Goal: Task Accomplishment & Management: Manage account settings

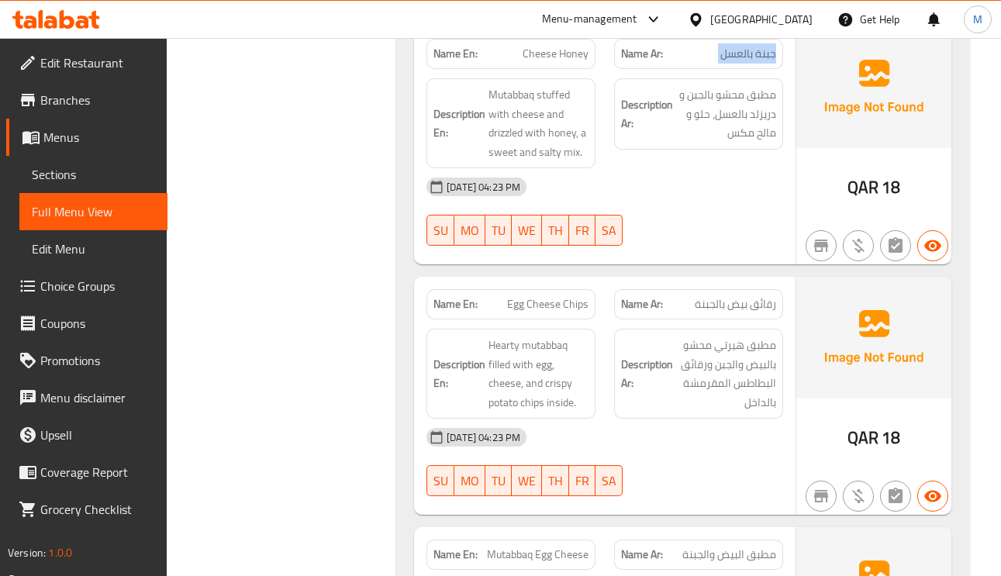
scroll to position [1745, 0]
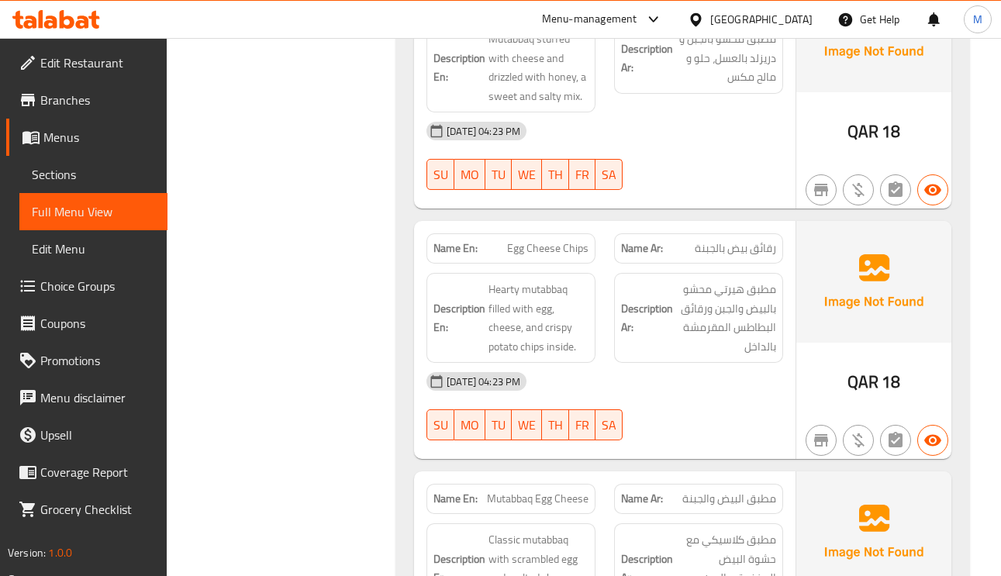
click at [773, 250] on span "رقائق بيض بالجبنة" at bounding box center [735, 248] width 81 height 16
click at [547, 256] on span "Egg Cheese Chips" at bounding box center [547, 248] width 81 height 16
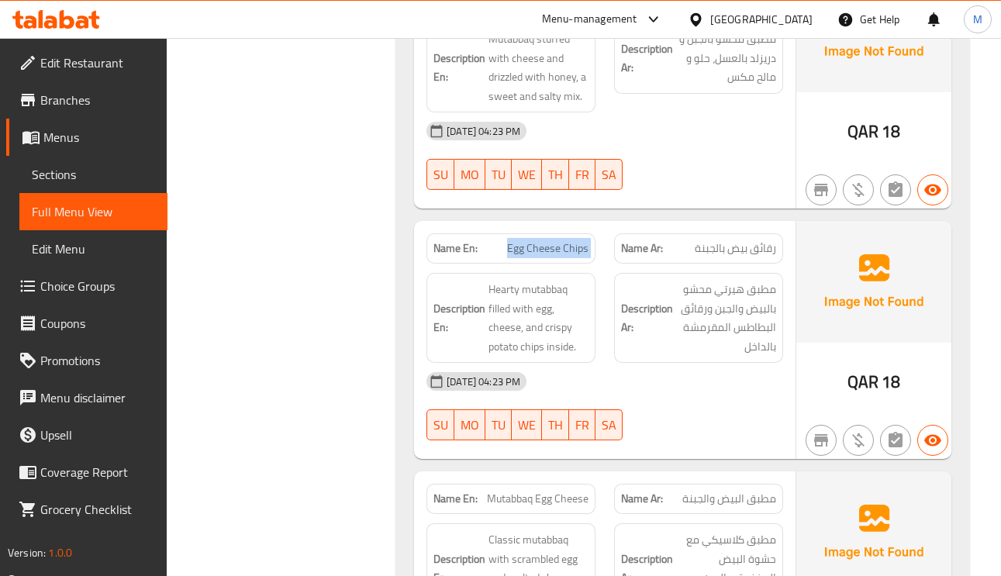
click at [547, 256] on span "Egg Cheese Chips" at bounding box center [547, 248] width 81 height 16
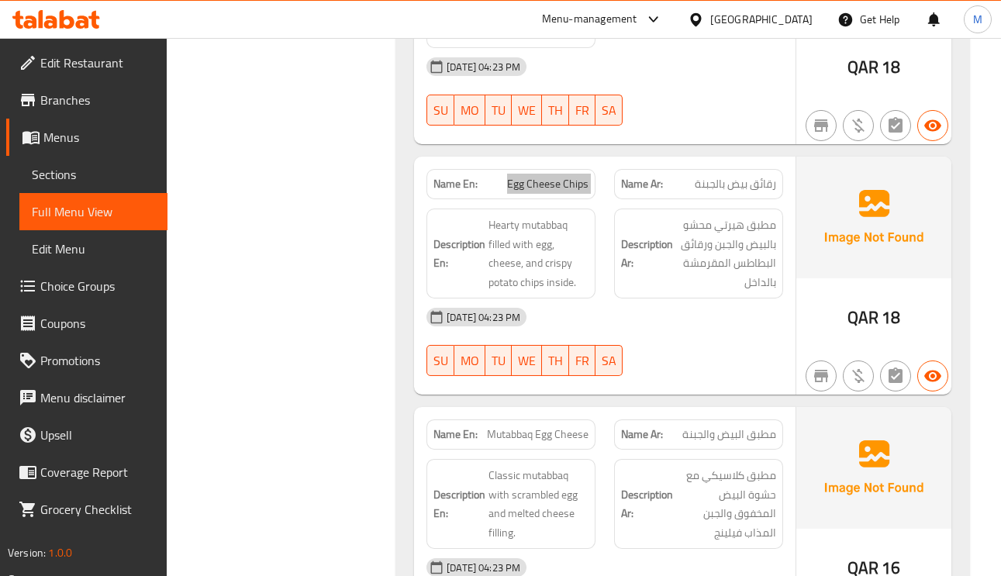
scroll to position [1861, 0]
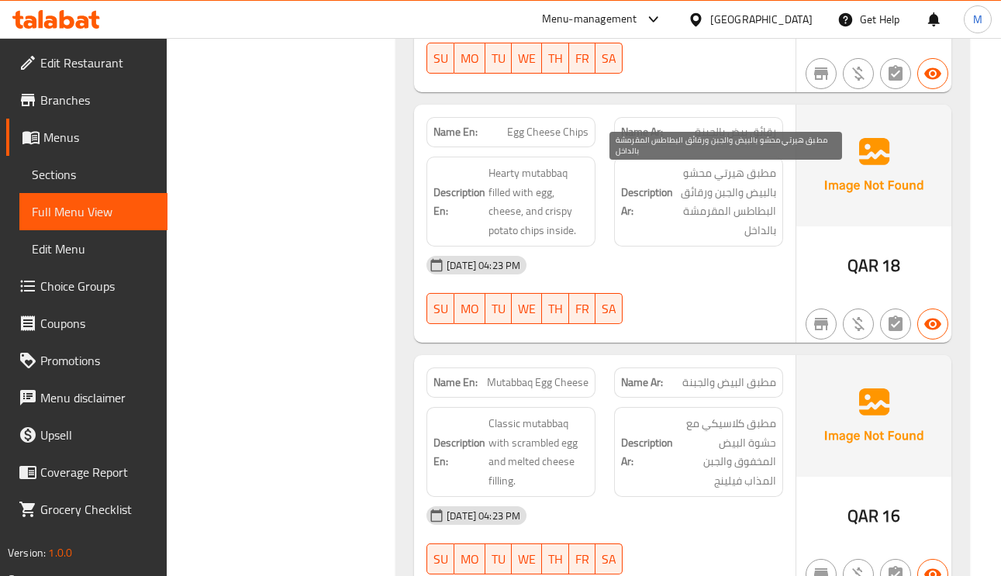
click at [771, 174] on span "مطبق هيرتي محشو بالبيض والجبن ورقائق البطاطس المقرمشة بالداخل" at bounding box center [726, 202] width 100 height 76
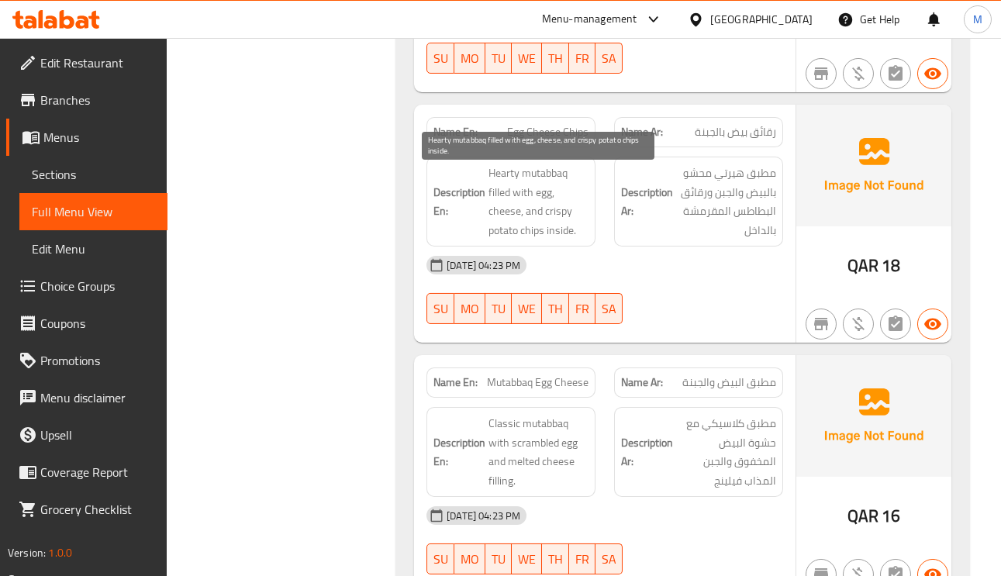
click at [499, 197] on span "Hearty mutabbaq filled with egg, cheese, and crispy potato chips inside." at bounding box center [539, 202] width 100 height 76
click at [575, 214] on span "Hearty mutabbaq filled with egg, cheese, and crispy potato chips inside." at bounding box center [539, 202] width 100 height 76
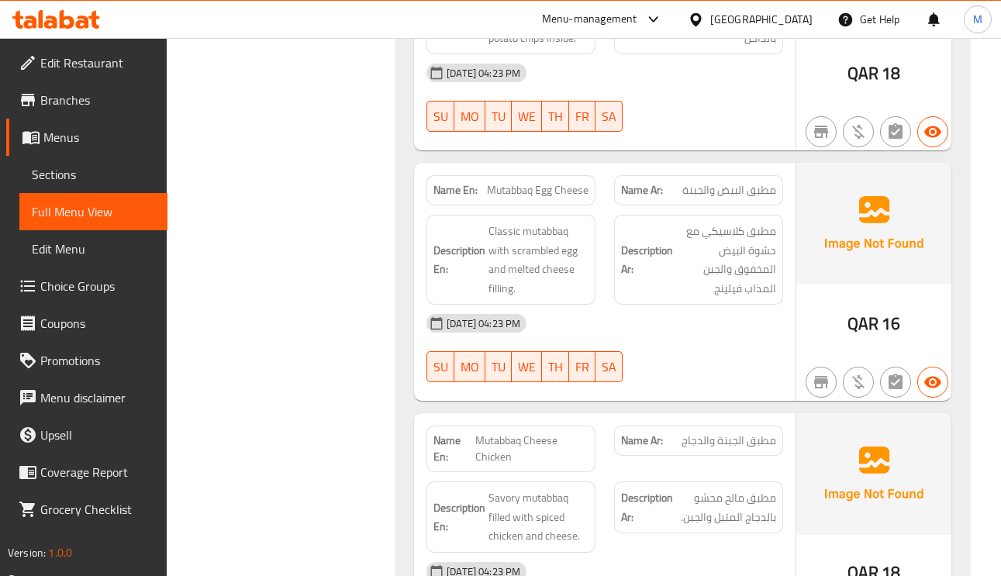
scroll to position [2094, 0]
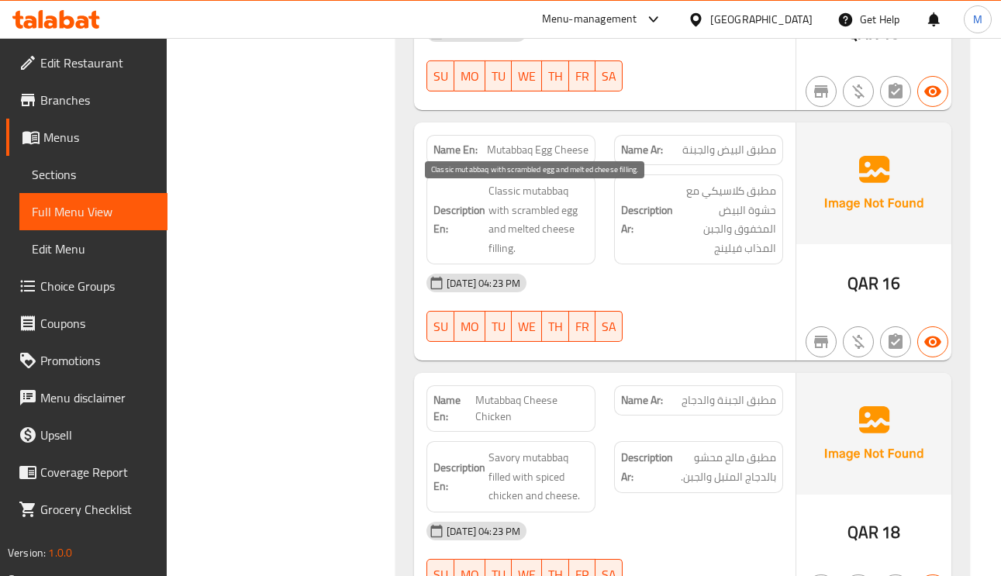
click at [501, 257] on span "Classic mutabbaq with scrambled egg and melted cheese filling." at bounding box center [539, 219] width 100 height 76
click at [499, 257] on span "Classic mutabbaq with scrambled egg and melted cheese filling." at bounding box center [539, 219] width 100 height 76
click at [541, 141] on div "Name En: Mutabbaq Egg Cheese" at bounding box center [511, 150] width 169 height 30
click at [541, 154] on span "Mutabbaq Egg Cheese" at bounding box center [538, 150] width 102 height 16
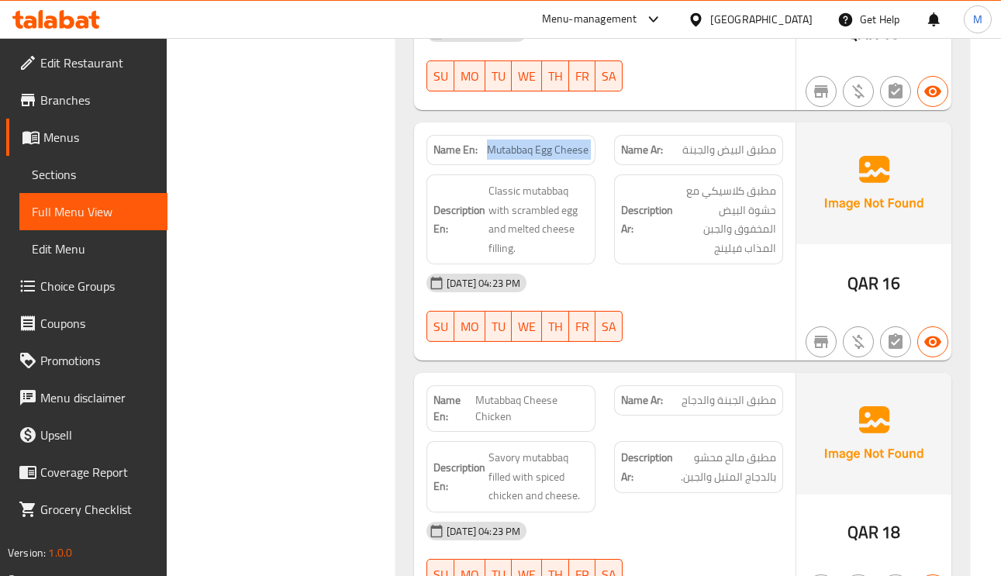
click at [541, 154] on span "Mutabbaq Egg Cheese" at bounding box center [538, 150] width 102 height 16
copy span "Mutabbaq Egg Cheese"
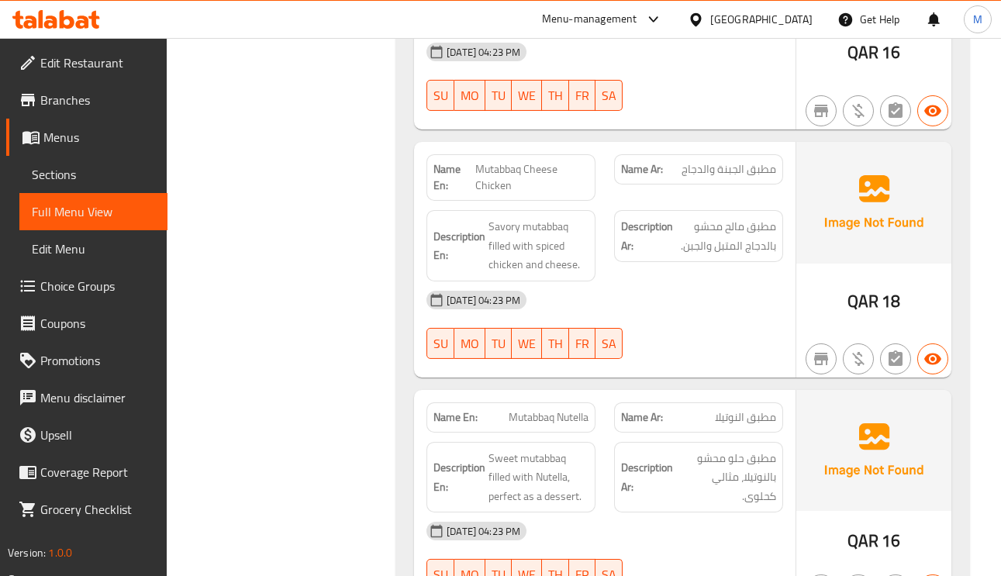
scroll to position [2327, 0]
click at [515, 179] on span "Mutabbaq Cheese Chicken" at bounding box center [531, 176] width 113 height 33
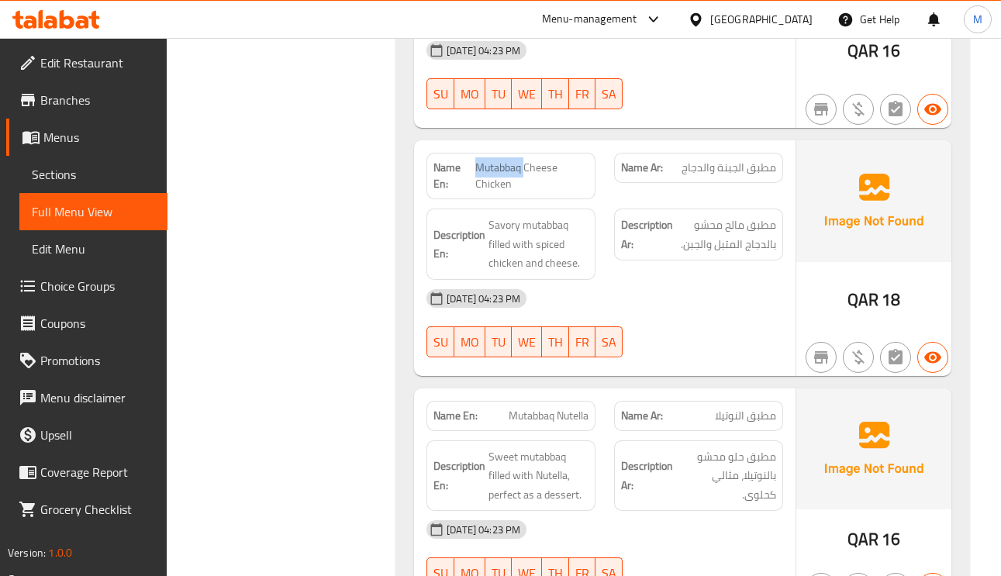
click at [515, 179] on span "Mutabbaq Cheese Chicken" at bounding box center [531, 176] width 113 height 33
click at [770, 423] on span "مطبق النوتيلا" at bounding box center [745, 416] width 61 height 16
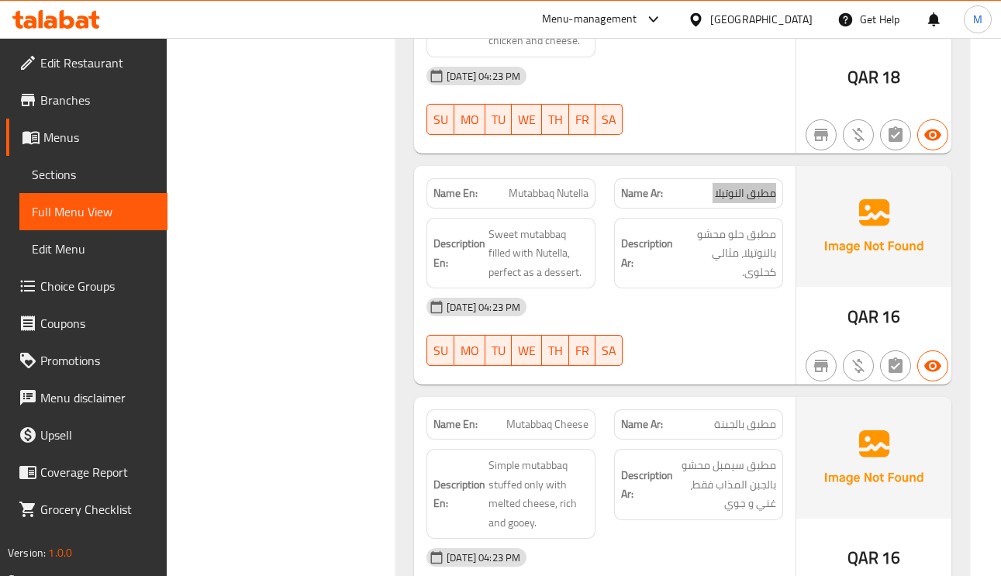
scroll to position [2559, 0]
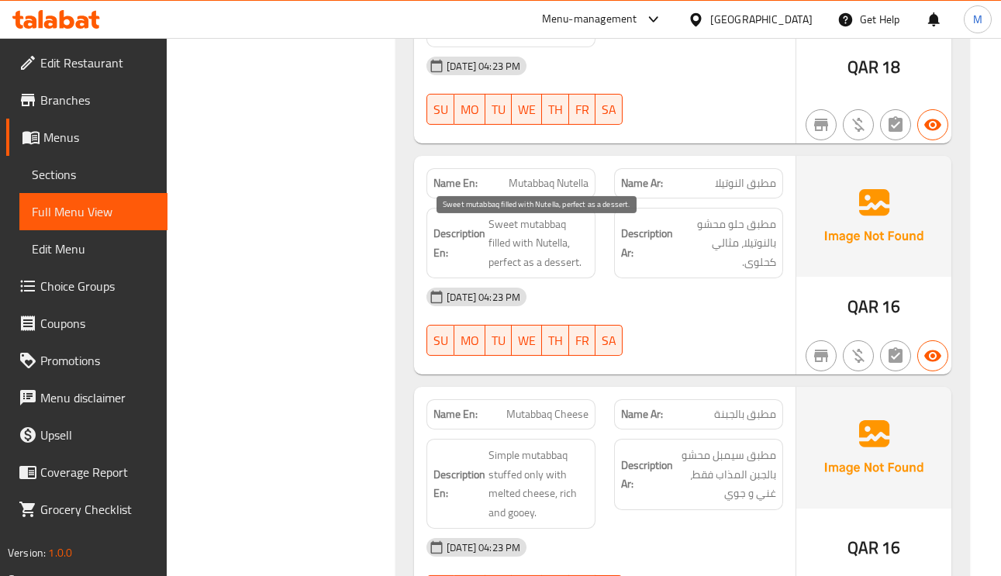
drag, startPoint x: 516, startPoint y: 263, endPoint x: 485, endPoint y: 226, distance: 47.9
click at [485, 226] on h6 "Description En: Sweet mutabbaq filled with Nutella, perfect as a dessert." at bounding box center [511, 243] width 155 height 57
click at [556, 250] on span "Sweet mutabbaq filled with Nutella, perfect as a dessert." at bounding box center [539, 243] width 100 height 57
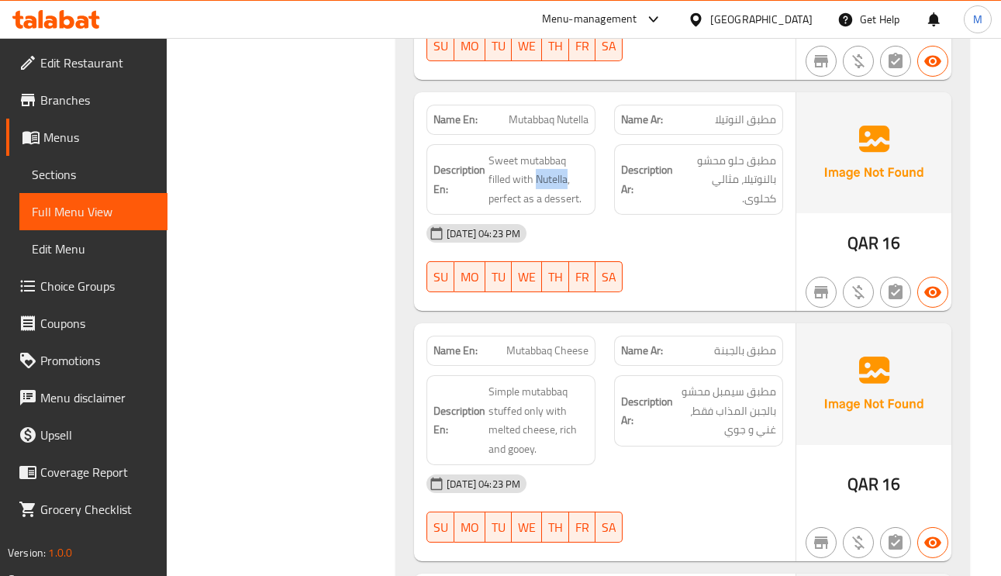
scroll to position [2676, 0]
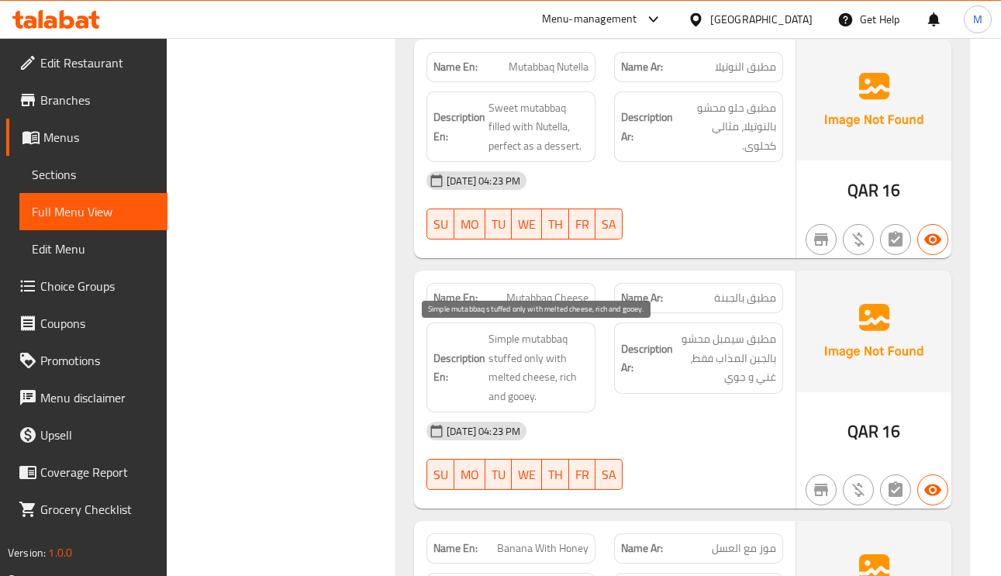
click at [502, 385] on span "Simple mutabbaq stuffed only with melted cheese, rich and gooey." at bounding box center [539, 368] width 100 height 76
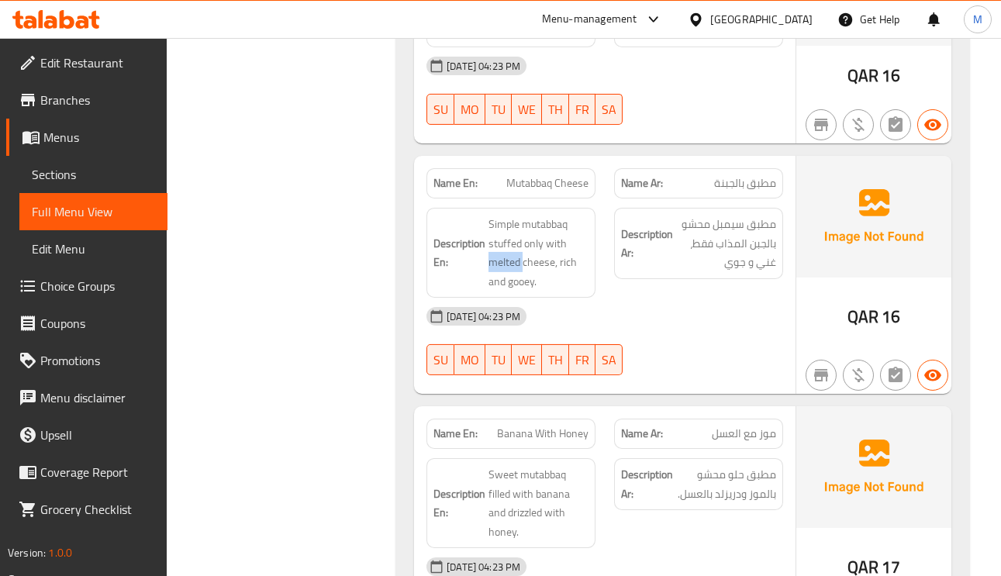
scroll to position [2792, 0]
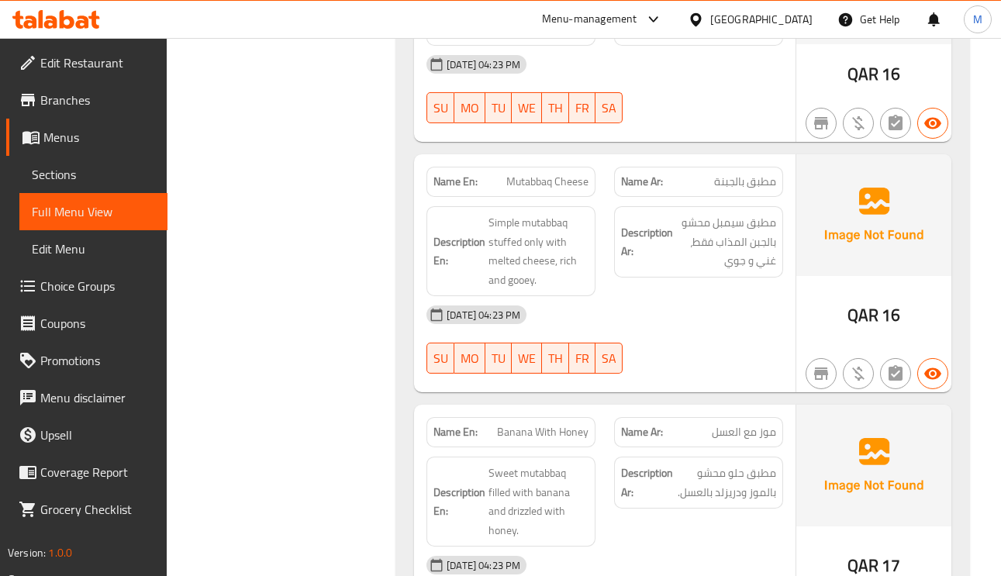
click at [547, 190] on span "Mutabbaq Cheese" at bounding box center [547, 182] width 82 height 16
copy span "Mutabbaq Cheese"
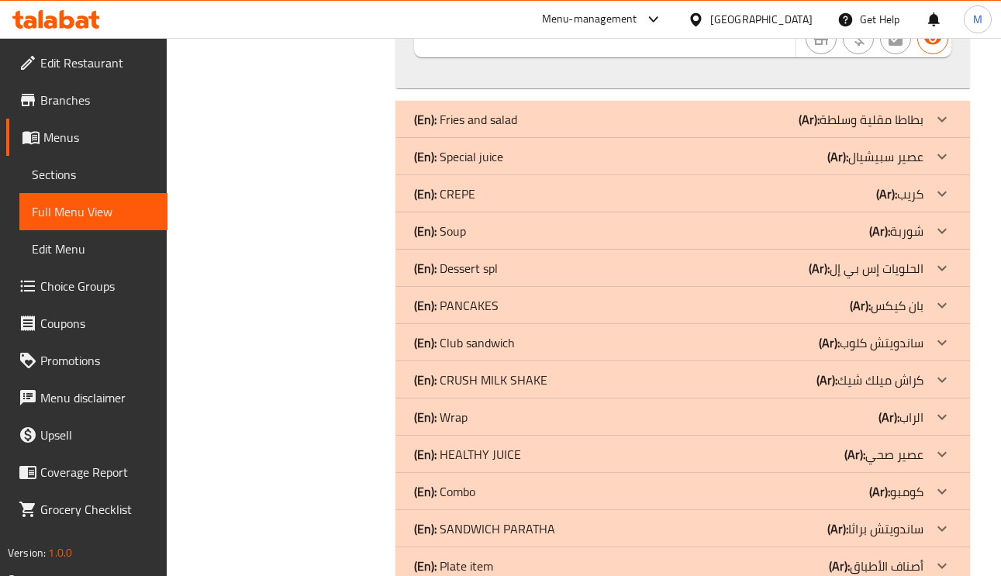
scroll to position [3490, 0]
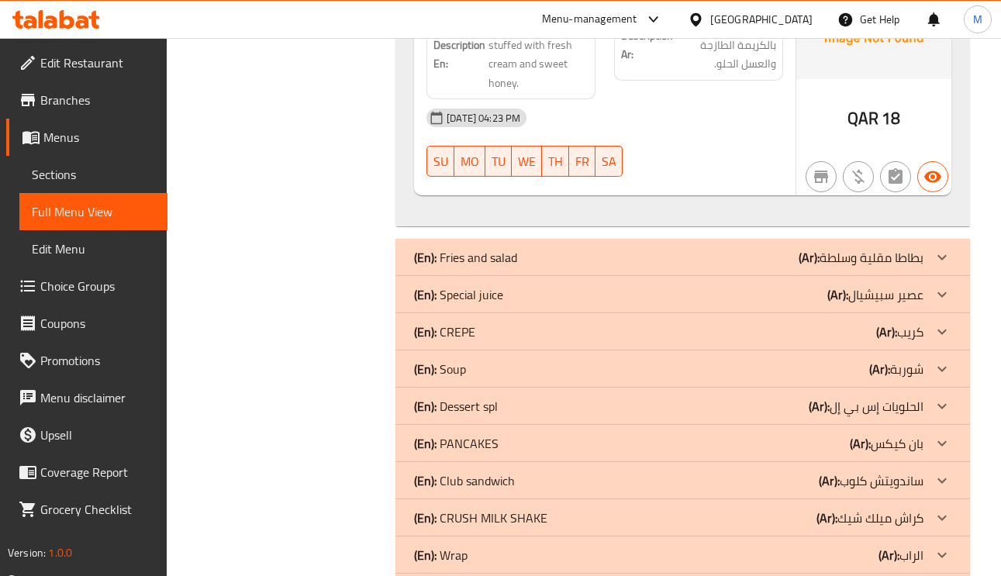
drag, startPoint x: 925, startPoint y: 342, endPoint x: 947, endPoint y: 344, distance: 21.8
click at [925, 342] on div at bounding box center [942, 331] width 37 height 37
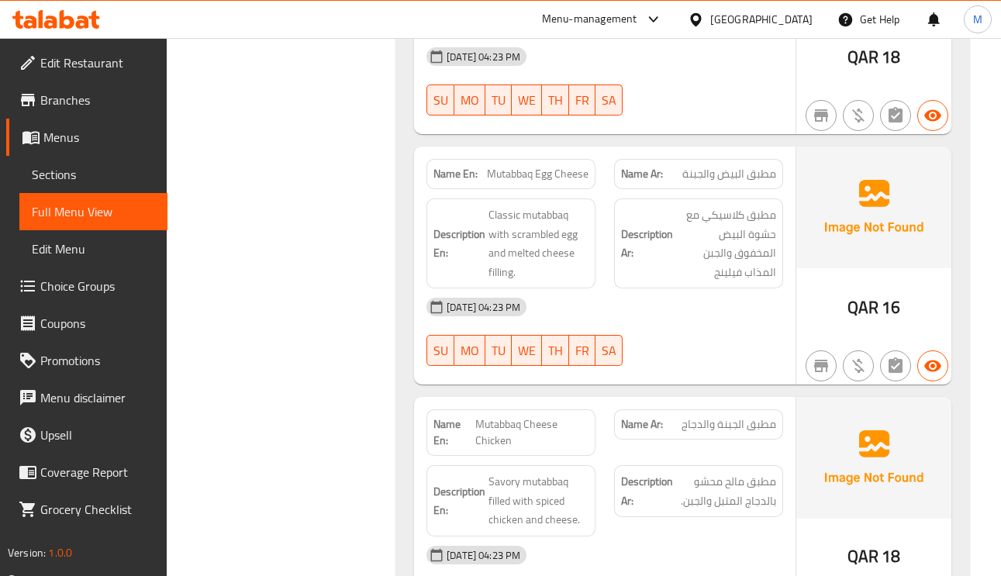
scroll to position [0, 0]
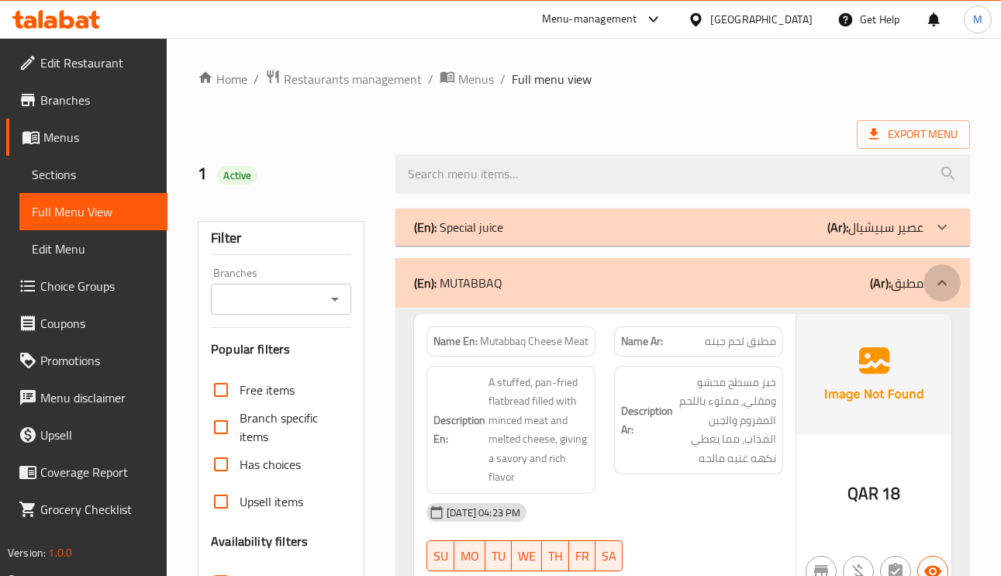
click at [929, 285] on div at bounding box center [942, 282] width 37 height 37
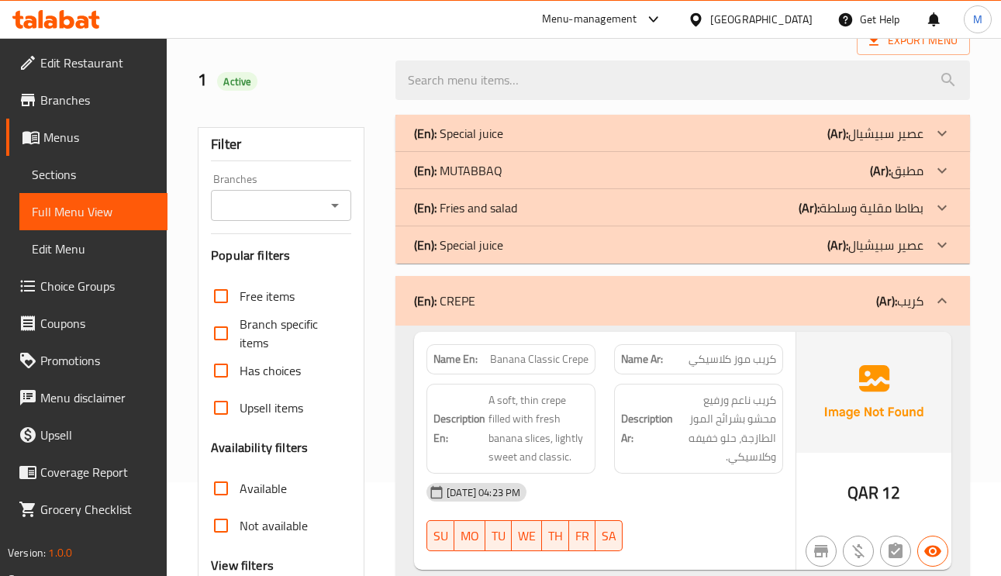
scroll to position [233, 0]
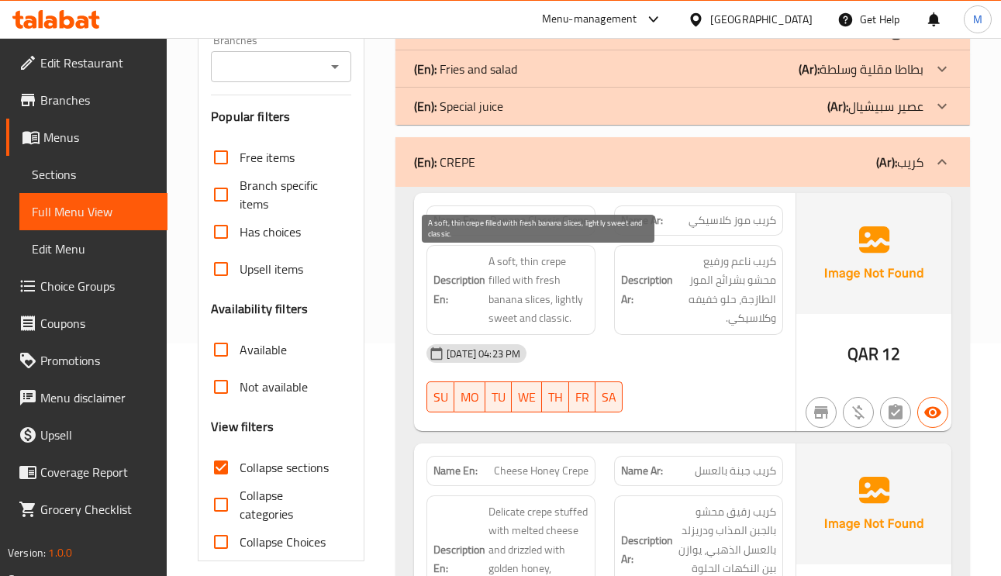
click at [529, 271] on span "A soft, thin crepe filled with fresh banana slices, lightly sweet and classic." at bounding box center [539, 290] width 100 height 76
click at [551, 286] on span "A soft, thin crepe filled with fresh banana slices, lightly sweet and classic." at bounding box center [539, 290] width 100 height 76
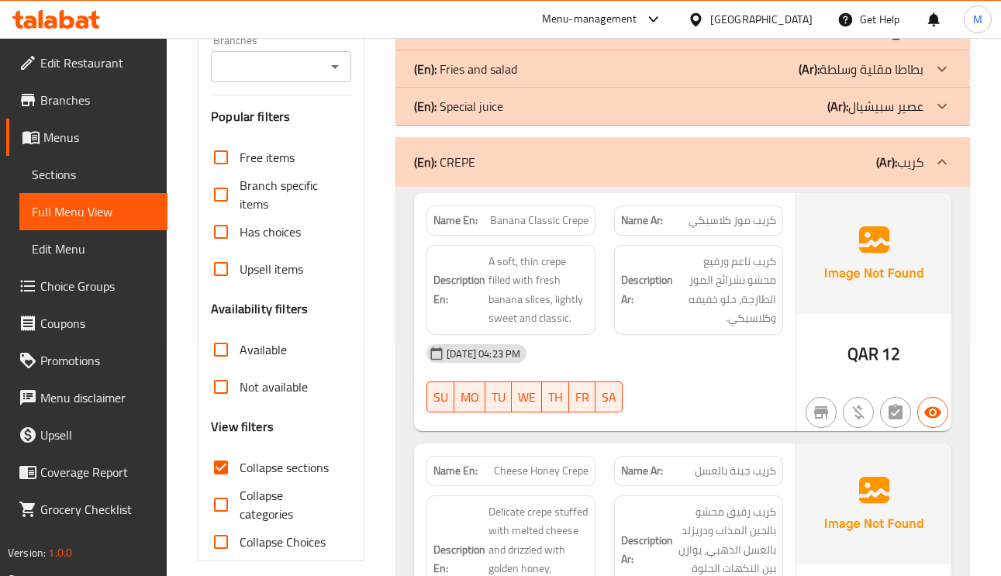
click at [745, 461] on div "Name Ar: كريب جبنة بالعسل" at bounding box center [698, 471] width 169 height 30
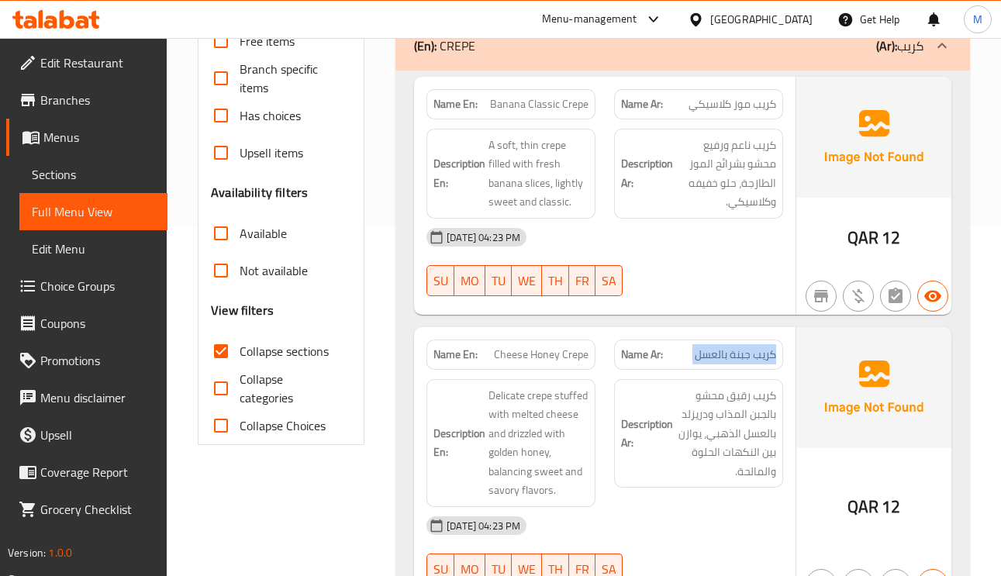
scroll to position [582, 0]
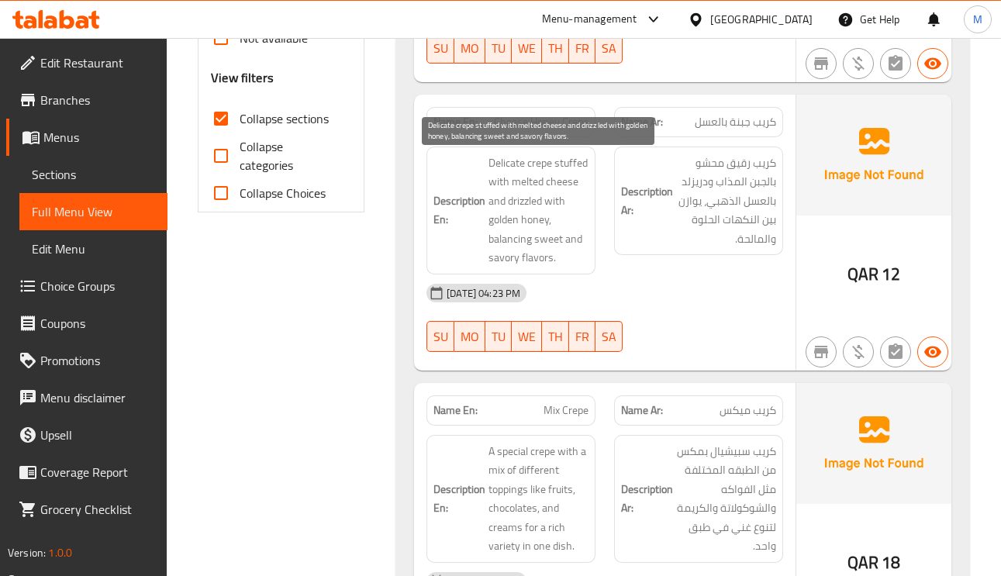
click at [510, 174] on span "Delicate crepe stuffed with melted cheese and drizzled with golden honey, balan…" at bounding box center [539, 211] width 100 height 114
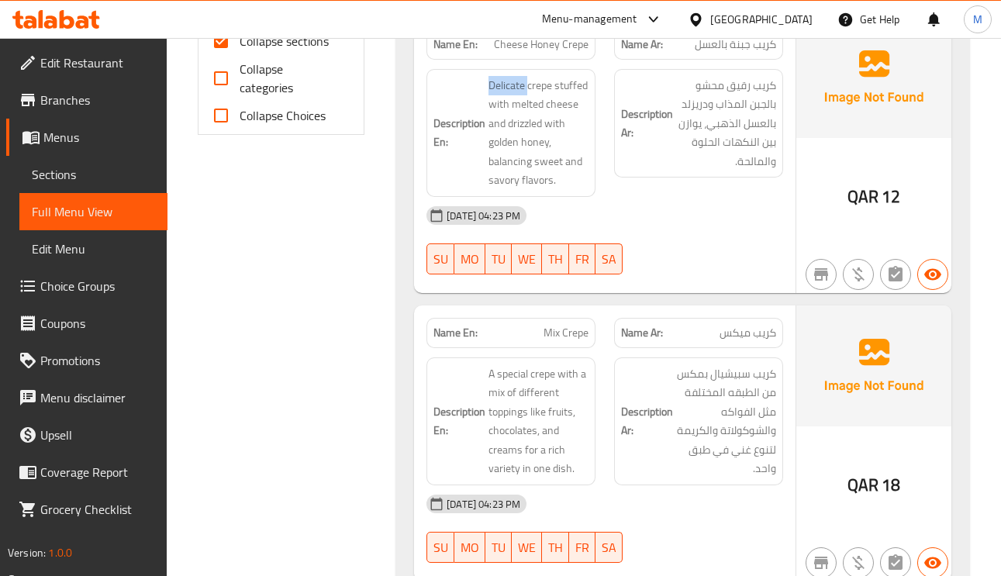
scroll to position [698, 0]
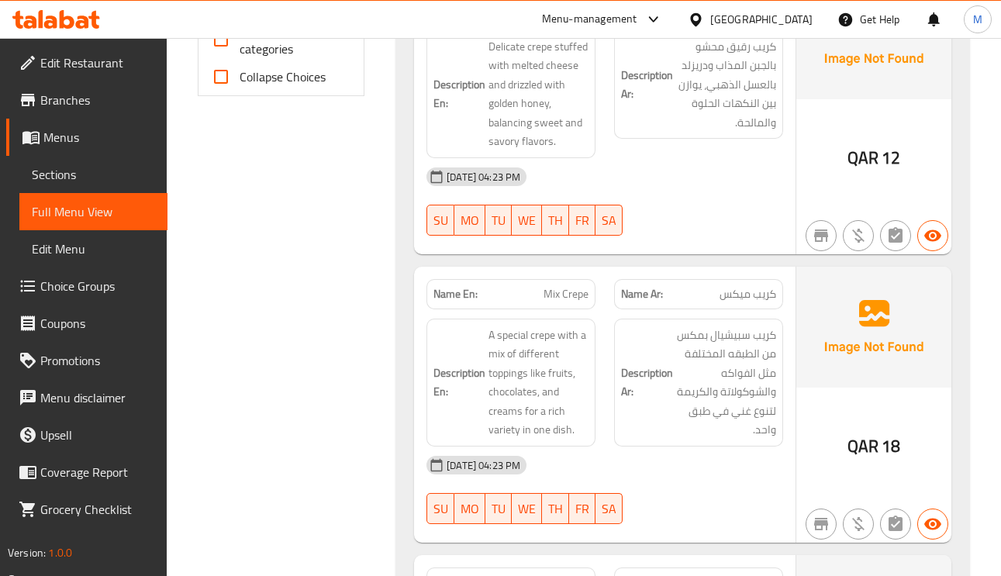
click at [755, 295] on span "كريب ميكس" at bounding box center [748, 294] width 57 height 16
click at [570, 296] on span "Mix Crepe" at bounding box center [566, 294] width 45 height 16
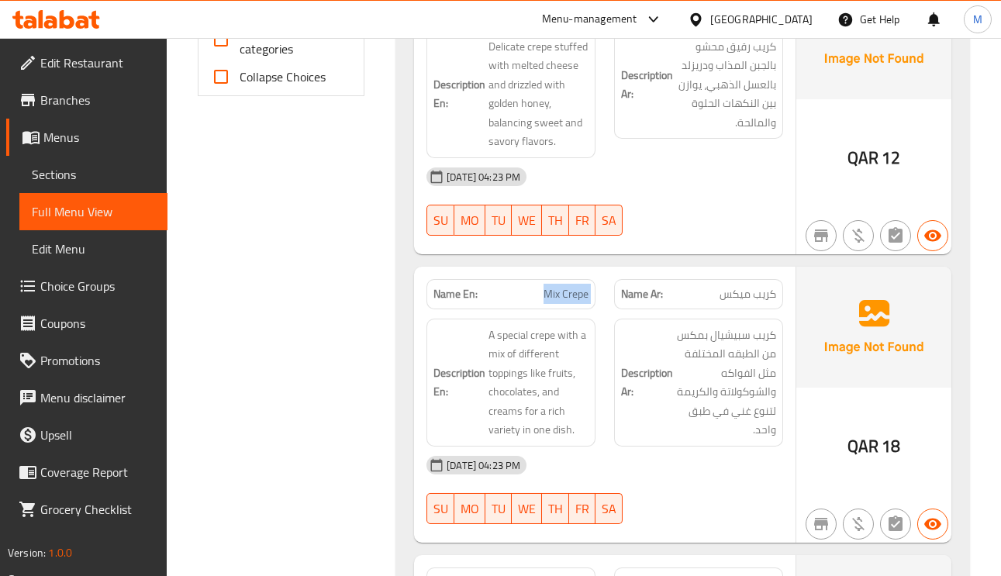
click at [570, 296] on span "Mix Crepe" at bounding box center [566, 294] width 45 height 16
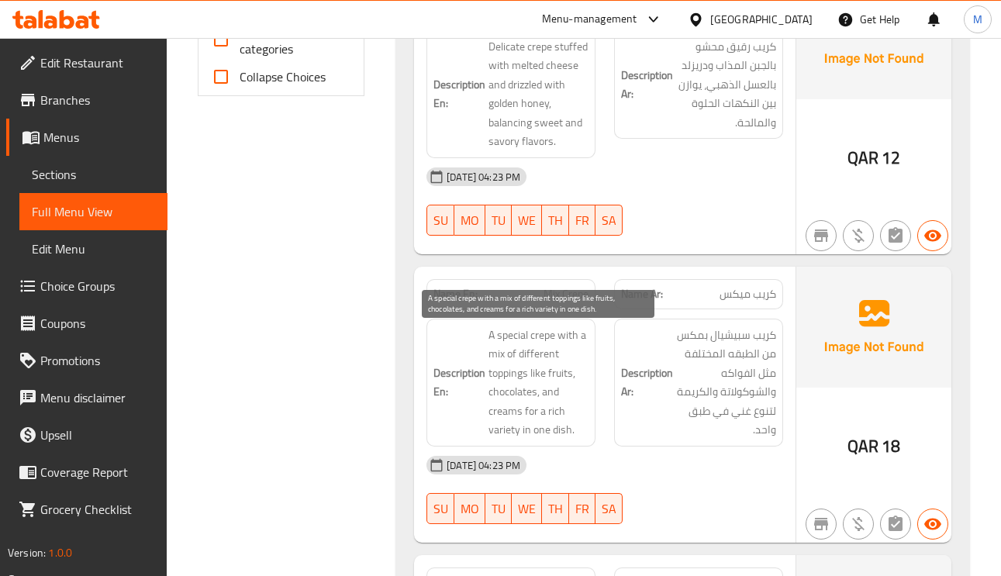
click at [506, 342] on span "A special crepe with a mix of different toppings like fruits, chocolates, and c…" at bounding box center [539, 383] width 100 height 114
click at [513, 370] on span "A special crepe with a mix of different toppings like fruits, chocolates, and c…" at bounding box center [539, 383] width 100 height 114
click at [548, 363] on span "A special crepe with a mix of different toppings like fruits, chocolates, and c…" at bounding box center [539, 383] width 100 height 114
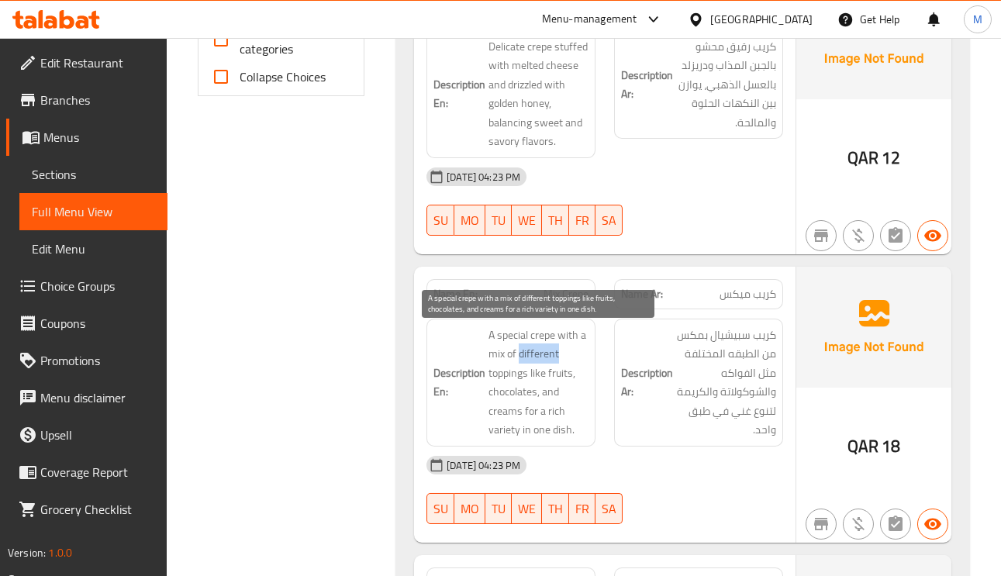
click at [548, 363] on span "A special crepe with a mix of different toppings like fruits, chocolates, and c…" at bounding box center [539, 383] width 100 height 114
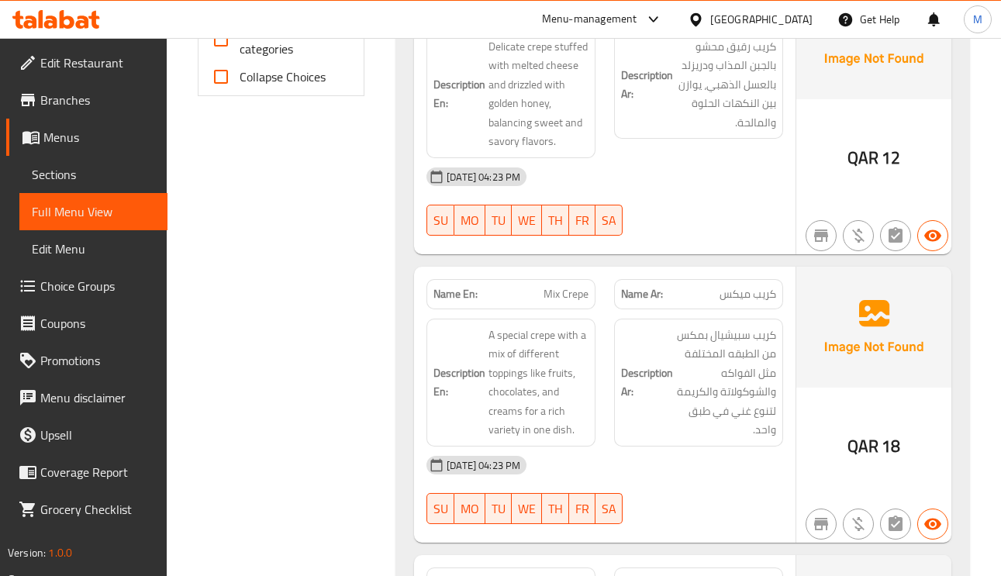
click at [570, 289] on span "Mix Crepe" at bounding box center [566, 294] width 45 height 16
copy span "Mix Crepe"
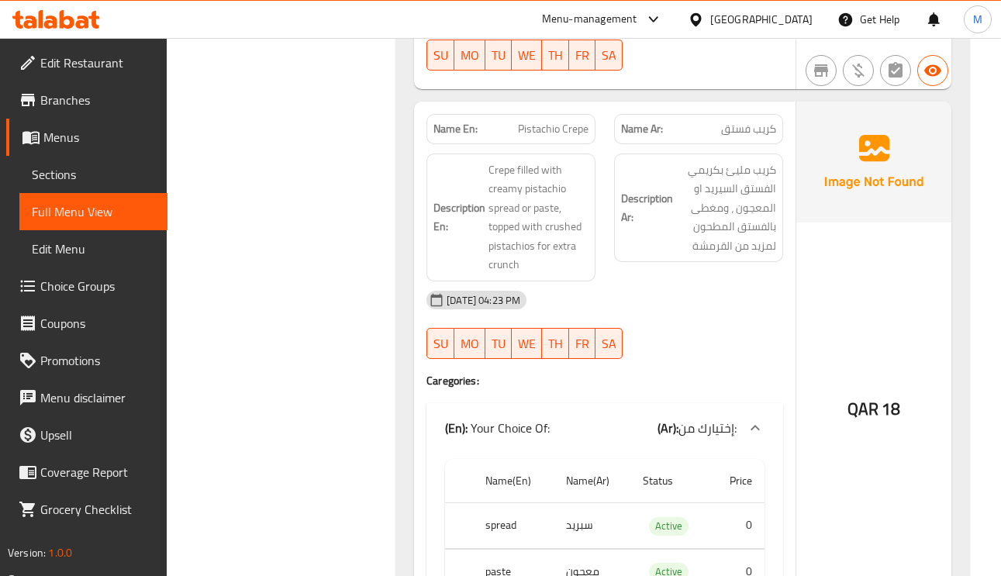
scroll to position [1163, 0]
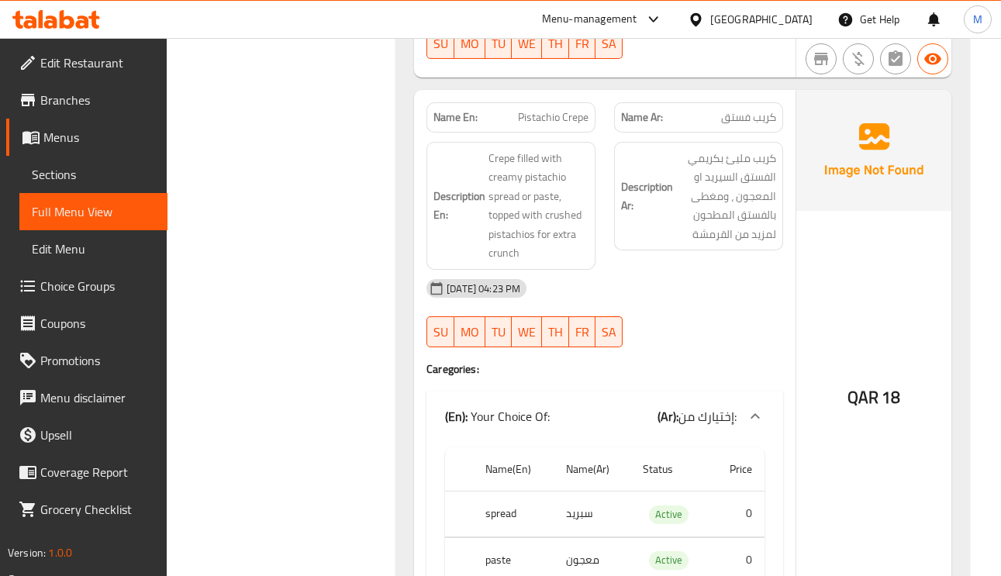
click at [561, 124] on span "Pistachio Crepe" at bounding box center [553, 117] width 71 height 16
copy span "Pistachio Crepe"
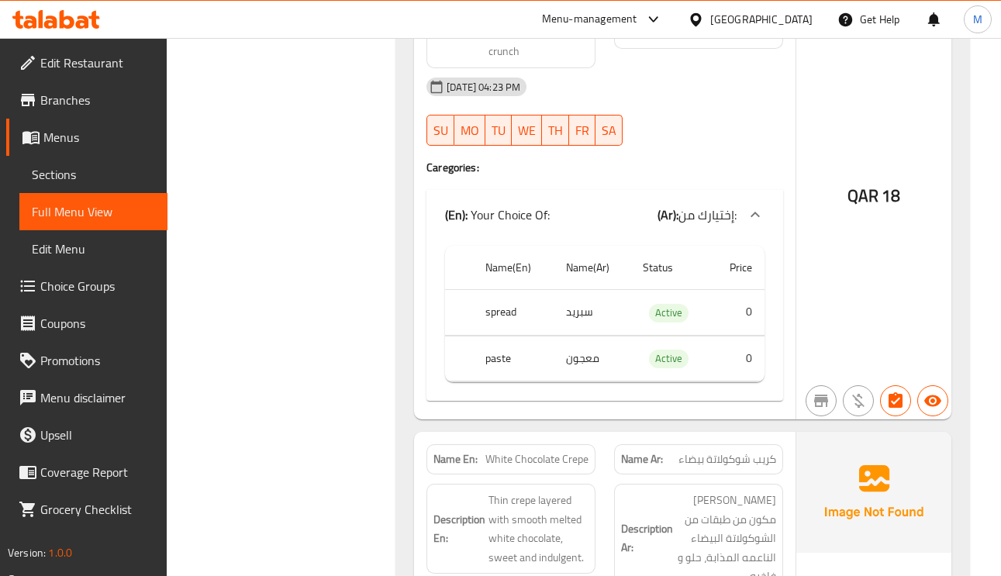
scroll to position [1629, 0]
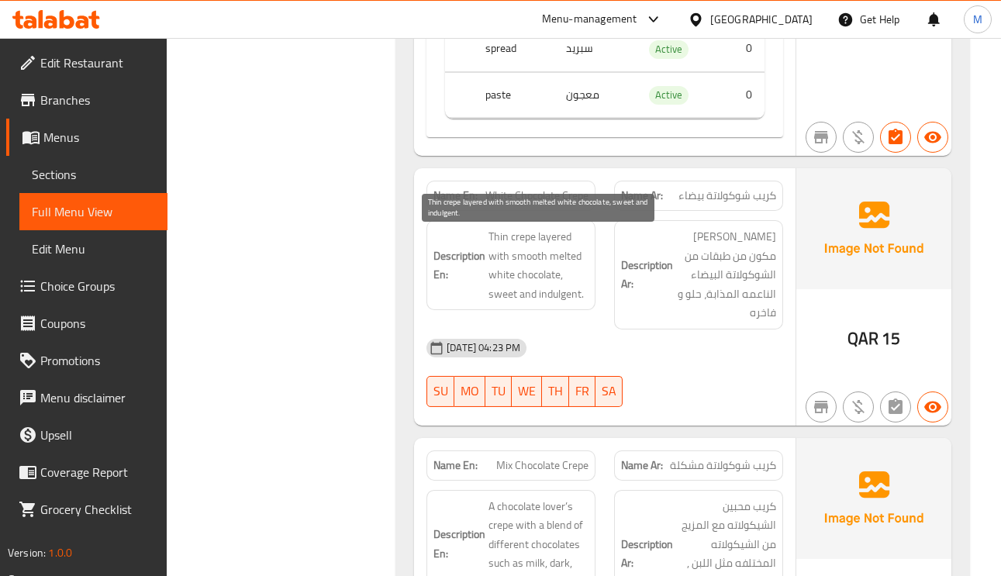
click at [506, 237] on span "Thin crepe layered with smooth melted white chocolate, sweet and indulgent." at bounding box center [539, 265] width 100 height 76
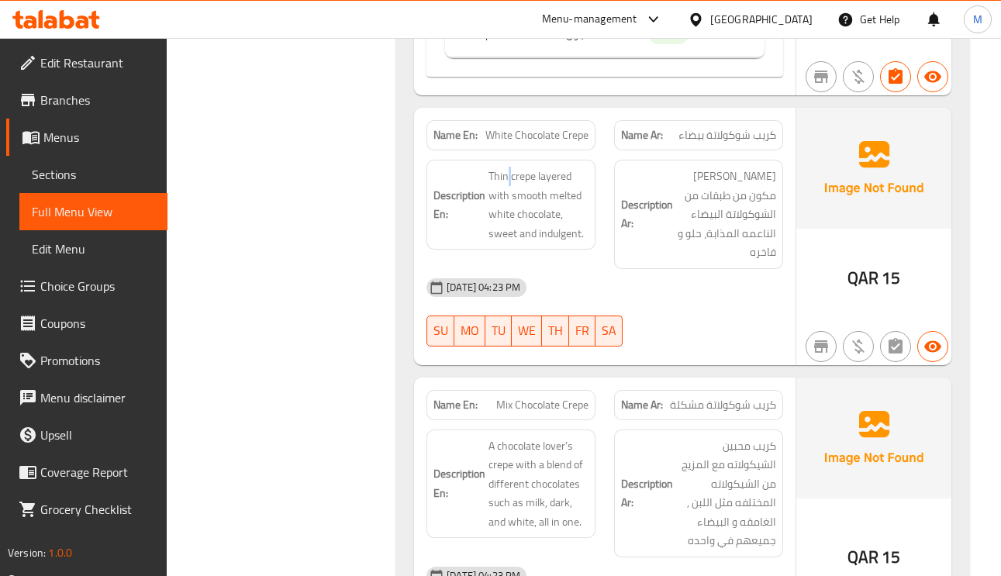
scroll to position [1745, 0]
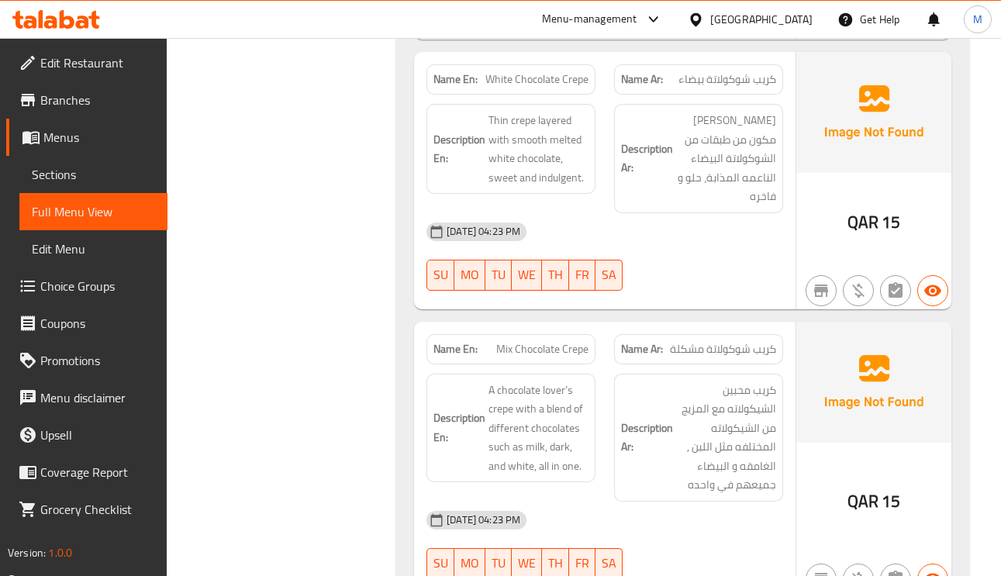
click at [762, 341] on span "كريب شوكولاتة مشكلة" at bounding box center [723, 349] width 106 height 16
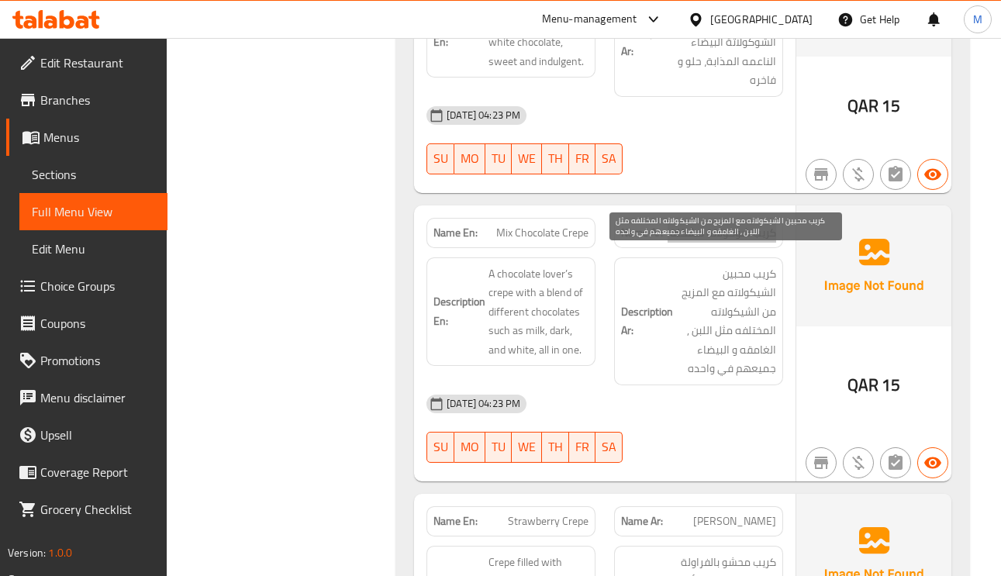
scroll to position [1978, 0]
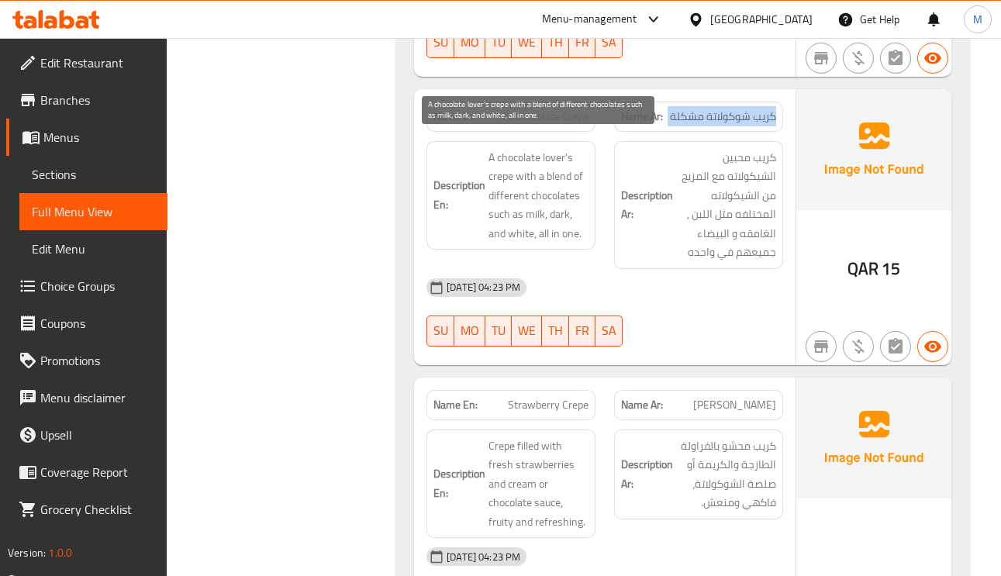
click at [522, 160] on span "A chocolate lover’s crepe with a blend of different chocolates such as milk, da…" at bounding box center [539, 195] width 100 height 95
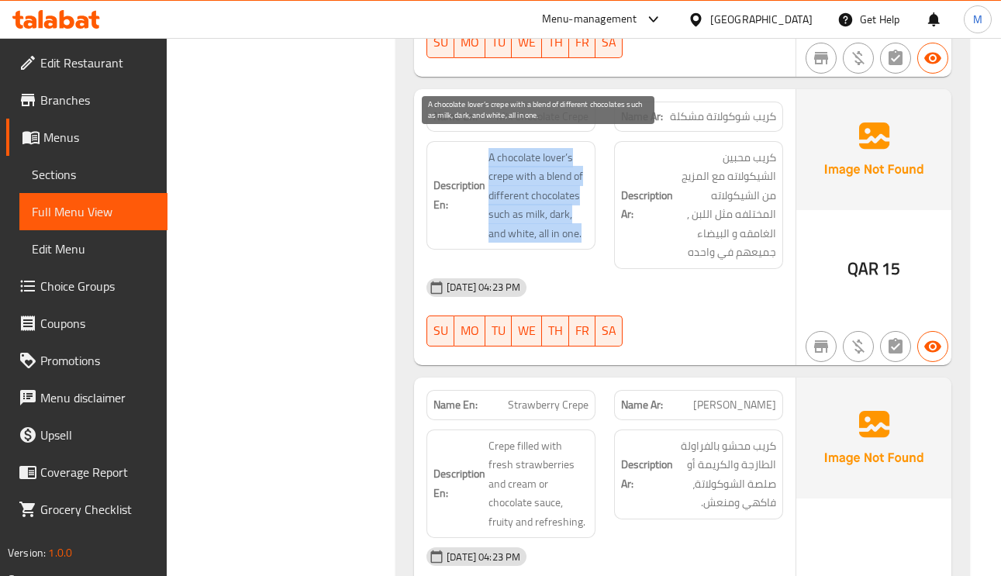
click at [522, 160] on span "A chocolate lover’s crepe with a blend of different chocolates such as milk, da…" at bounding box center [539, 195] width 100 height 95
click at [524, 160] on span "A chocolate lover’s crepe with a blend of different chocolates such as milk, da…" at bounding box center [539, 195] width 100 height 95
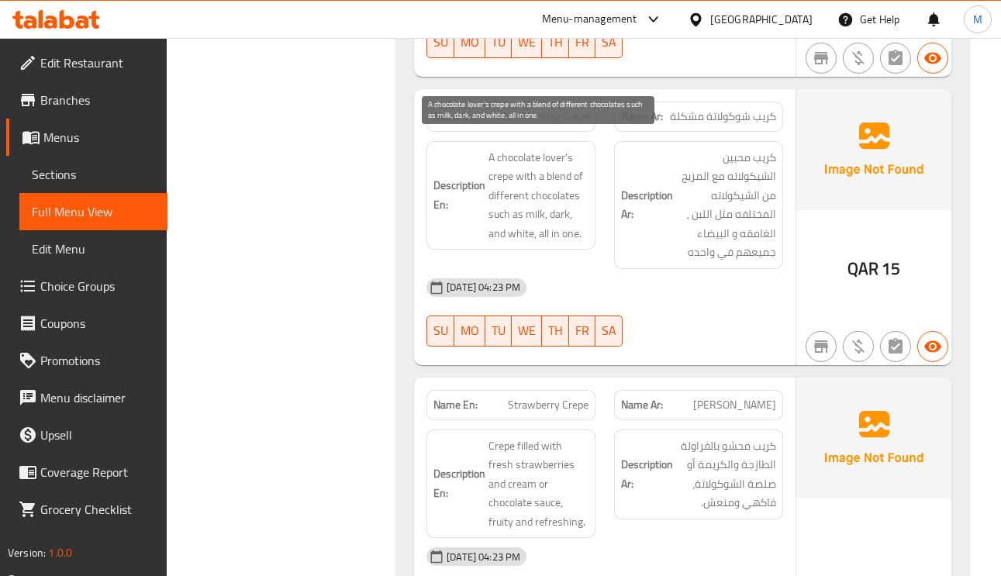
click at [579, 161] on span "A chocolate lover’s crepe with a blend of different chocolates such as milk, da…" at bounding box center [539, 195] width 100 height 95
click at [536, 207] on span "A chocolate lover’s crepe with a blend of different chocolates such as milk, da…" at bounding box center [539, 195] width 100 height 95
click at [555, 206] on span "A chocolate lover’s crepe with a blend of different chocolates such as milk, da…" at bounding box center [539, 195] width 100 height 95
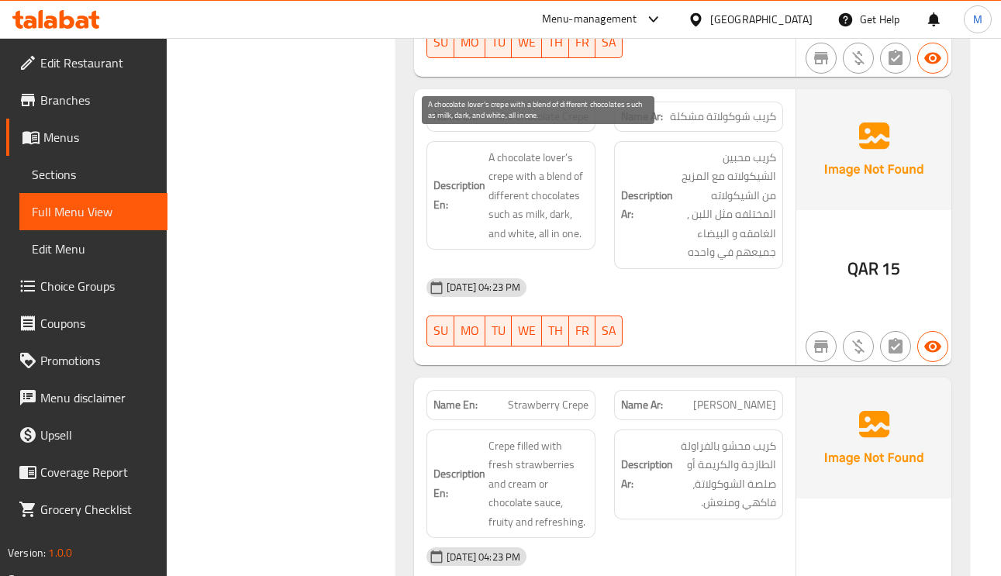
click at [555, 206] on span "A chocolate lover’s crepe with a blend of different chocolates such as milk, da…" at bounding box center [539, 195] width 100 height 95
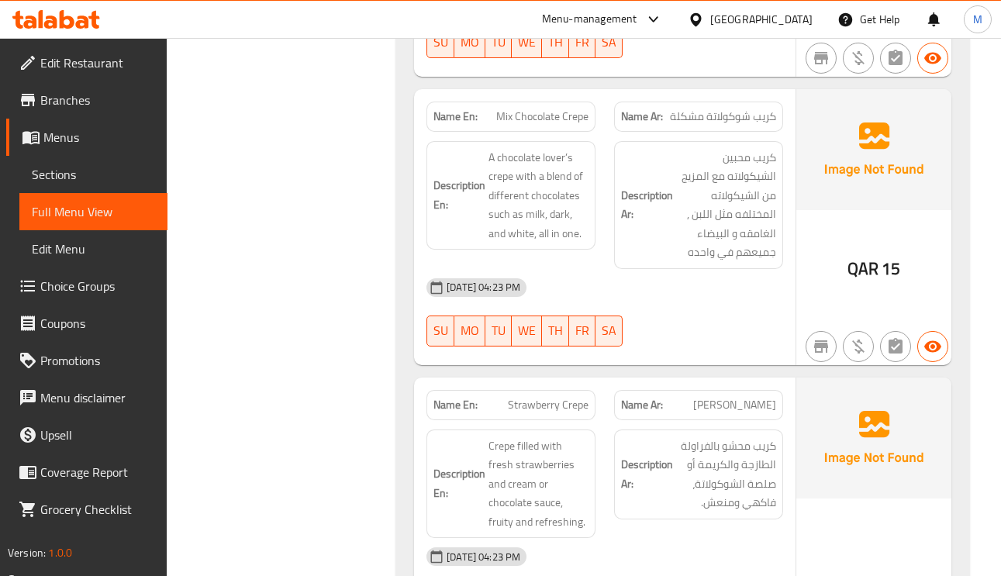
click at [554, 109] on span "Mix Chocolate Crepe" at bounding box center [542, 117] width 92 height 16
copy span "Mix Chocolate Crepe"
click at [554, 109] on span "Mix Chocolate Crepe" at bounding box center [542, 117] width 92 height 16
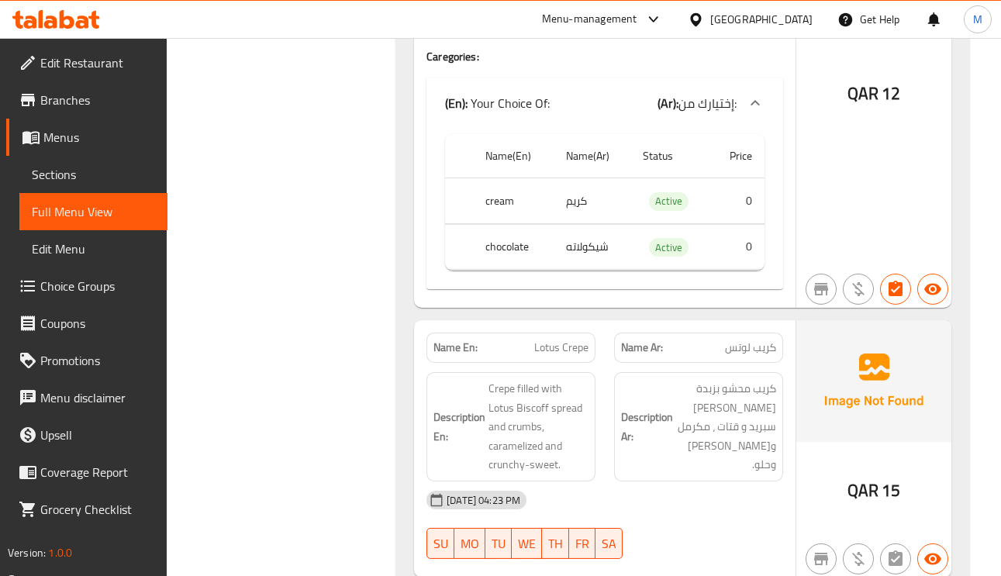
scroll to position [2210, 0]
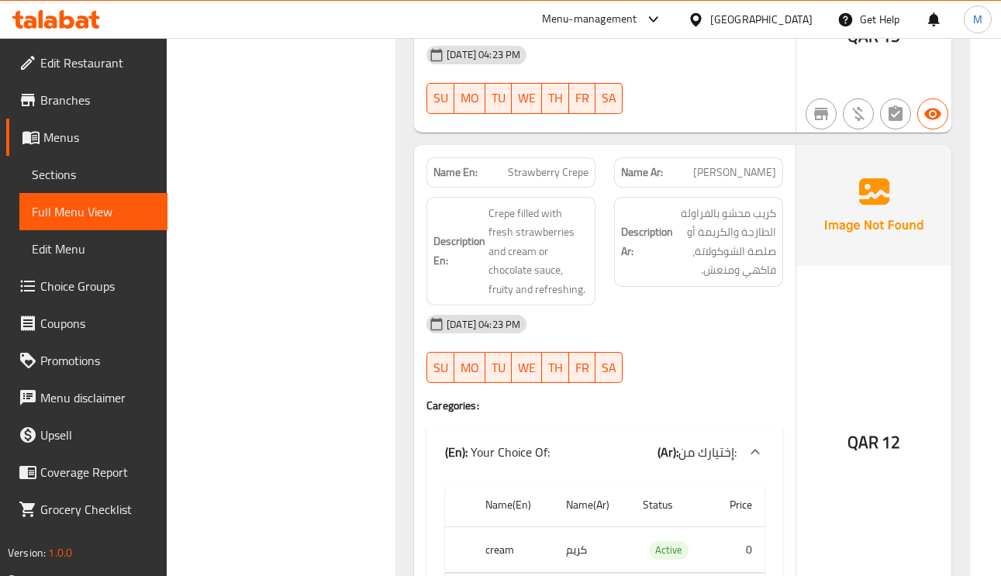
click at [563, 164] on span "Strawberry Crepe" at bounding box center [548, 172] width 81 height 16
click at [565, 164] on span "Strawberry Crepe" at bounding box center [548, 172] width 81 height 16
copy span "Crepe"
click at [565, 164] on span "Strawberry Crepe" at bounding box center [548, 172] width 81 height 16
copy span "Strawberry Crepe"
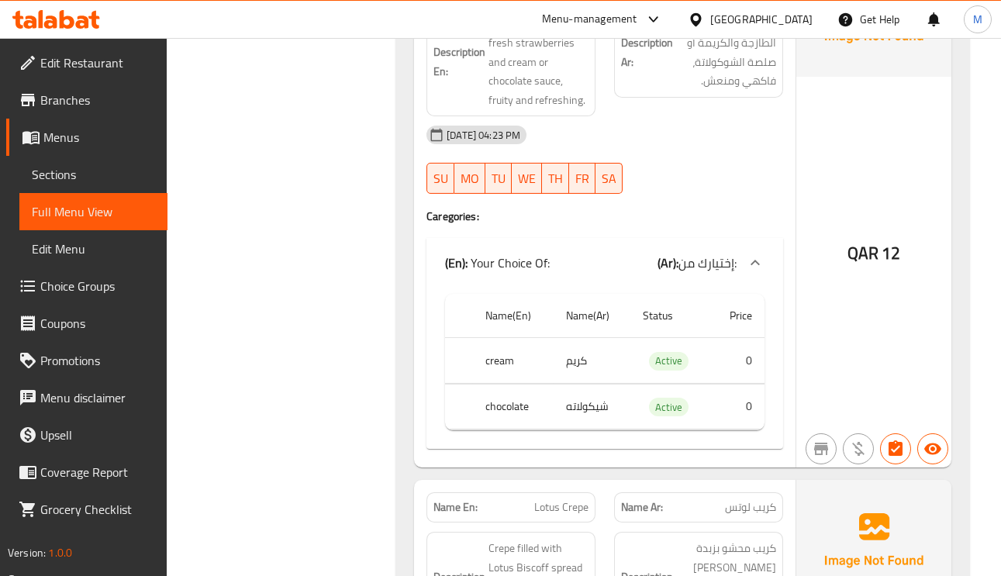
scroll to position [2676, 0]
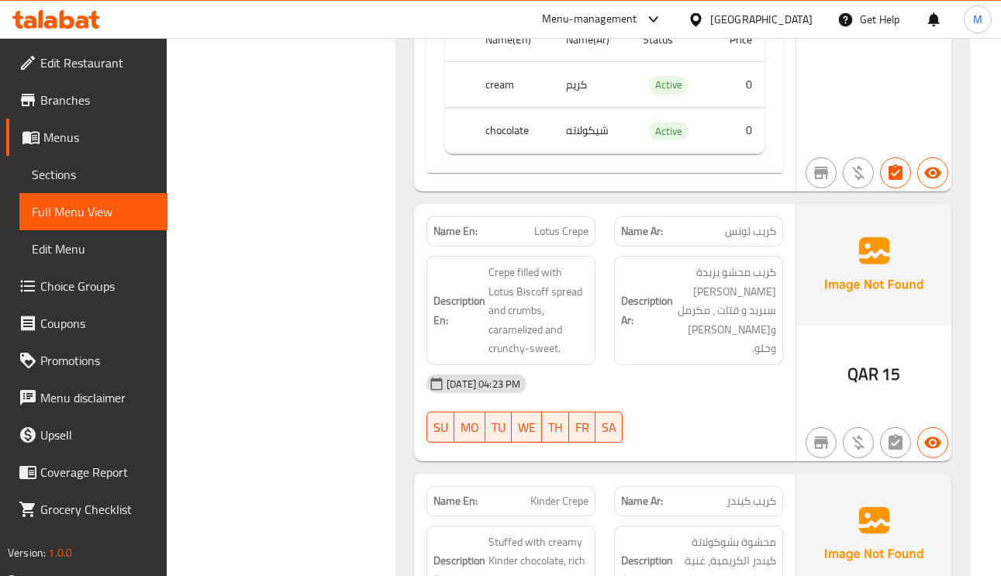
click at [731, 223] on span "كريب لوتس" at bounding box center [750, 231] width 51 height 16
click at [566, 223] on span "Lotus Crepe" at bounding box center [561, 231] width 54 height 16
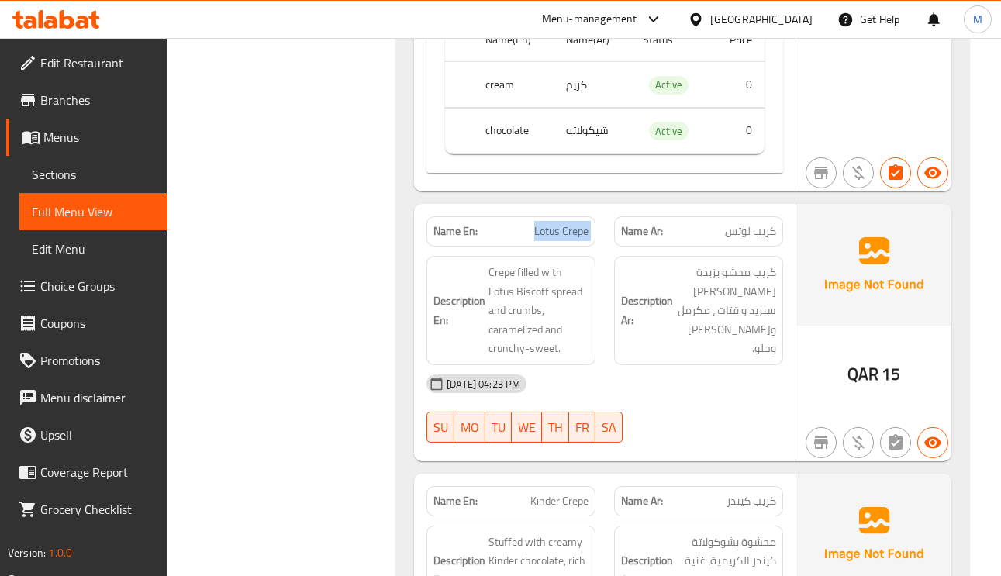
click at [566, 223] on span "Lotus Crepe" at bounding box center [561, 231] width 54 height 16
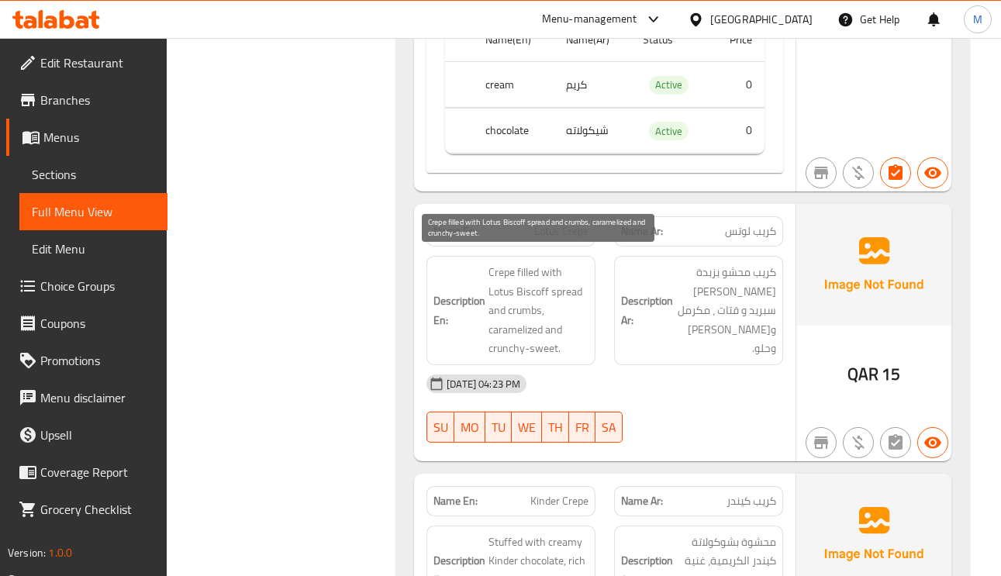
click at [519, 265] on span "Crepe filled with Lotus Biscoff spread and crumbs, caramelized and crunchy-swee…" at bounding box center [539, 310] width 100 height 95
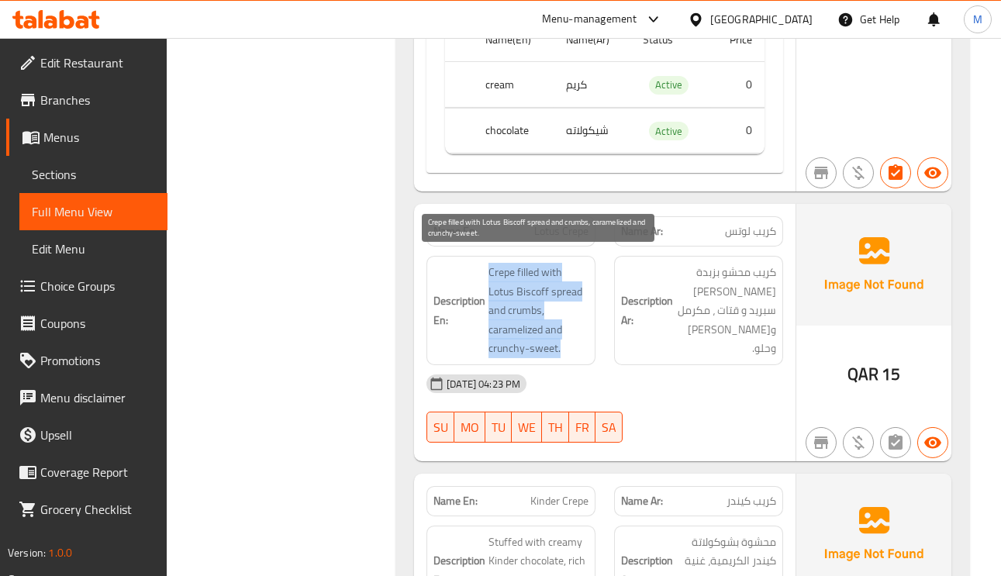
click at [519, 265] on span "Crepe filled with Lotus Biscoff spread and crumbs, caramelized and crunchy-swee…" at bounding box center [539, 310] width 100 height 95
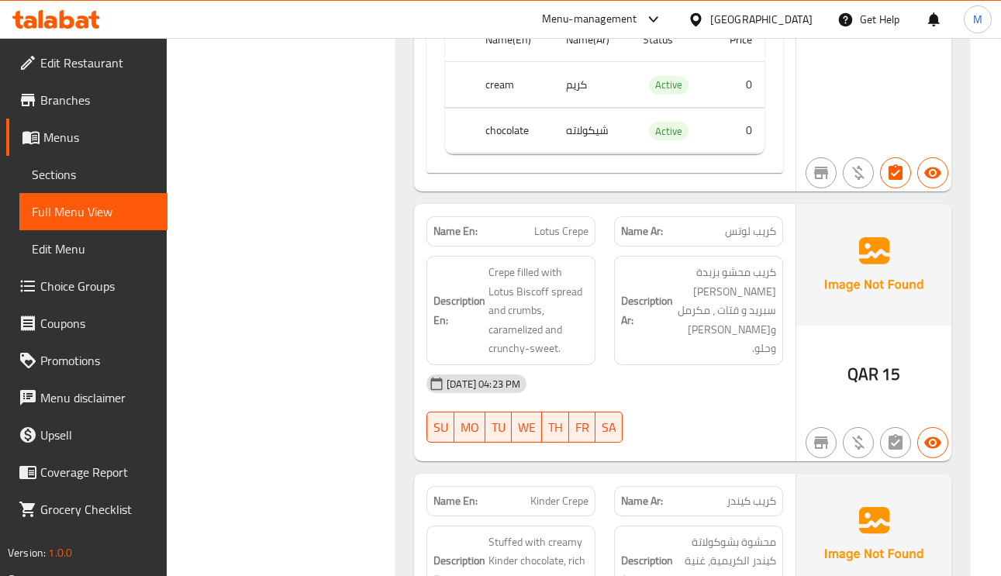
click at [558, 230] on div "Name En: Lotus Crepe" at bounding box center [511, 231] width 169 height 30
copy span "Lotus Crepe"
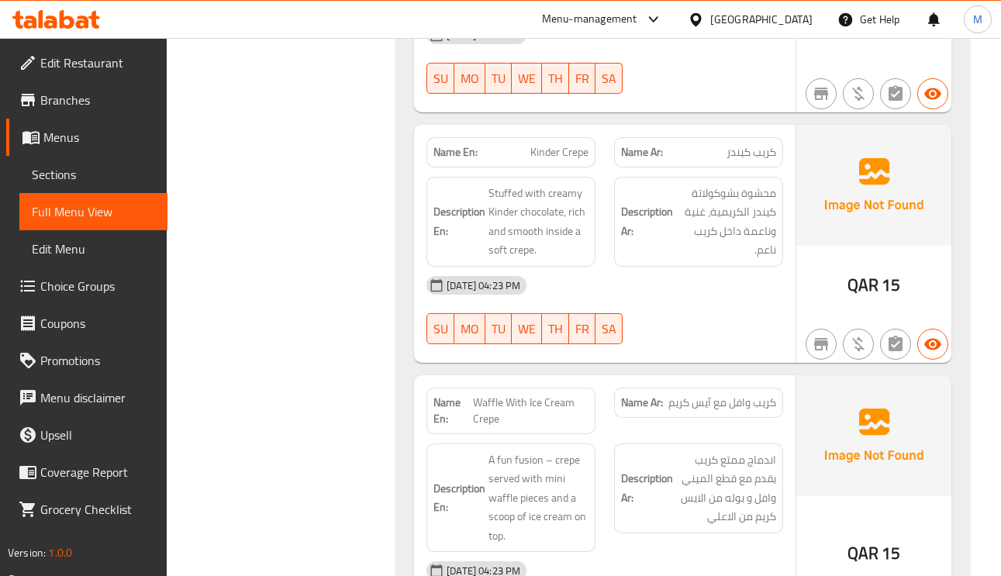
scroll to position [3141, 0]
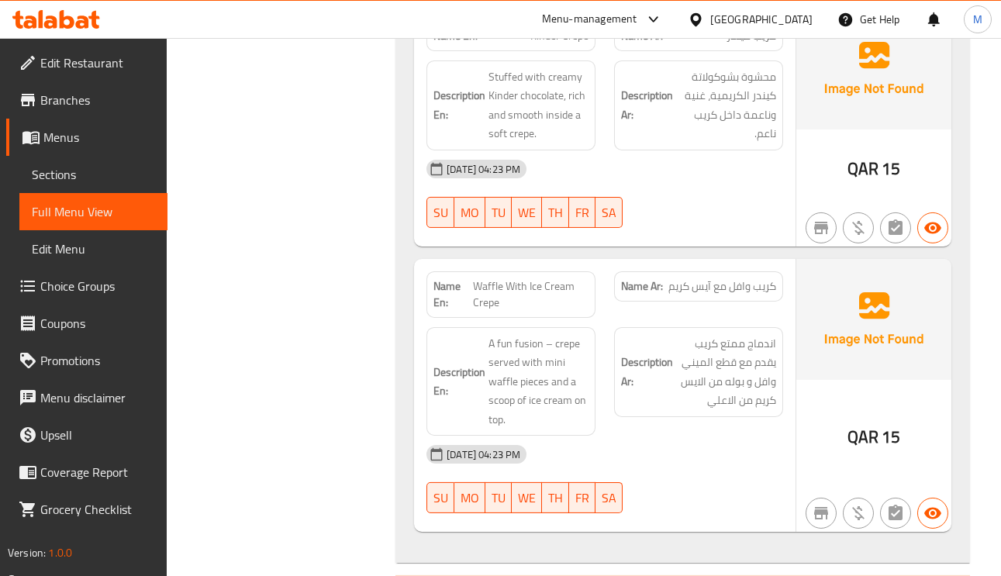
drag, startPoint x: 767, startPoint y: 254, endPoint x: 766, endPoint y: 281, distance: 27.2
click at [767, 262] on div "Name Ar: كريب وافل مع [PERSON_NAME]" at bounding box center [699, 294] width 188 height 65
click at [766, 282] on span "كريب وافل مع آيس كريم" at bounding box center [723, 286] width 108 height 16
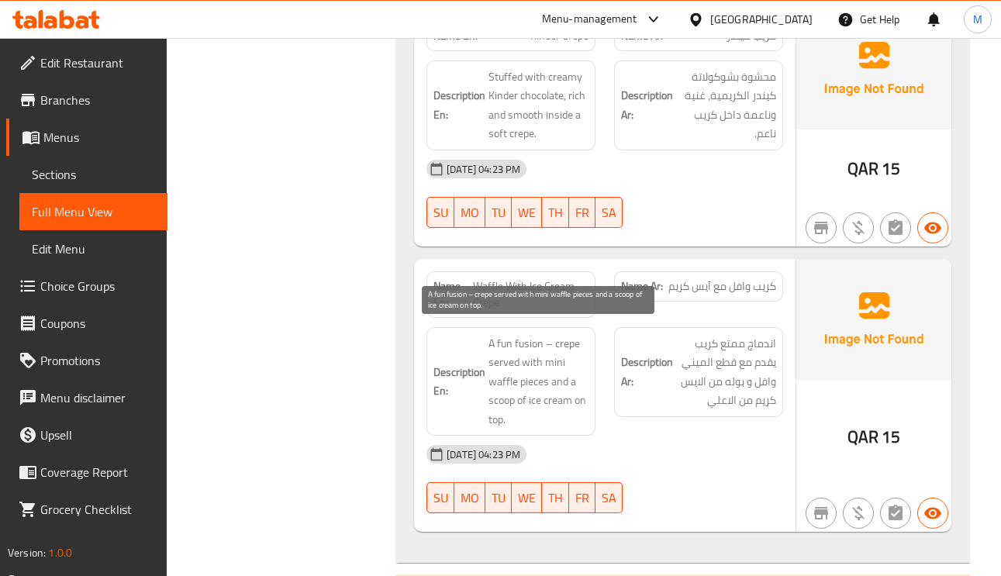
click at [526, 377] on span "A fun fusion – crepe served with mini waffle pieces and a scoop of ice cream on…" at bounding box center [539, 381] width 100 height 95
click at [499, 373] on span "A fun fusion – crepe served with mini waffle pieces and a scoop of ice cream on…" at bounding box center [539, 381] width 100 height 95
click at [502, 368] on span "A fun fusion – crepe served with mini waffle pieces and a scoop of ice cream on…" at bounding box center [539, 381] width 100 height 95
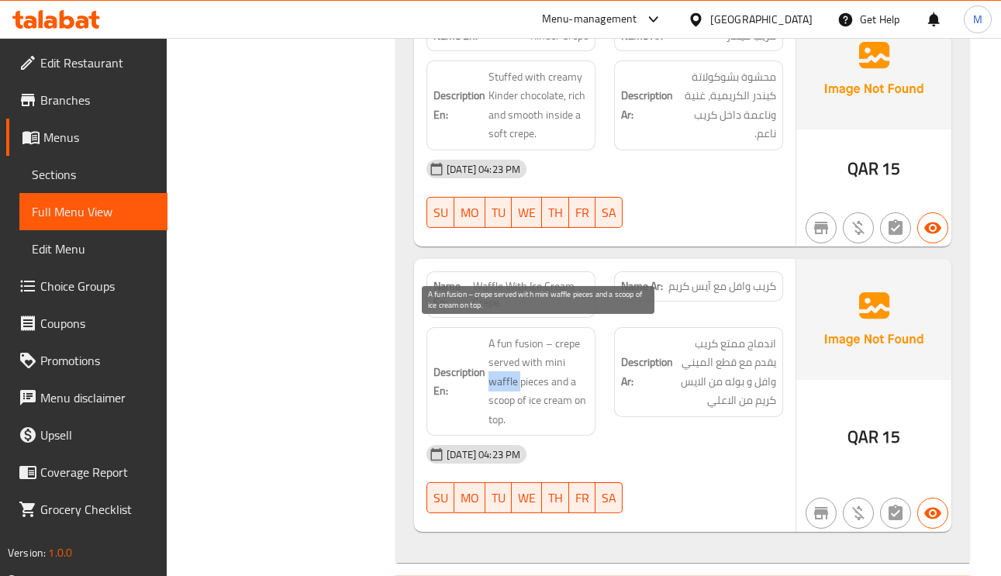
click at [502, 368] on span "A fun fusion – crepe served with mini waffle pieces and a scoop of ice cream on…" at bounding box center [539, 381] width 100 height 95
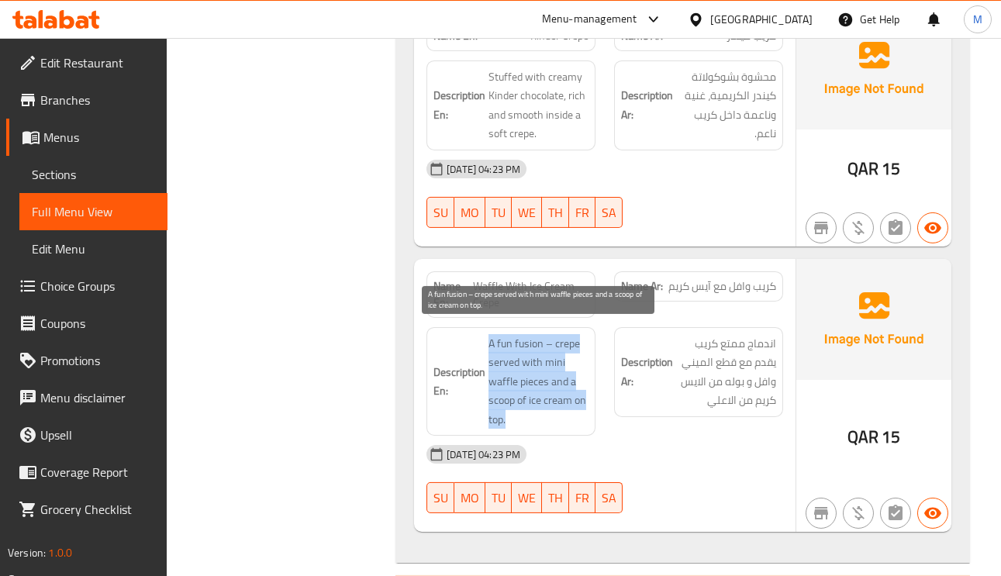
click at [510, 364] on span "A fun fusion – crepe served with mini waffle pieces and a scoop of ice cream on…" at bounding box center [539, 381] width 100 height 95
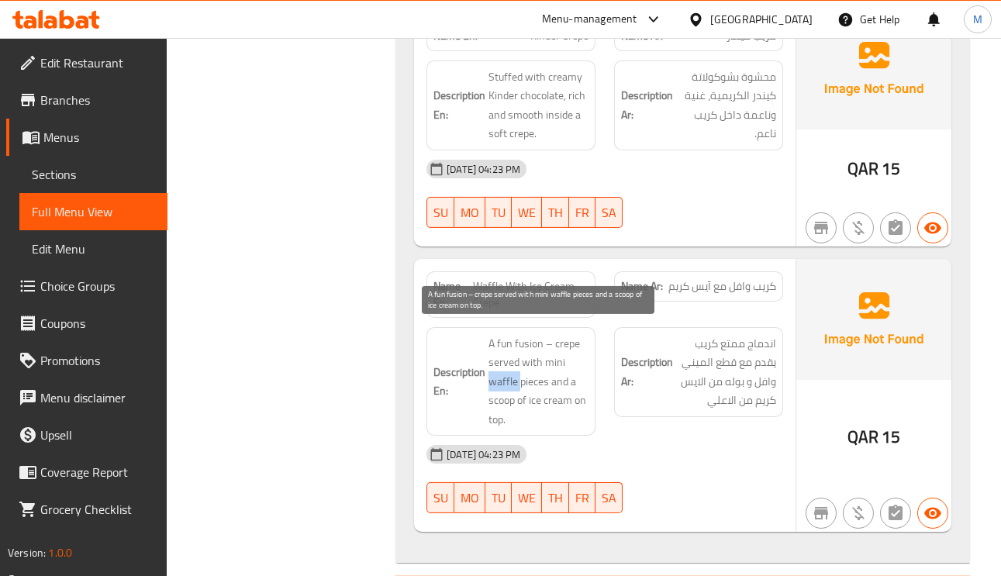
click at [510, 364] on span "A fun fusion – crepe served with mini waffle pieces and a scoop of ice cream on…" at bounding box center [539, 381] width 100 height 95
click at [504, 352] on span "A fun fusion – crepe served with mini waffle pieces and a scoop of ice cream on…" at bounding box center [539, 381] width 100 height 95
click at [505, 352] on span "A fun fusion – crepe served with mini waffle pieces and a scoop of ice cream on…" at bounding box center [539, 381] width 100 height 95
click at [559, 334] on span "A fun fusion – crepe served with mini waffle pieces and a scoop of ice cream on…" at bounding box center [539, 381] width 100 height 95
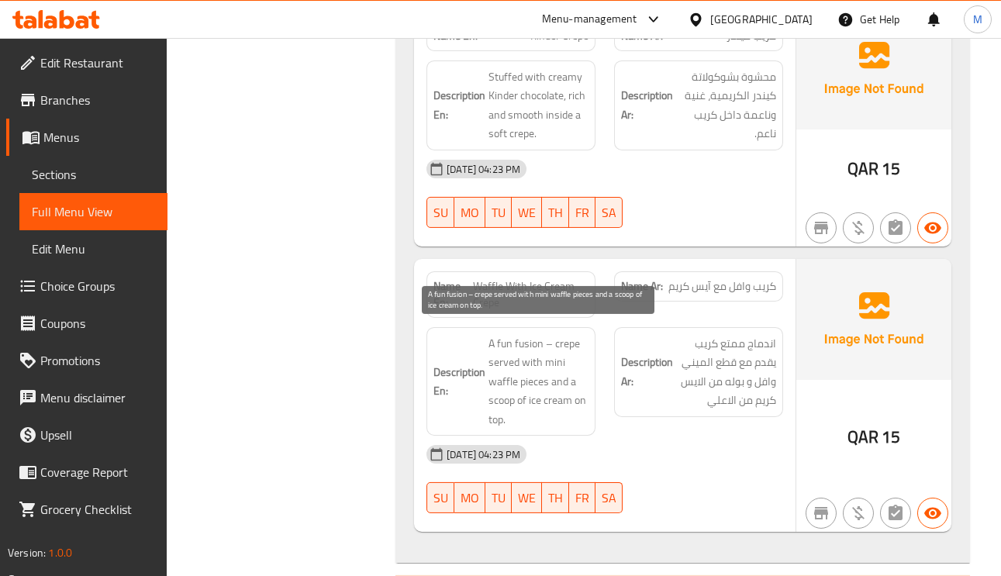
click at [534, 350] on span "A fun fusion – crepe served with mini waffle pieces and a scoop of ice cream on…" at bounding box center [539, 381] width 100 height 95
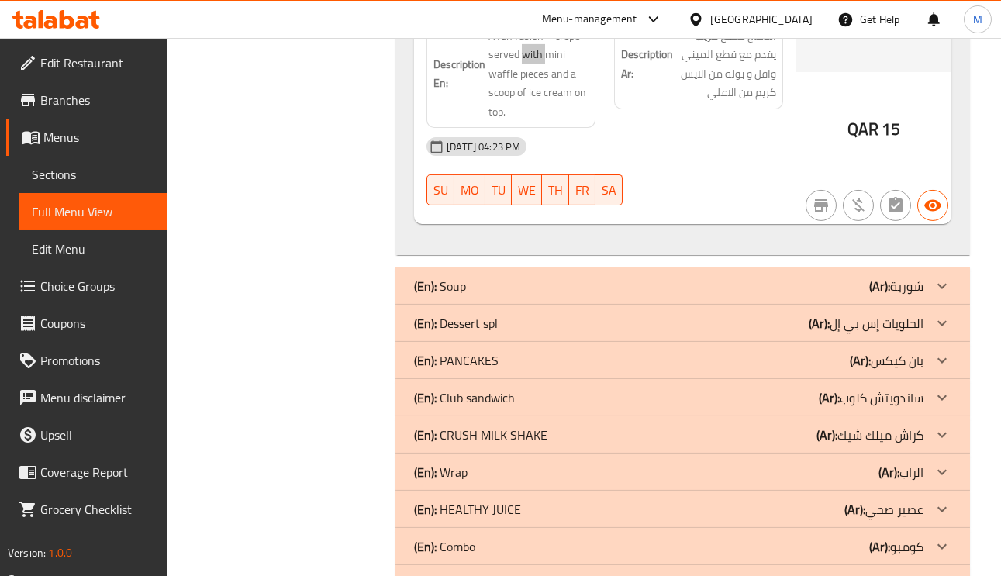
scroll to position [3490, 0]
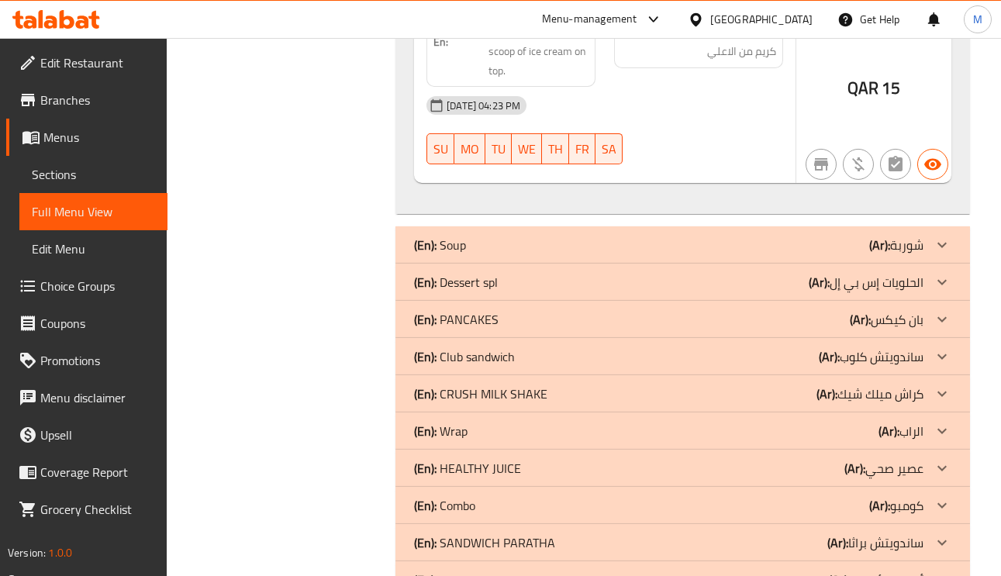
click at [872, 310] on p "(Ar): [PERSON_NAME]" at bounding box center [887, 319] width 74 height 19
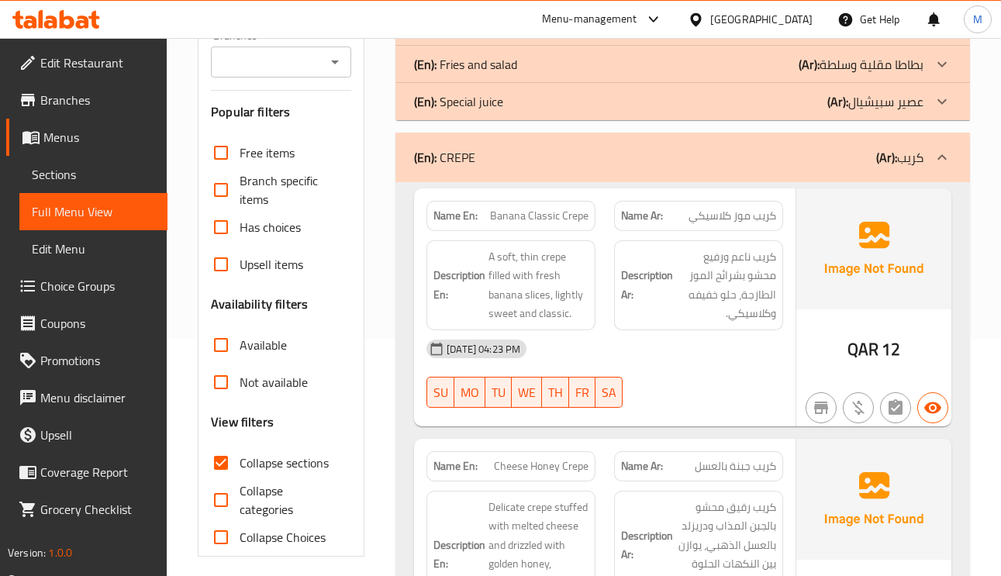
scroll to position [233, 0]
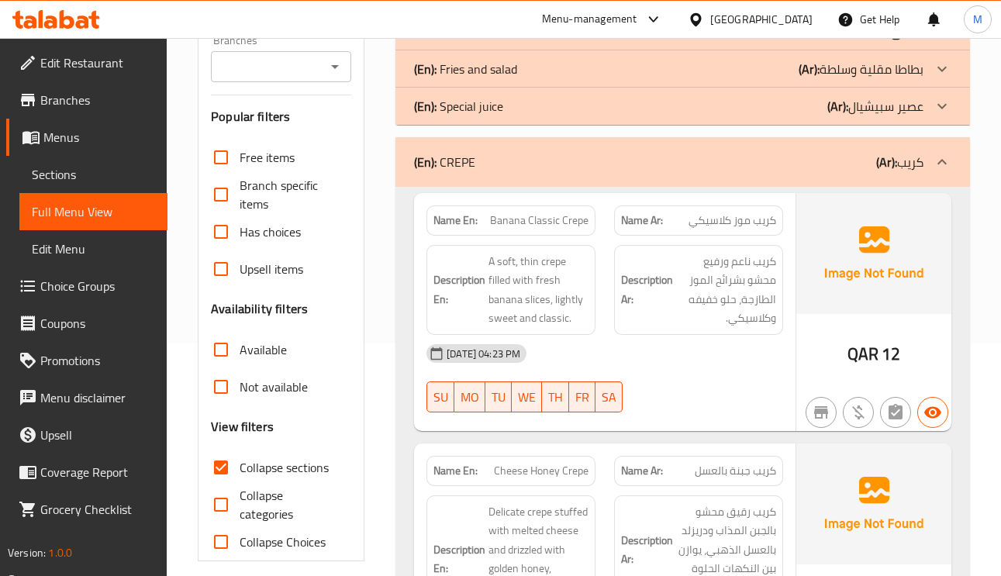
click at [952, 170] on div at bounding box center [942, 161] width 37 height 37
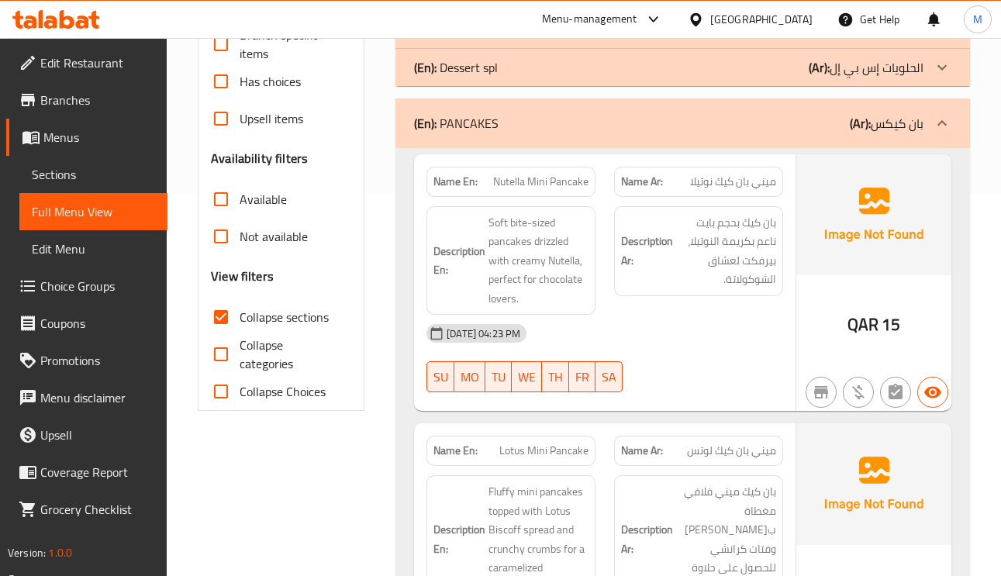
scroll to position [349, 0]
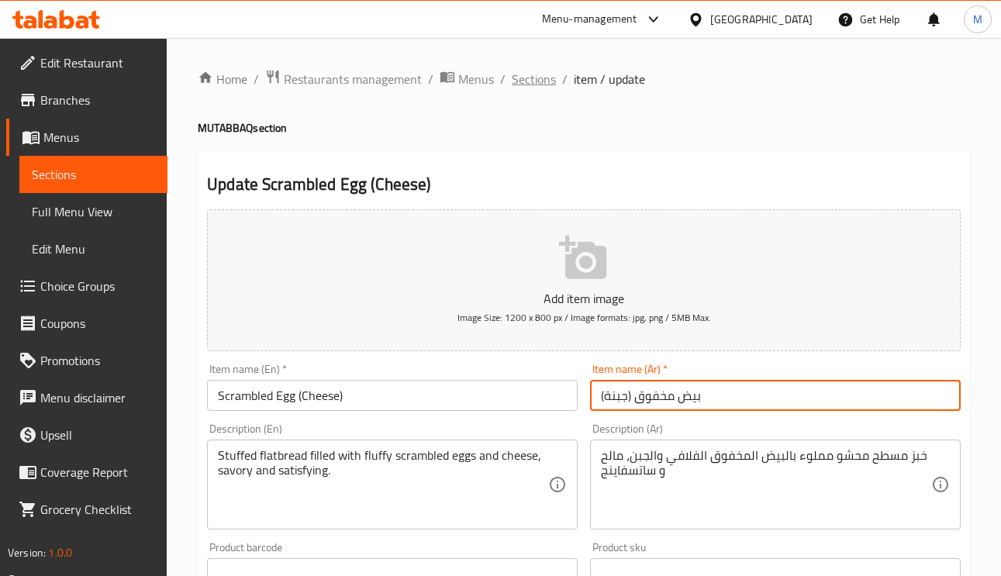
click at [513, 81] on span "Sections" at bounding box center [534, 79] width 44 height 19
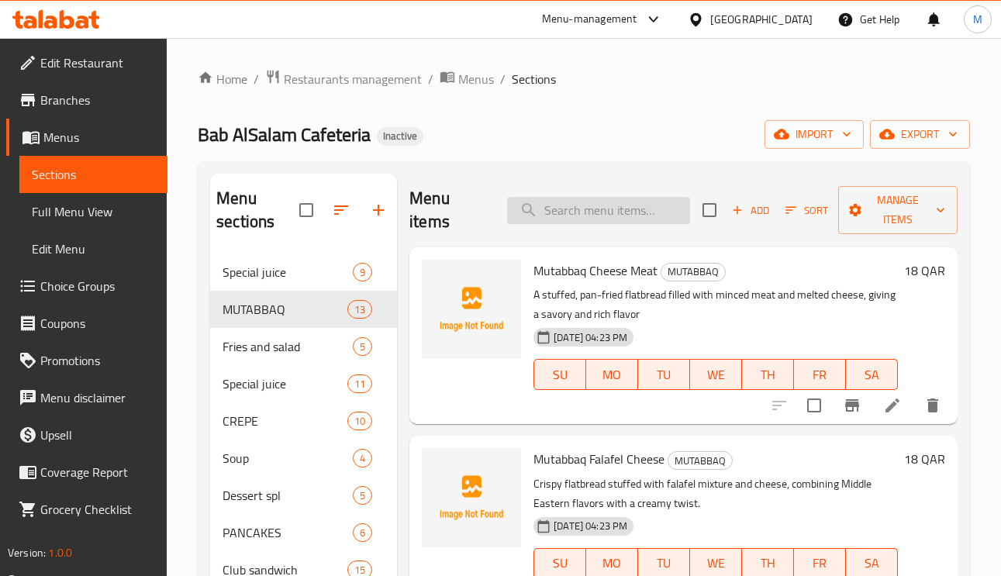
click at [599, 212] on input "search" at bounding box center [598, 210] width 183 height 27
paste input "Mutabbaq Egg Cheese"
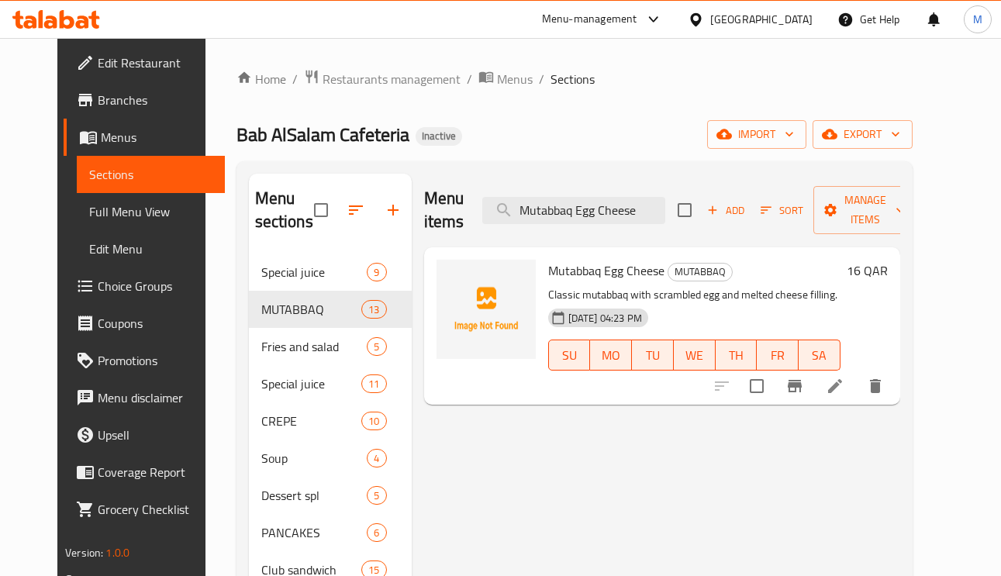
type input "Mutabbaq Egg Cheese"
click at [857, 398] on li at bounding box center [835, 386] width 43 height 28
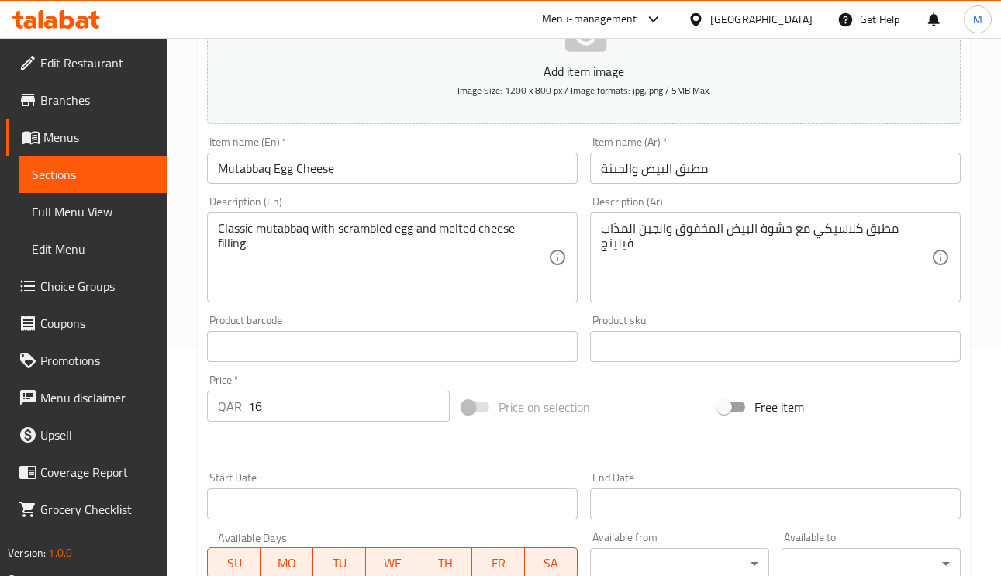
scroll to position [233, 0]
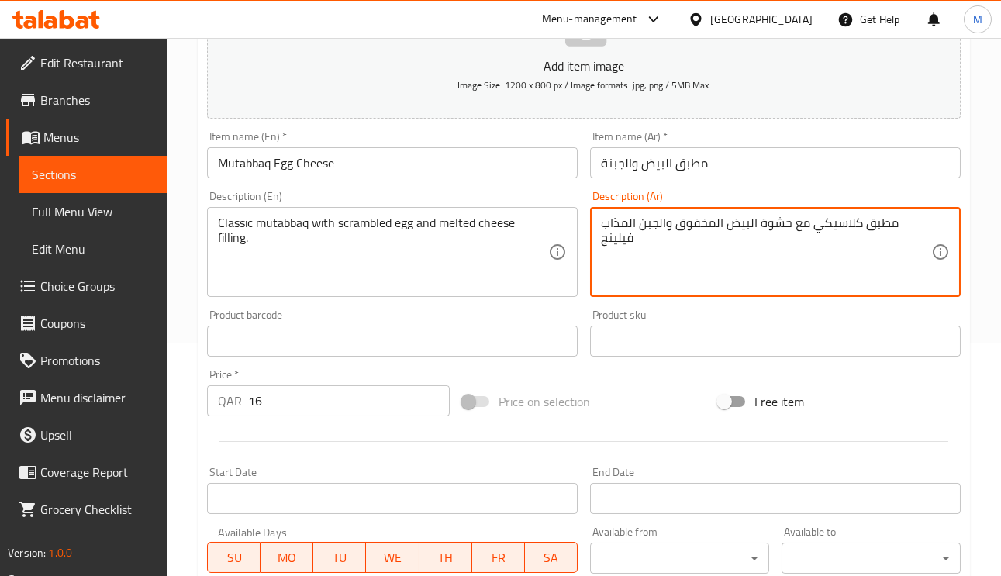
click at [614, 232] on textarea "مطبق كلاسيكي مع حشوة البيض المخفوق والجبن المذاب فيلينج" at bounding box center [766, 253] width 330 height 74
click at [625, 244] on textarea "مطبق كلاسيكي مع حشوة البيض المخفوق والجبن المذاب فيلينج" at bounding box center [766, 253] width 330 height 74
type textarea "مطبق كلاسيكي مع حشوة البيض المخفوق والجبن المذاب"
click at [745, 143] on div "Item name (Ar)   * مطبق البيض والجبنة Item name (Ar) *" at bounding box center [775, 154] width 371 height 47
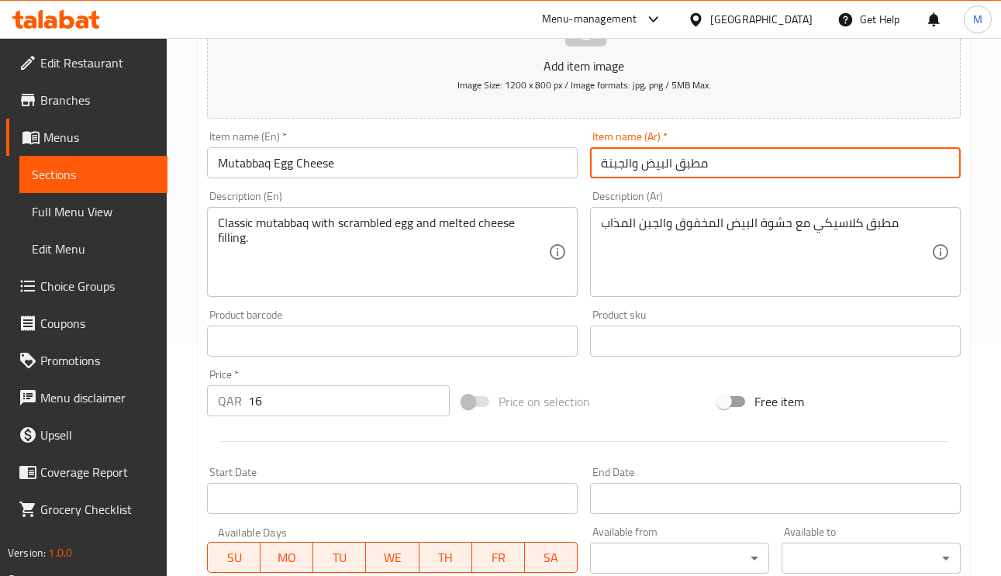
click at [746, 161] on input "مطبق البيض والجبنة" at bounding box center [775, 162] width 371 height 31
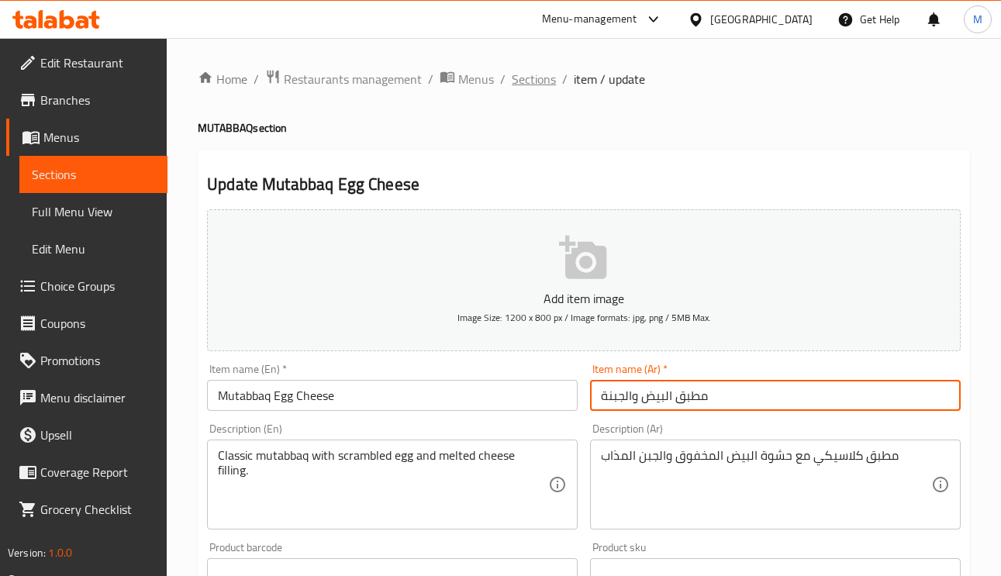
click at [544, 81] on span "Sections" at bounding box center [534, 79] width 44 height 19
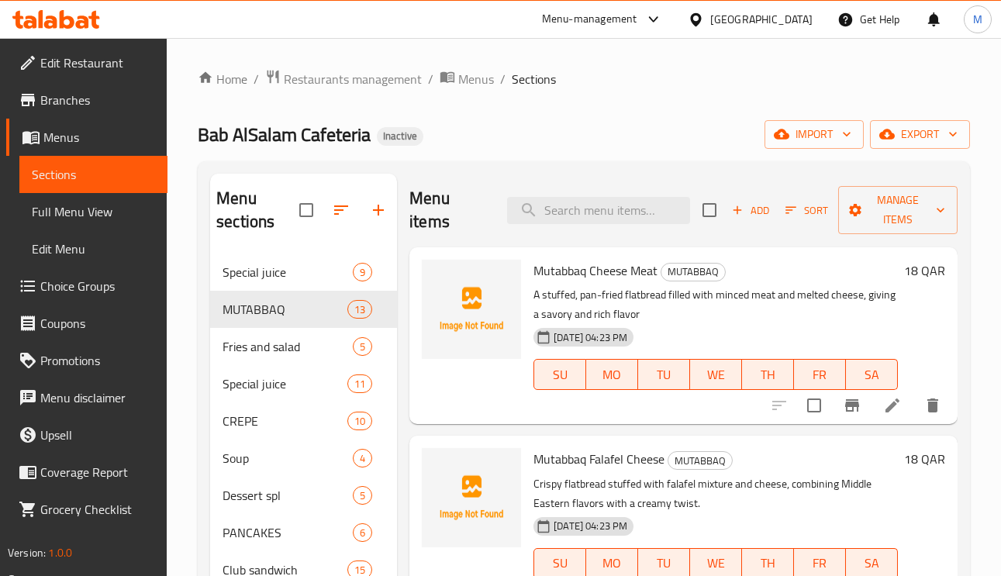
click at [593, 185] on div "Menu items Add Sort Manage items" at bounding box center [683, 211] width 548 height 74
paste input "Mutabbaq Cheese"
click at [600, 204] on input "search" at bounding box center [598, 210] width 183 height 27
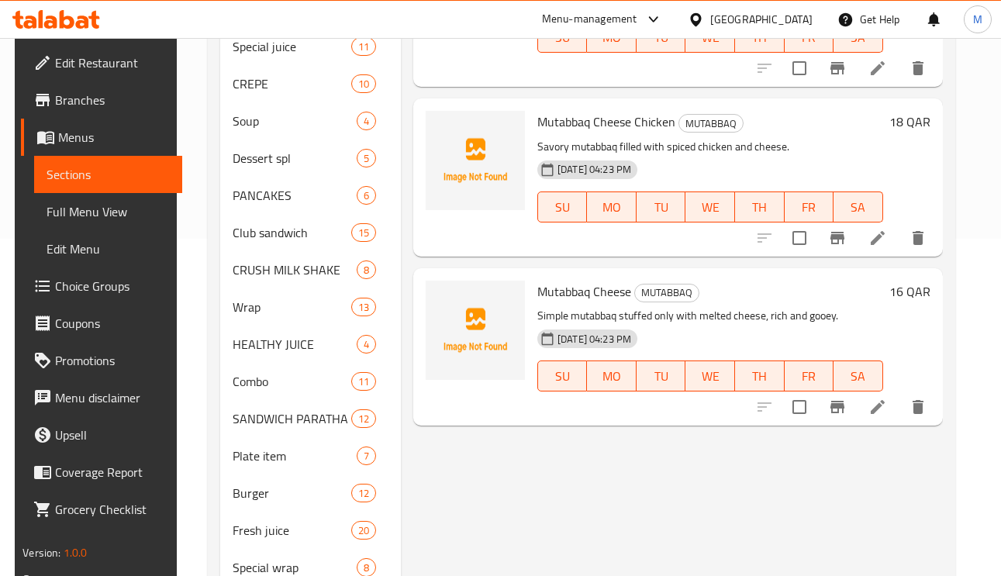
scroll to position [349, 0]
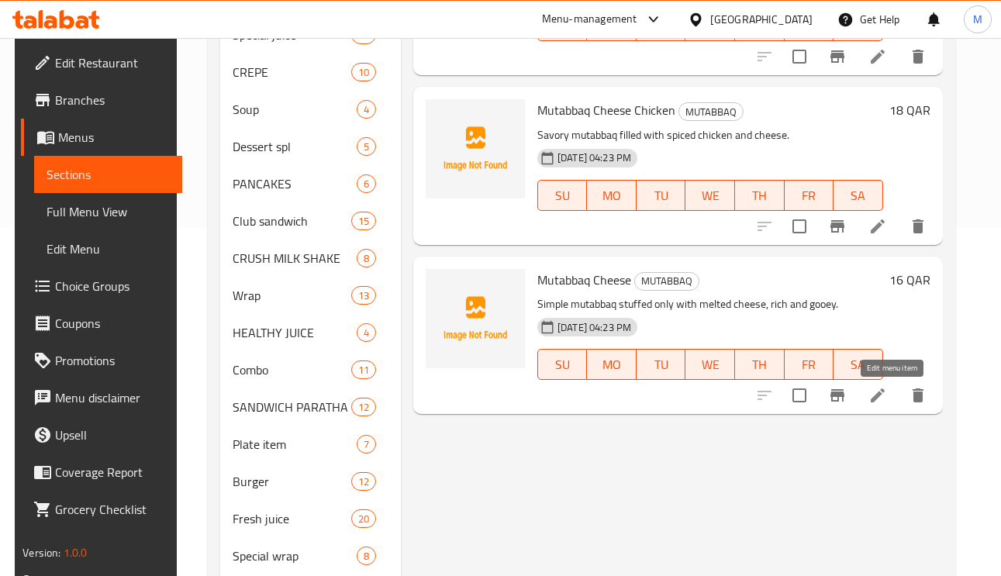
type input "Mutabbaq Chees"
click at [885, 402] on icon at bounding box center [878, 395] width 19 height 19
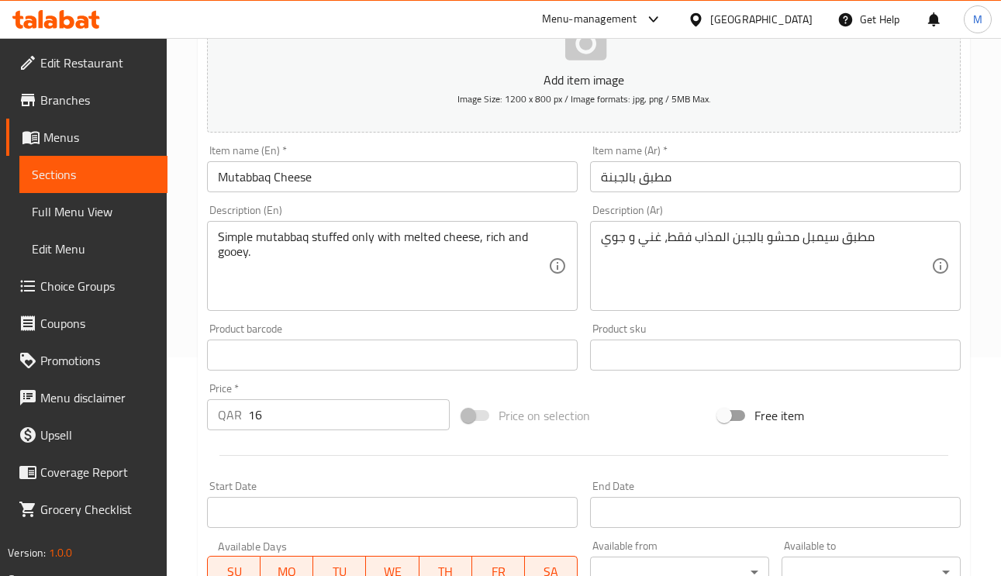
scroll to position [349, 0]
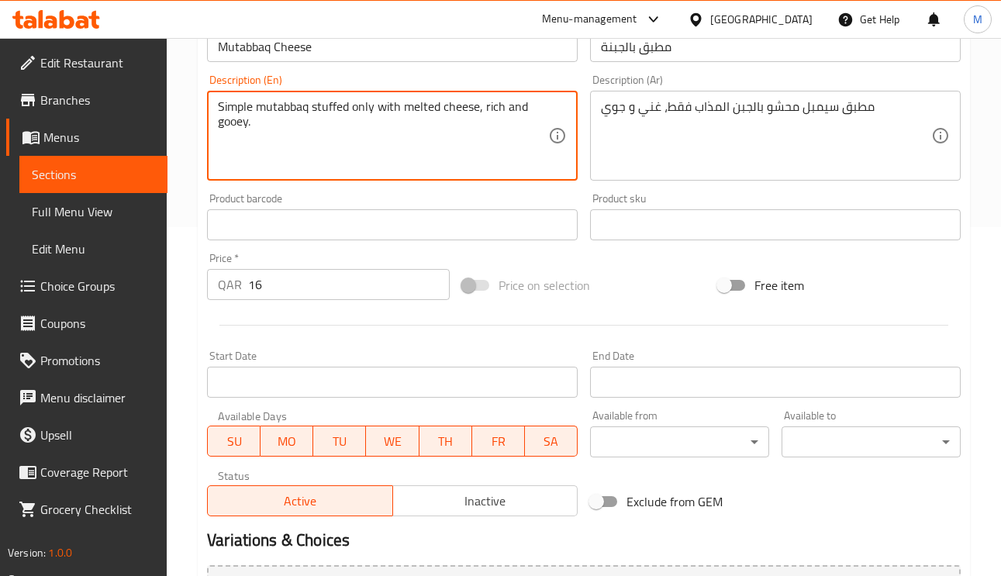
click at [233, 128] on textarea "Simple mutabbaq stuffed only with melted cheese, rich and gooey." at bounding box center [383, 136] width 330 height 74
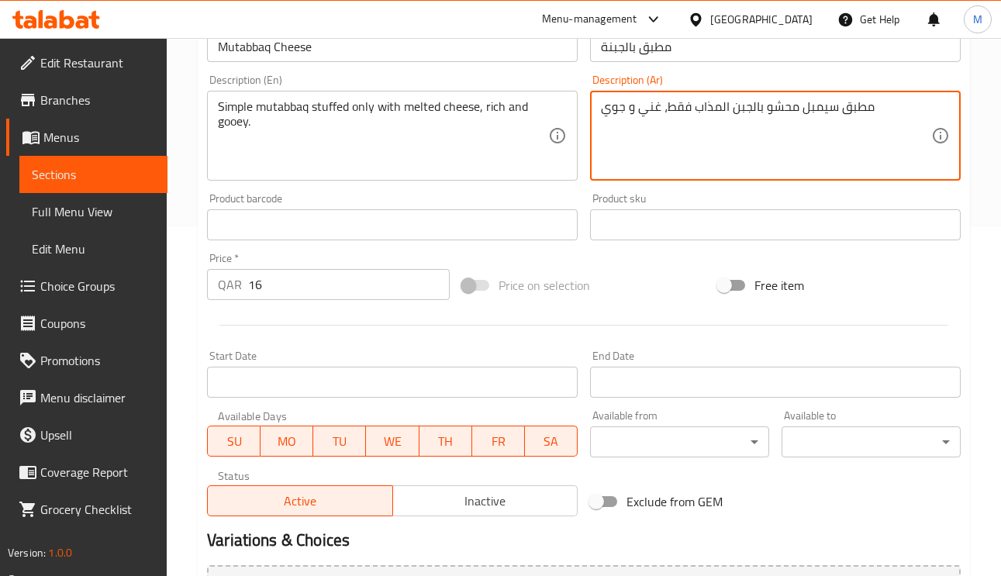
click at [610, 110] on textarea "مطبق سيمبل محشو بالجبن المذاب فقط، غني و جوي" at bounding box center [766, 136] width 330 height 74
paste textarea "لزج"
type textarea "مطبق سيمبل محشو بالجبن المذاب فقط، غني و لزج"
click at [702, 59] on input "مطبق بالجبنة" at bounding box center [775, 46] width 371 height 31
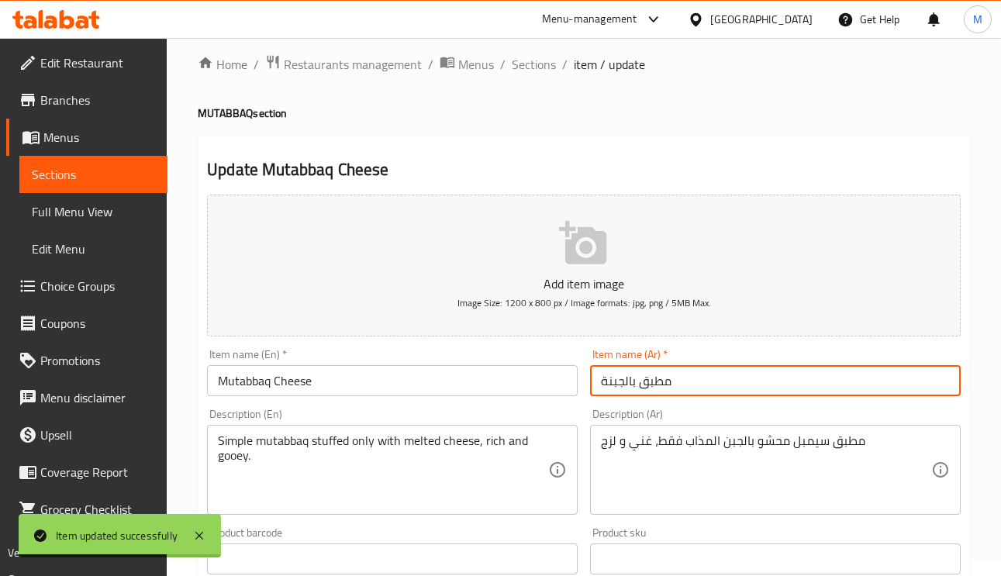
scroll to position [0, 0]
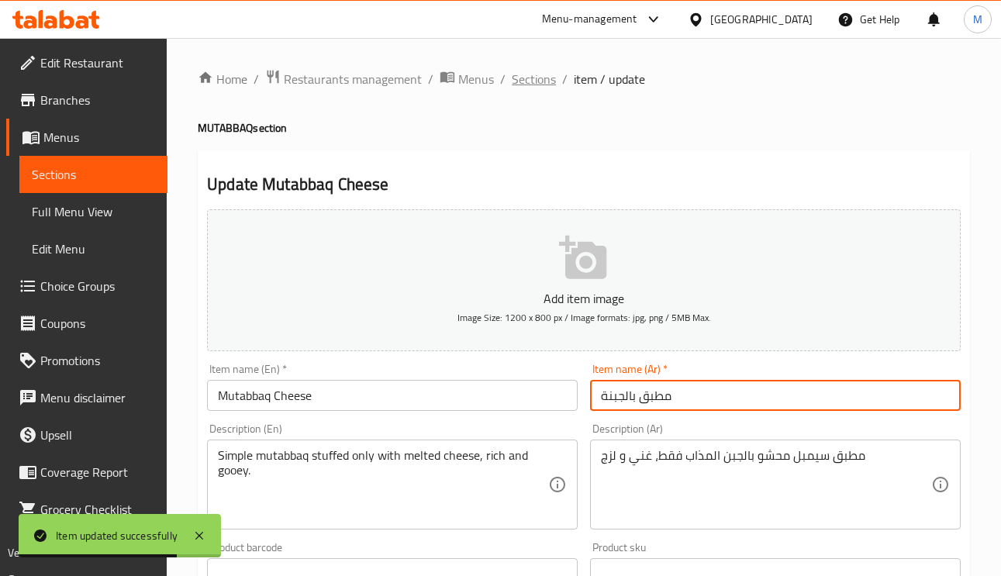
click at [530, 77] on span "Sections" at bounding box center [534, 79] width 44 height 19
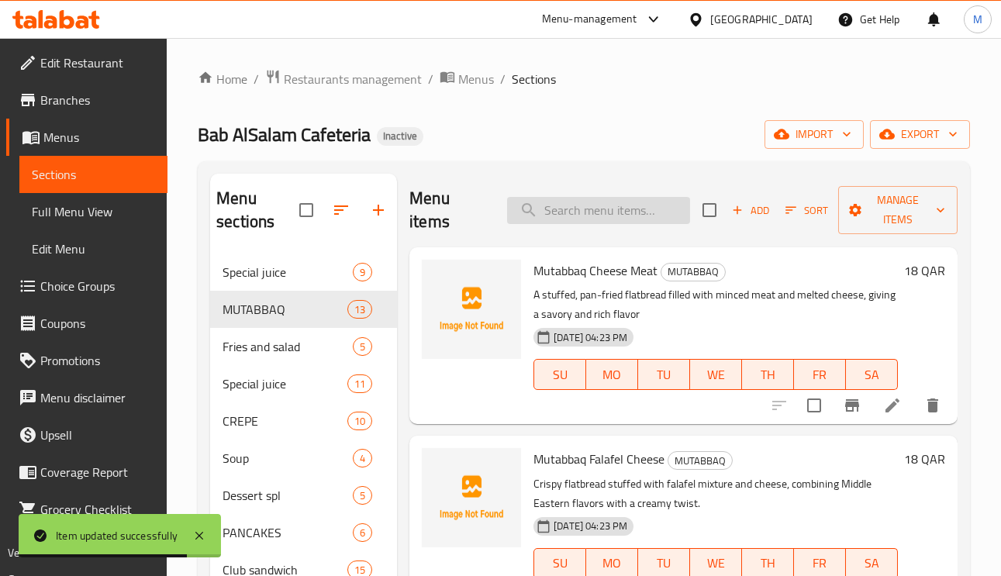
paste input "Mix Crepe"
click at [609, 222] on input "Mix Crepe" at bounding box center [598, 210] width 183 height 27
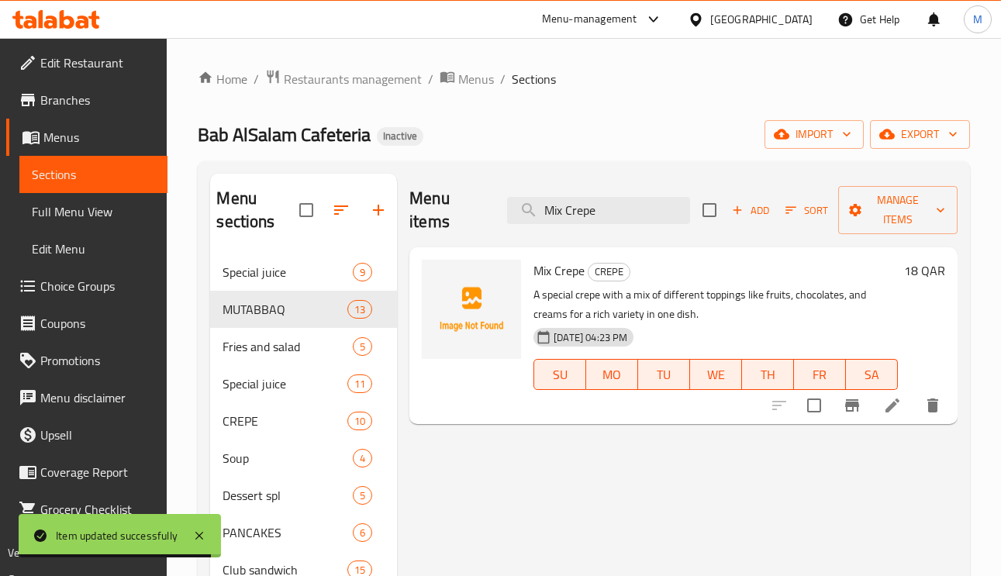
type input "Mix Crepe"
click at [882, 411] on li at bounding box center [892, 406] width 43 height 28
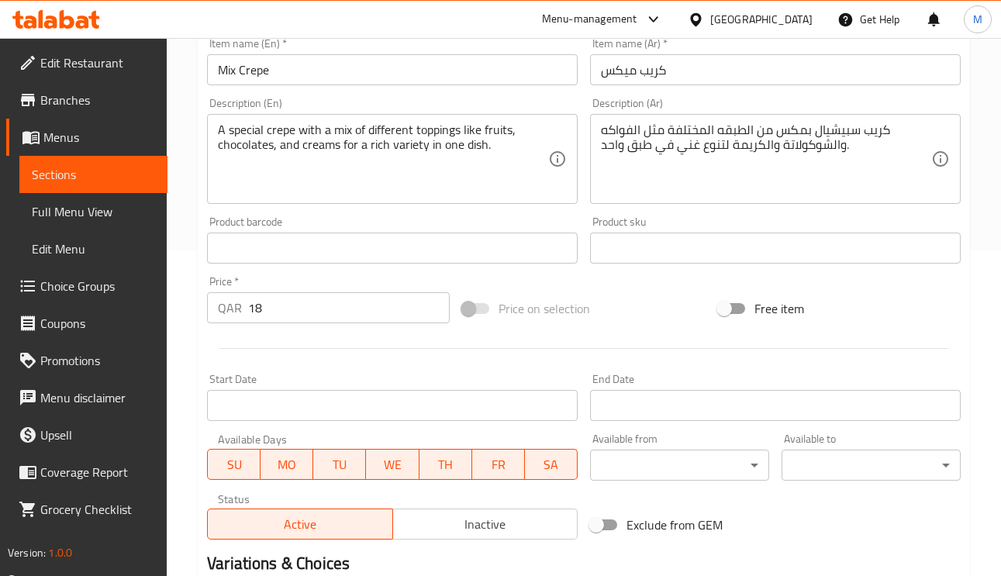
scroll to position [349, 0]
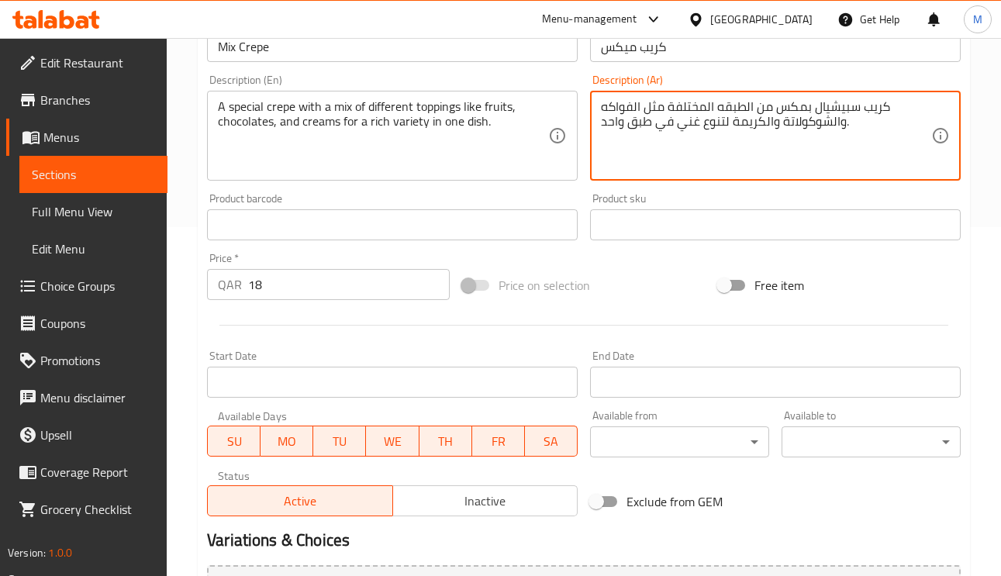
click at [734, 110] on textarea "كريب سبيشيال بمكس من الطبقه المختلفة مثل الفواكه والشوكولاتة والكريمة لتنوع غني…" at bounding box center [766, 136] width 330 height 74
type textarea "كريب سبيشيال بمكس من الأضافات المختلفة مثل الفواكه والشوكولاتة والكريمة لتنوع غ…"
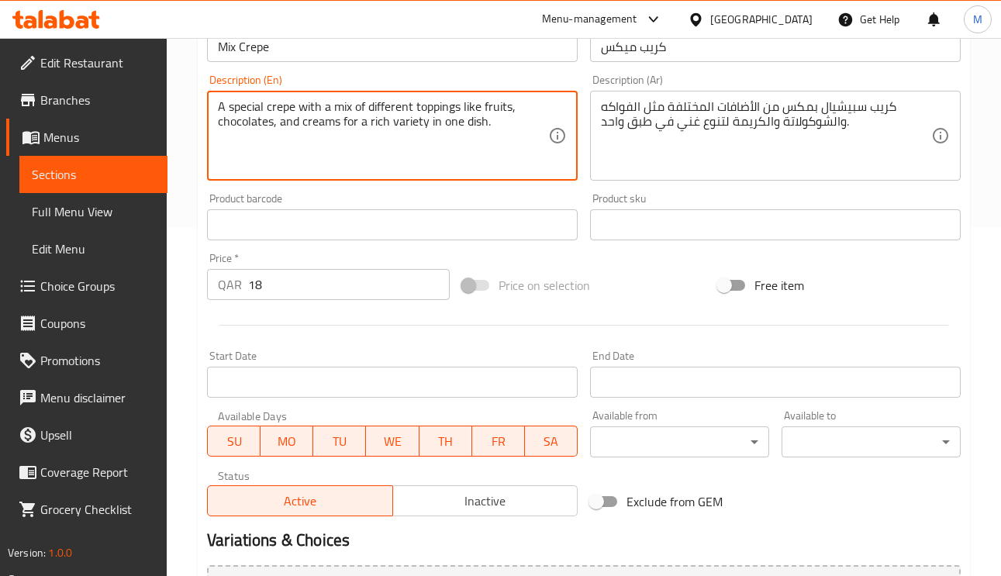
click at [393, 105] on textarea "A special crepe with a mix of different toppings like fruits, chocolates, and c…" at bounding box center [383, 136] width 330 height 74
click at [499, 105] on textarea "A special crepe with a mix of different toppings like fruits, chocolates, and c…" at bounding box center [383, 136] width 330 height 74
click at [755, 59] on input "كريب ميكس" at bounding box center [775, 46] width 371 height 31
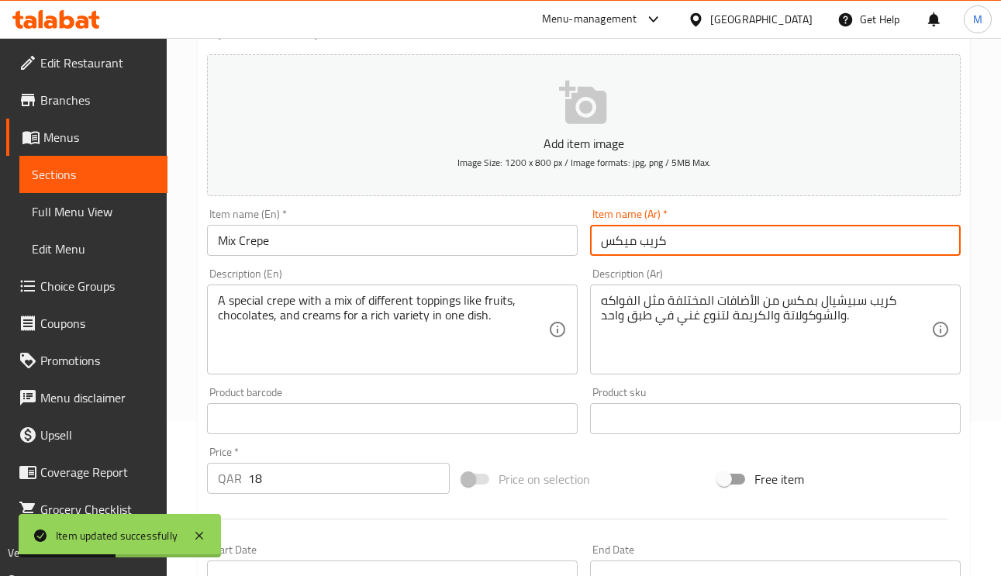
scroll to position [0, 0]
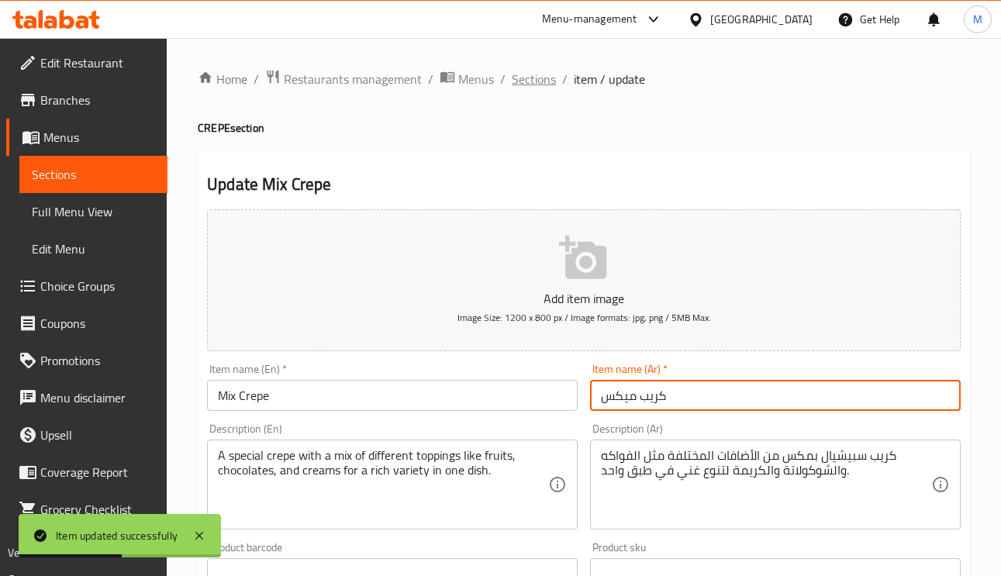
click at [540, 84] on span "Sections" at bounding box center [534, 79] width 44 height 19
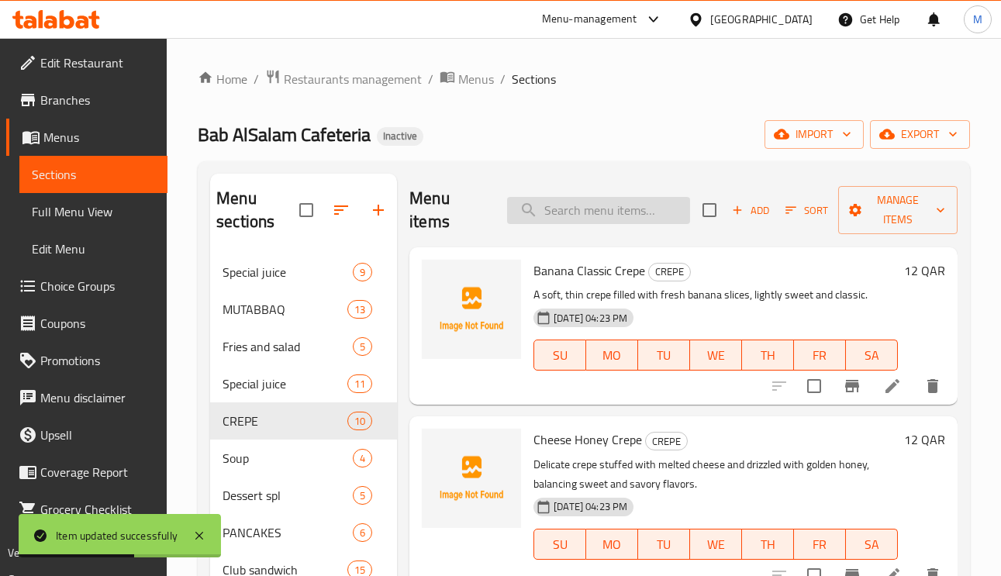
paste input "Pistachio Crepe"
click at [628, 216] on input "Pistachio Crepe" at bounding box center [598, 210] width 183 height 27
type input "Pistachio Crep"
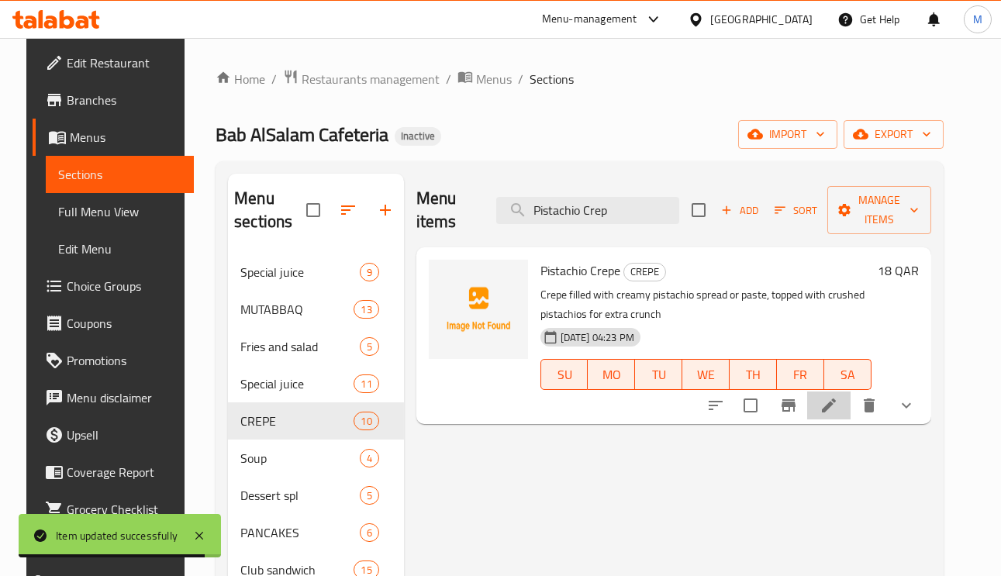
click at [843, 411] on li at bounding box center [828, 406] width 43 height 28
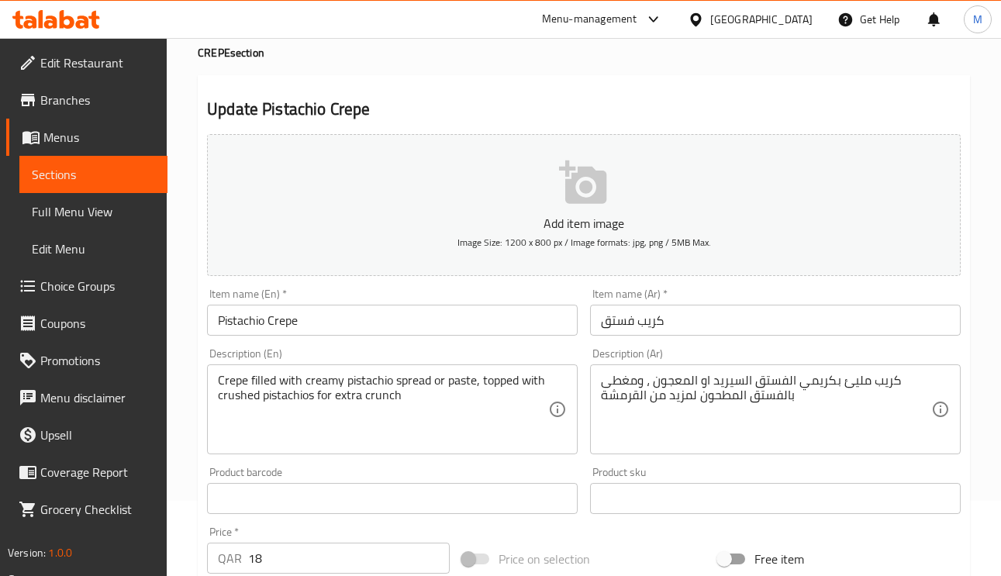
scroll to position [116, 0]
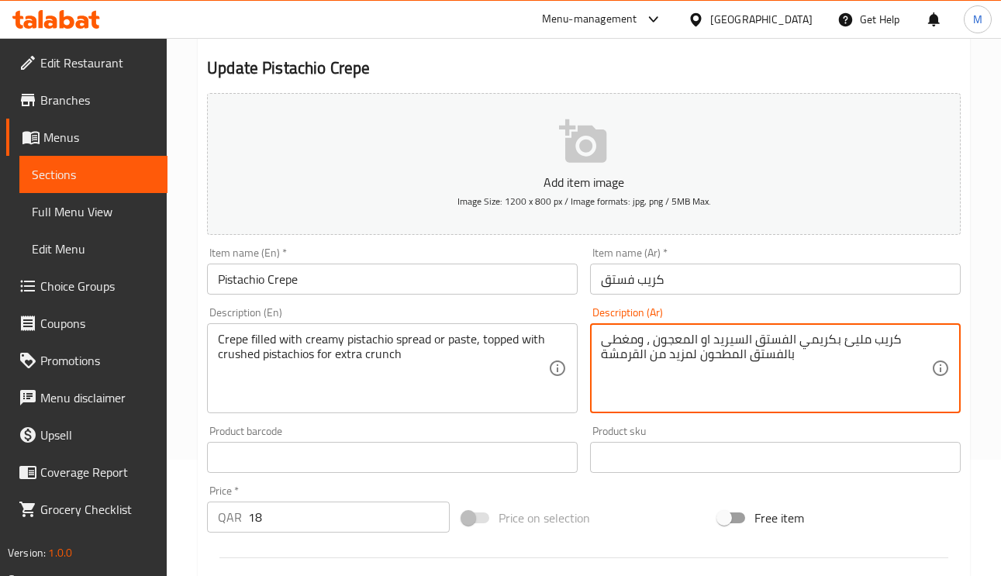
click at [851, 350] on textarea "كريب مليئ بكريمي الفستق السيريد او المعجون ، ومغطى بالفستق المطحون لمزيد من الق…" at bounding box center [766, 369] width 330 height 74
drag, startPoint x: 829, startPoint y: 346, endPoint x: 810, endPoint y: 343, distance: 19.6
click at [810, 343] on textarea "كريب محشو بكريمي الفستق السيريد او المعجون ، ومغطى بالفستق المطحون لمزيد من الق…" at bounding box center [766, 369] width 330 height 74
drag, startPoint x: 831, startPoint y: 343, endPoint x: 794, endPoint y: 343, distance: 36.5
click at [794, 343] on textarea "كريب محشو بكريمي الفستق السيريد او المعجون ، ومغطى بالفستق المطحون لمزيد من الق…" at bounding box center [766, 369] width 330 height 74
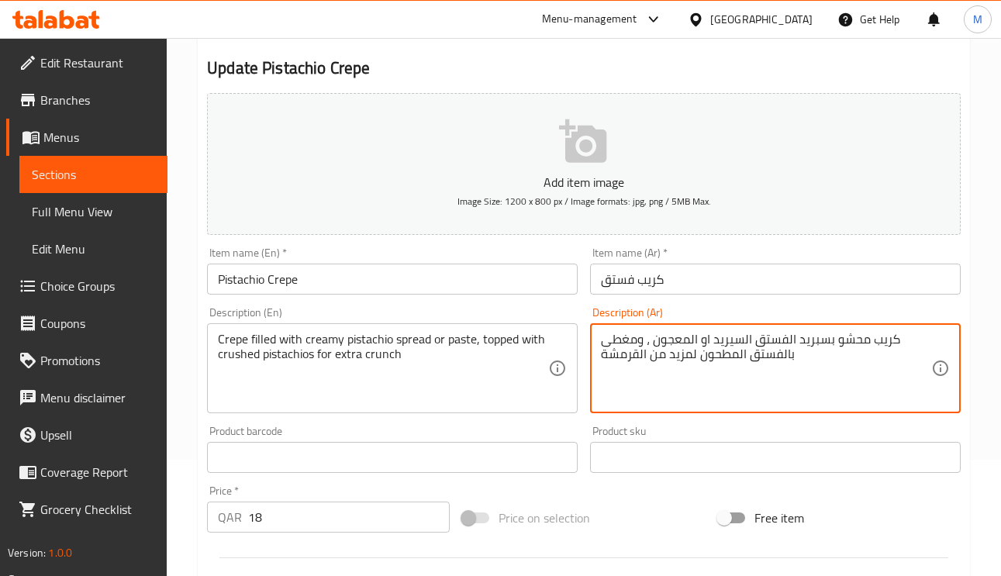
drag, startPoint x: 739, startPoint y: 342, endPoint x: 720, endPoint y: 342, distance: 19.4
click at [720, 342] on textarea "كريب محشو بسبريد الفستق السيريد او المعجون ، ومغطى بالفستق المطحون لمزيد من الق…" at bounding box center [766, 369] width 330 height 74
drag, startPoint x: 742, startPoint y: 341, endPoint x: 711, endPoint y: 343, distance: 31.1
click at [711, 343] on textarea "كريب محشو بسبريد الفستق السيريد او المعجون ، ومغطى بالفستق المطحون لمزيد من الق…" at bounding box center [766, 369] width 330 height 74
type textarea "كريب محشو بسبريد الفستق الكريمي او المعجون ، ومغطى بالفستق المطحون لمزيد من الق…"
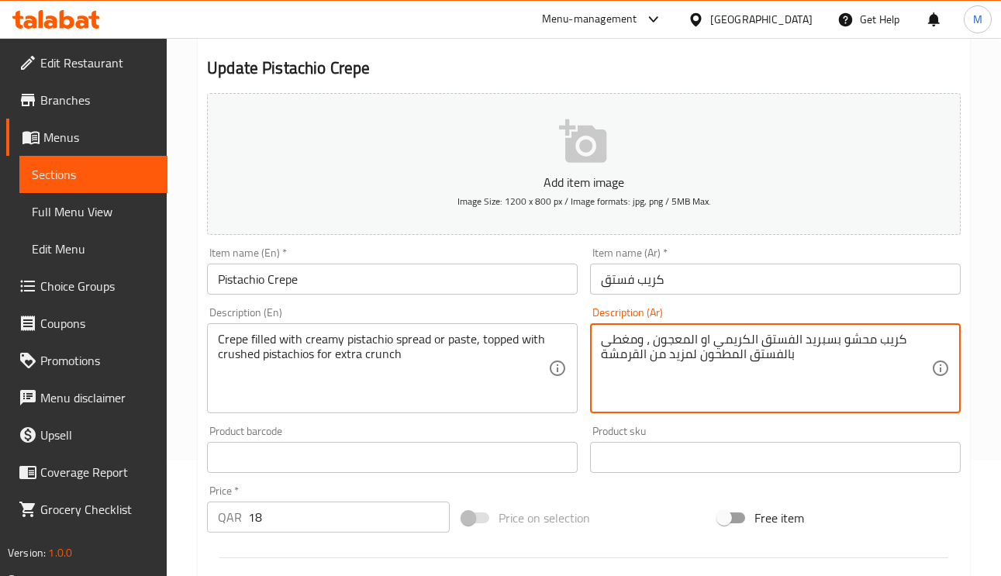
click at [686, 289] on input "كريب فستق" at bounding box center [775, 279] width 371 height 31
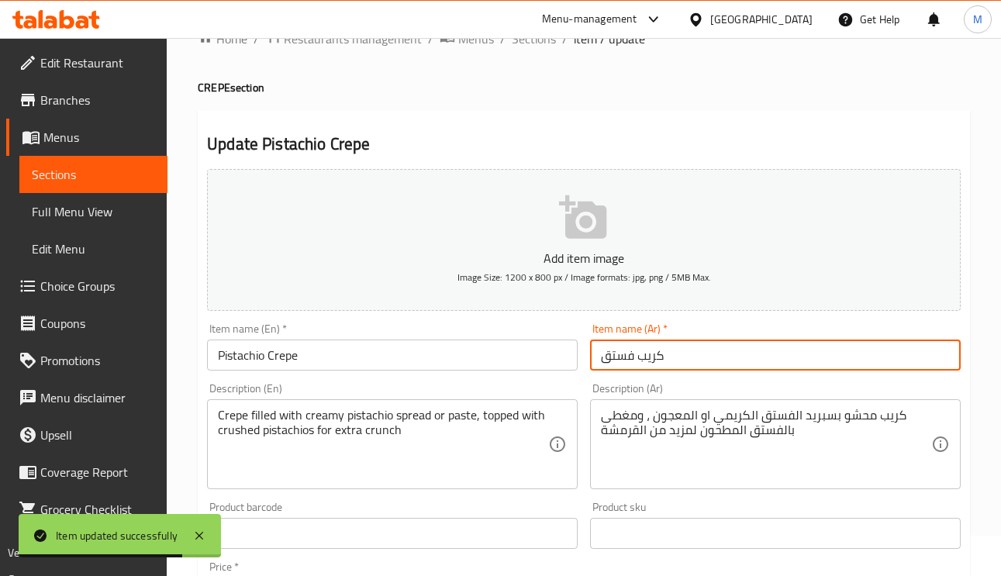
scroll to position [0, 0]
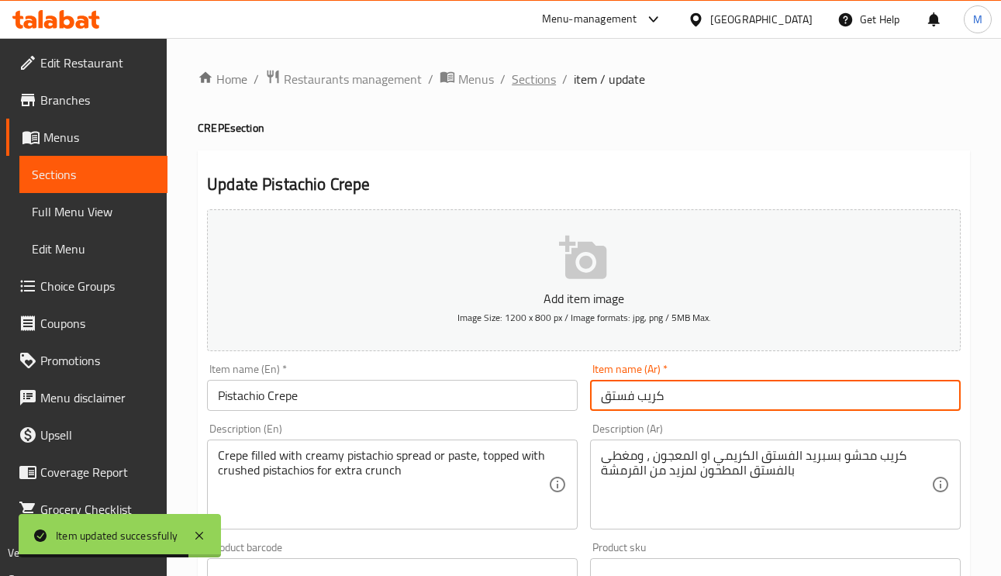
click at [534, 88] on span "Sections" at bounding box center [534, 79] width 44 height 19
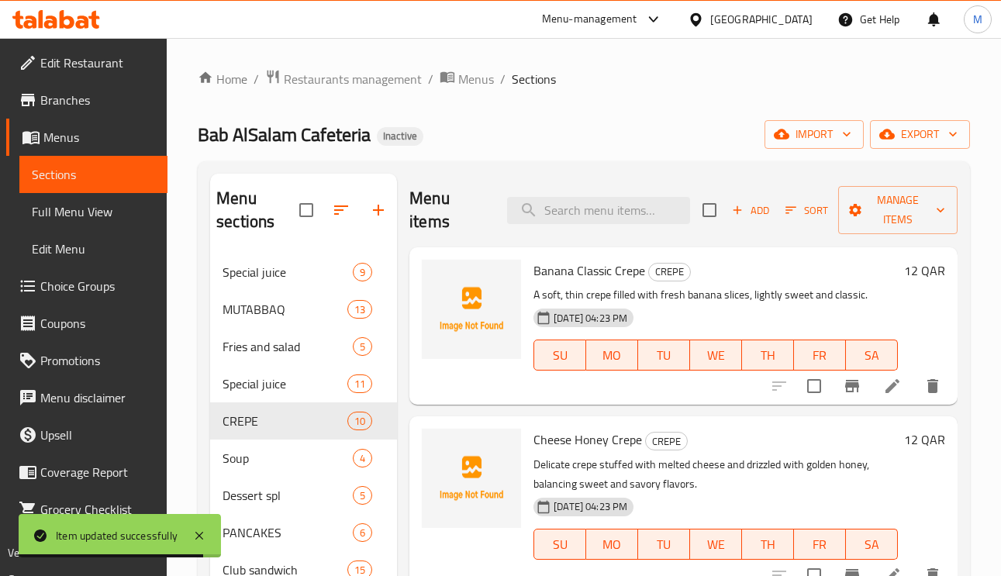
paste input "Mix Chocolate Crepe"
drag, startPoint x: 586, startPoint y: 210, endPoint x: 598, endPoint y: 247, distance: 38.3
click at [586, 212] on input "Mix Chocolate Crepe" at bounding box center [598, 210] width 183 height 27
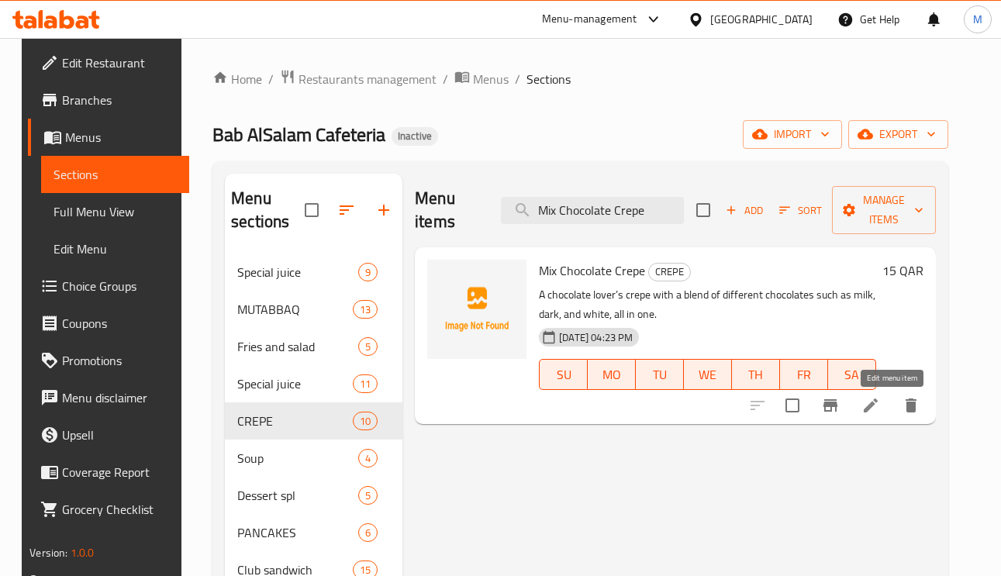
type input "Mix Chocolate Crepe"
click at [878, 406] on icon at bounding box center [871, 406] width 14 height 14
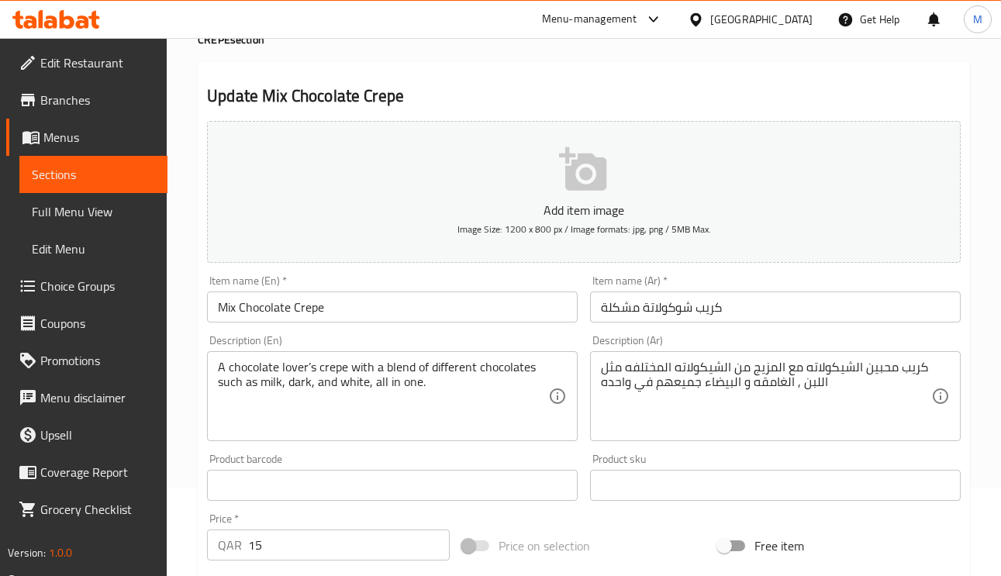
scroll to position [233, 0]
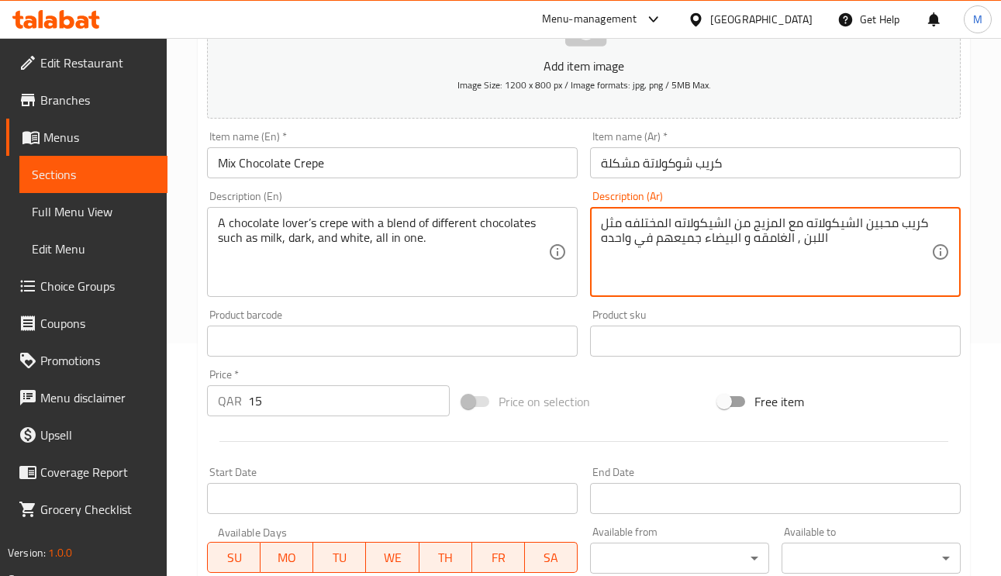
drag, startPoint x: 750, startPoint y: 242, endPoint x: 781, endPoint y: 247, distance: 31.5
click at [781, 247] on textarea "كريب محبين الشيكولاته مع المزيج من الشيكولاته المختلفه مثل اللبن , الغامقه و ال…" at bounding box center [766, 253] width 330 height 74
click at [777, 244] on textarea "كريب محبين الشيكولاته مع المزيج من الشيكولاته المختلفه مثل اللبن , الغامقه و ال…" at bounding box center [766, 253] width 330 height 74
click at [773, 244] on textarea "كريب محبين الشيكولاته مع المزيج من الشيكولاته المختلفه مثل اللبن , الغامقه و ال…" at bounding box center [766, 253] width 330 height 74
drag, startPoint x: 752, startPoint y: 237, endPoint x: 785, endPoint y: 243, distance: 33.0
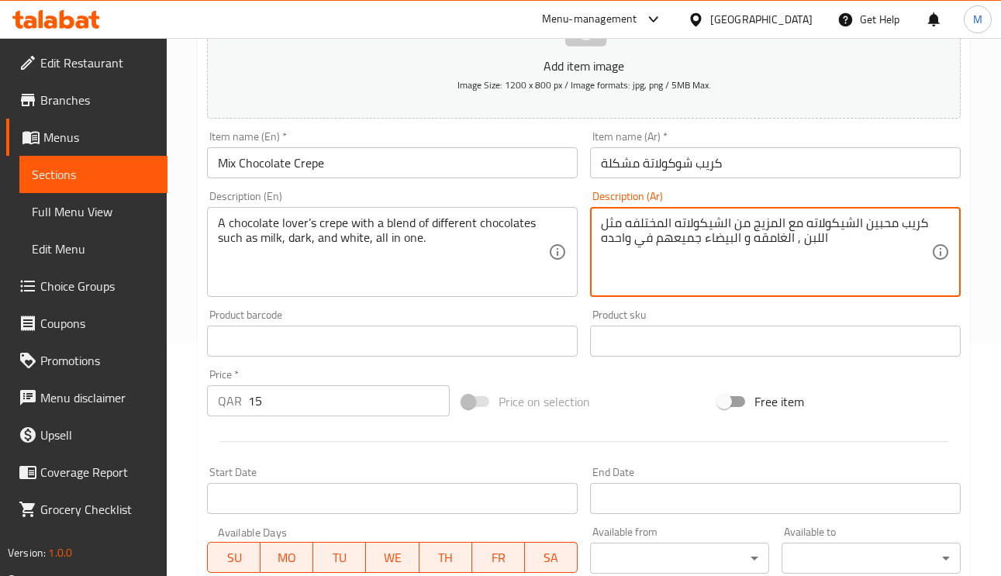
click at [785, 243] on textarea "كريب محبين الشيكولاته مع المزيج من الشيكولاته المختلفه مثل اللبن , الغامقه و ال…" at bounding box center [766, 253] width 330 height 74
type textarea "كريب محبين الشيكولاته مع المزيج من الشيكولاته المختلفه مثل اللبن , الداكنه و ال…"
click at [795, 167] on input "كريب شوكولاتة مشكلة" at bounding box center [775, 162] width 371 height 31
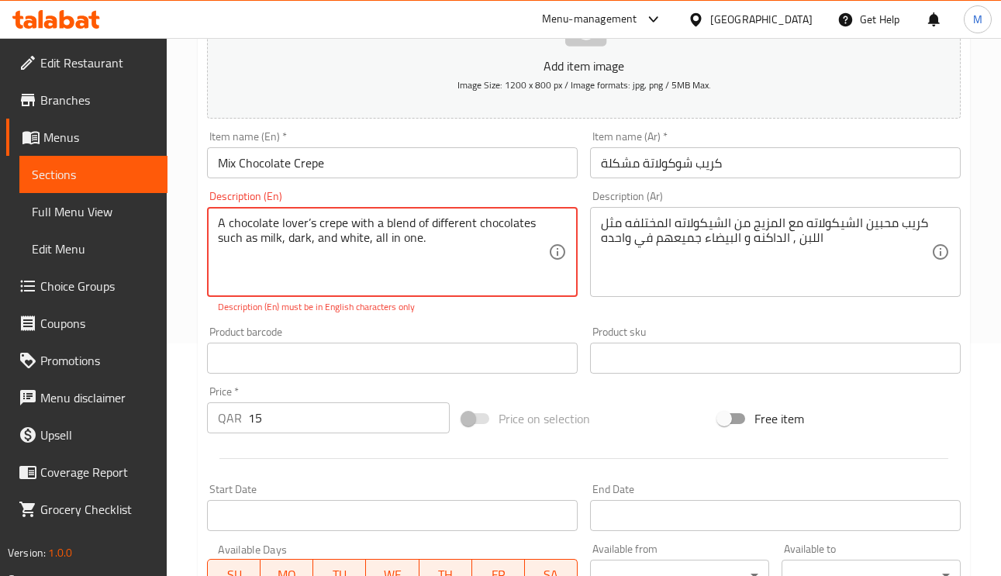
click at [311, 226] on textarea "A chocolate lover’s crepe with a blend of different chocolates such as milk, da…" at bounding box center [383, 253] width 330 height 74
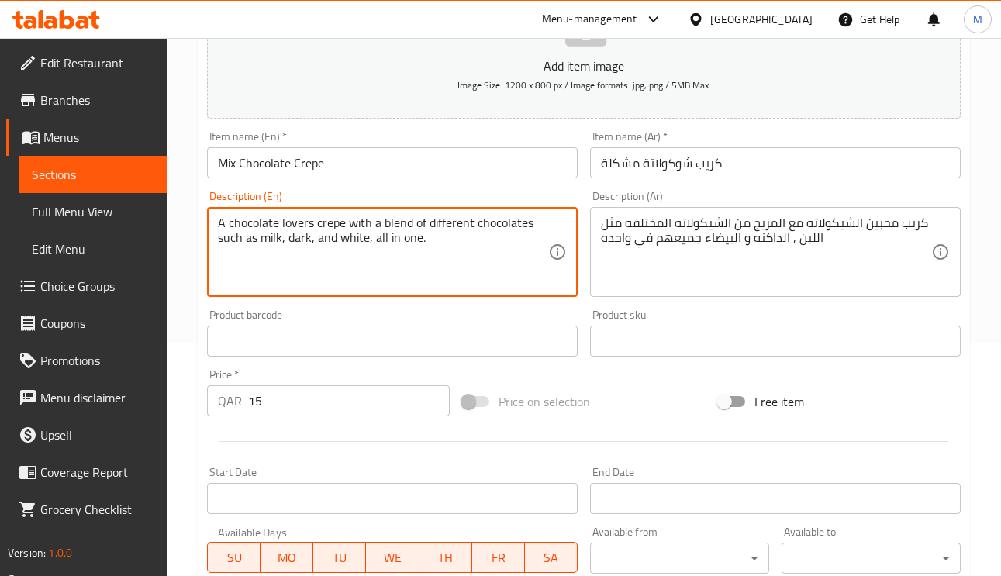
type textarea "A chocolate lovers crepe with a blend of different chocolates such as milk, dar…"
drag, startPoint x: 409, startPoint y: 176, endPoint x: 410, endPoint y: 158, distance: 17.9
click at [409, 167] on input "Mix Chocolate Crepe" at bounding box center [392, 162] width 371 height 31
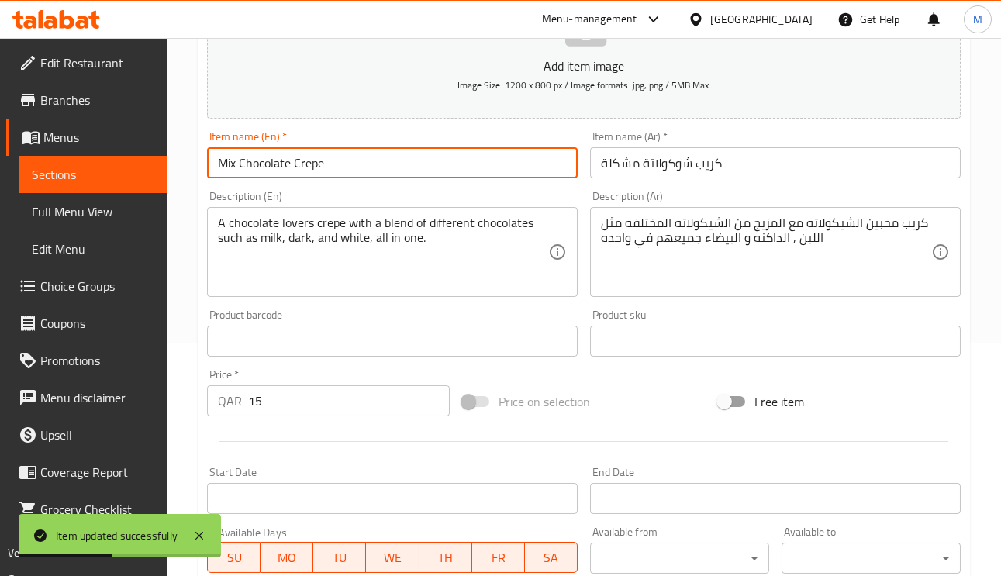
click at [113, 285] on span "Choice Groups" at bounding box center [97, 286] width 115 height 19
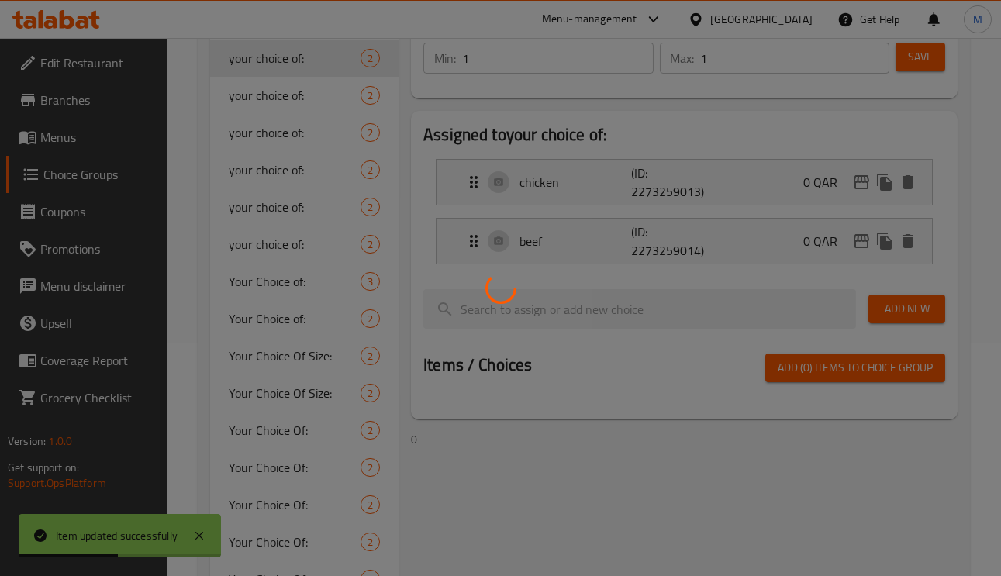
scroll to position [220, 0]
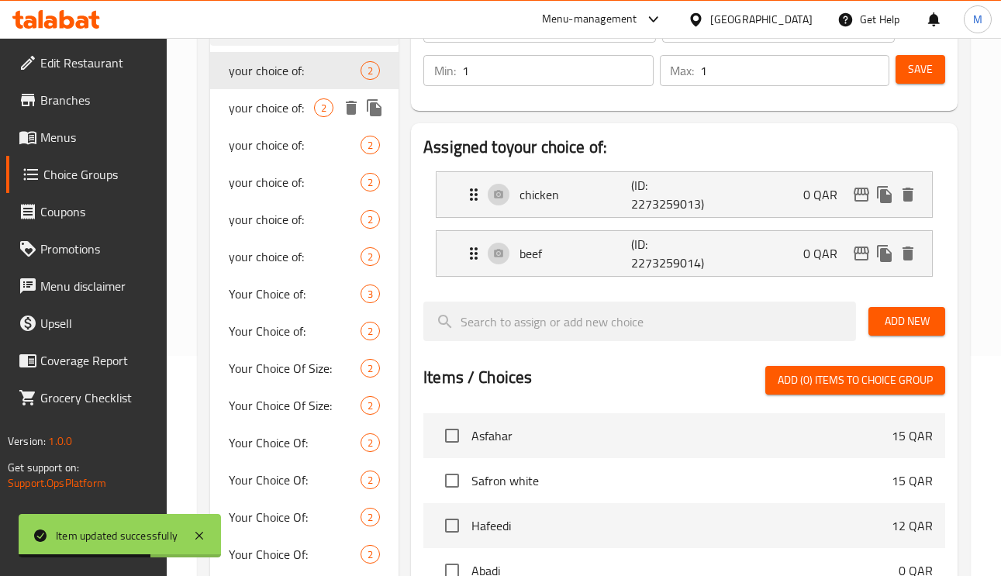
click at [296, 110] on span "your choice of:" at bounding box center [271, 107] width 85 height 19
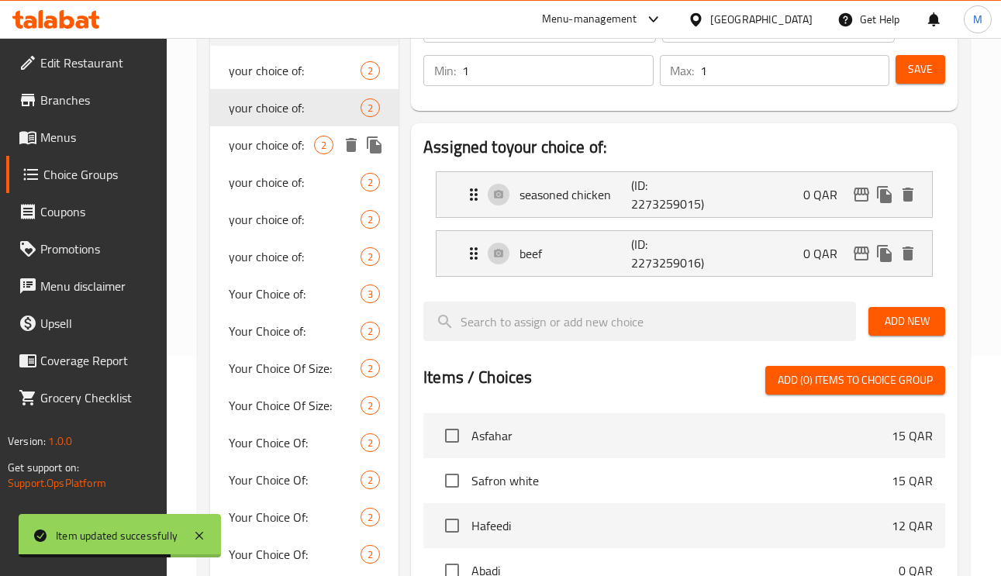
click at [277, 136] on span "your choice of:" at bounding box center [271, 145] width 85 height 19
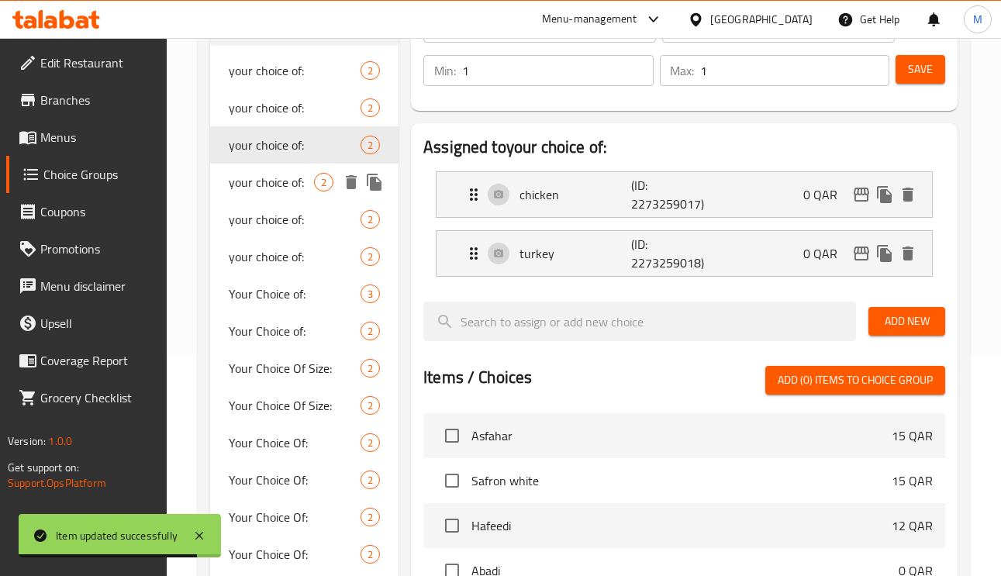
click at [282, 173] on span "your choice of:" at bounding box center [271, 182] width 85 height 19
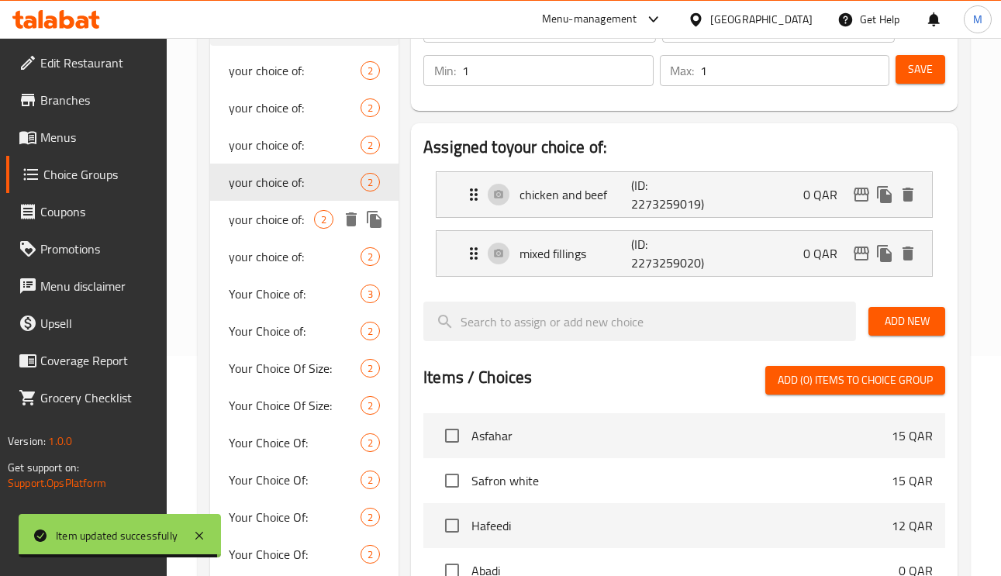
click at [274, 216] on span "your choice of:" at bounding box center [271, 219] width 85 height 19
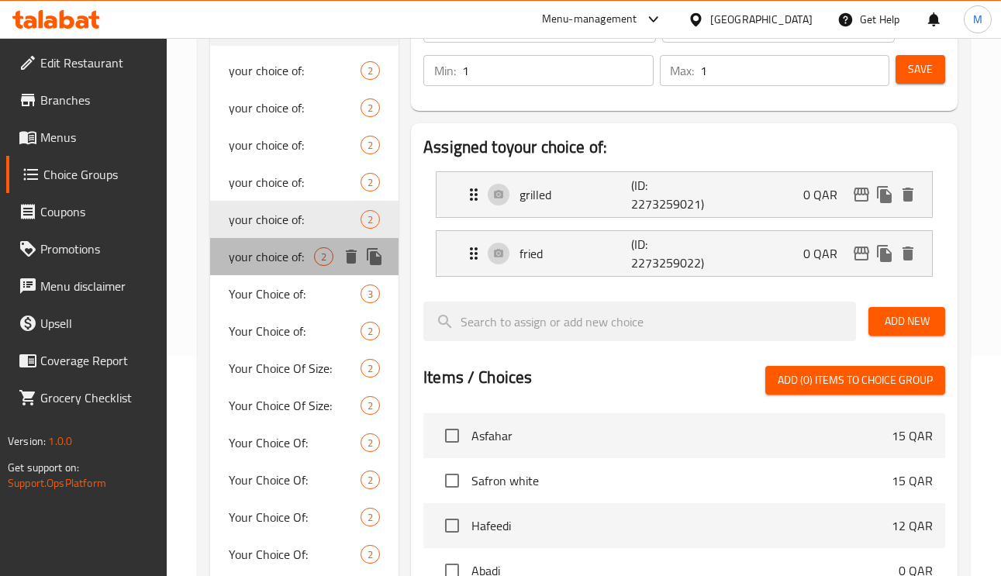
click at [274, 258] on span "your choice of:" at bounding box center [271, 256] width 85 height 19
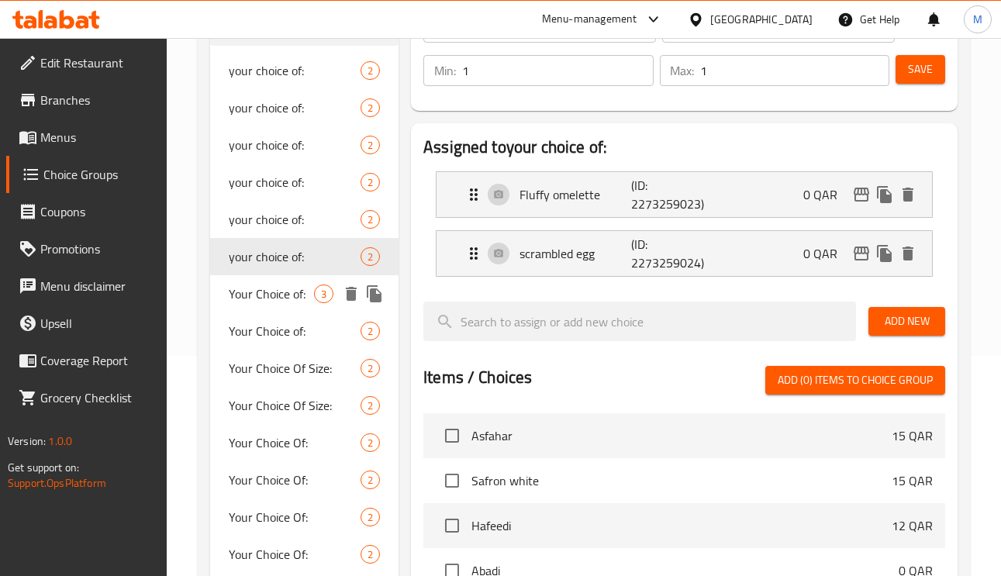
click at [281, 302] on span "Your Choice of:" at bounding box center [271, 294] width 85 height 19
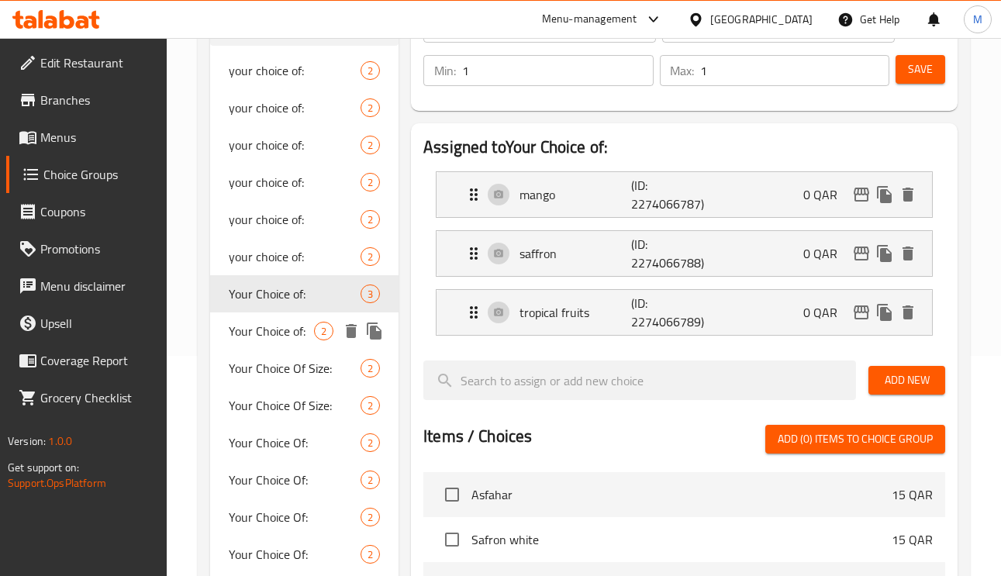
click at [265, 334] on span "Your Choice of:" at bounding box center [271, 331] width 85 height 19
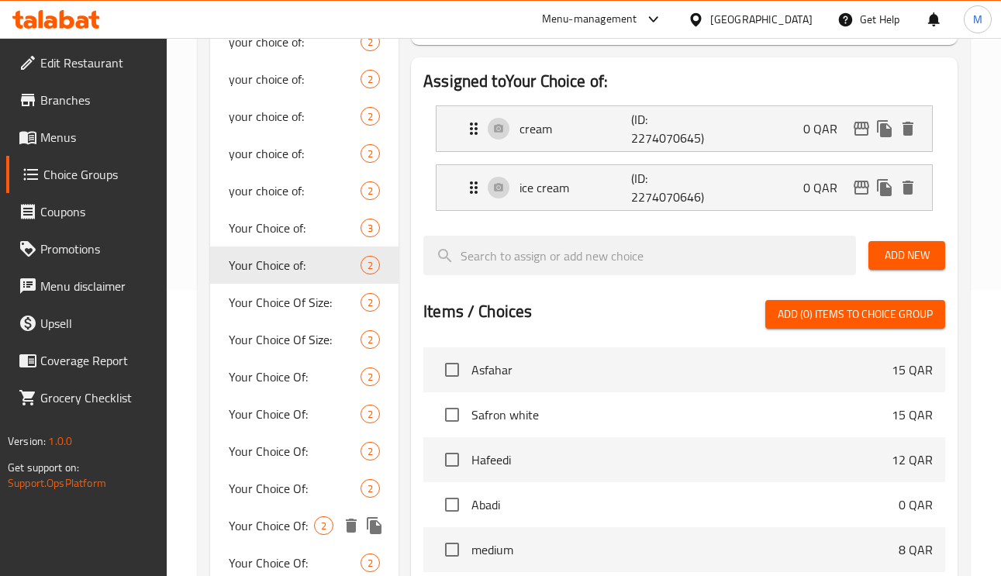
scroll to position [568, 0]
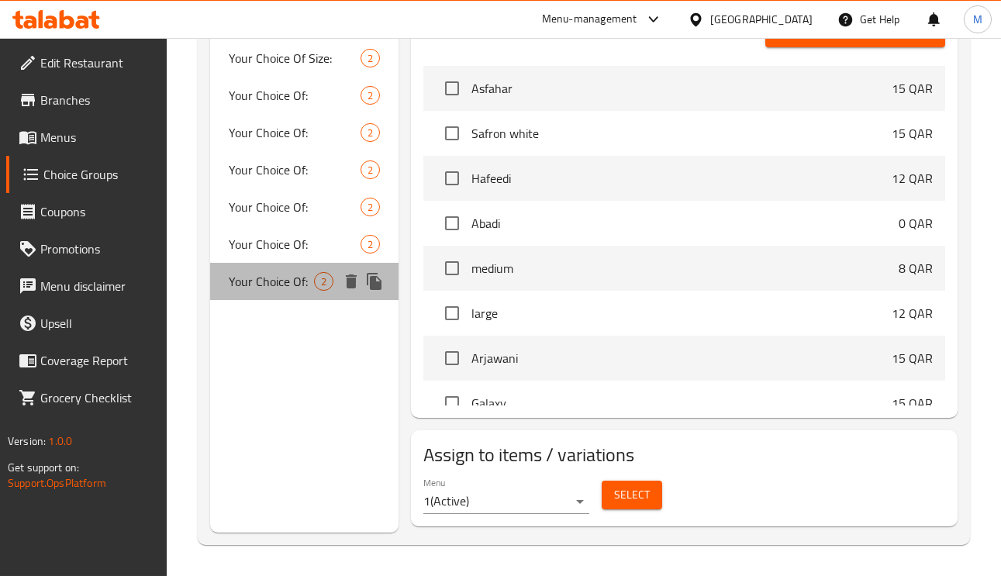
click at [270, 272] on span "Your Choice Of:" at bounding box center [271, 281] width 85 height 19
type input "Your Choice Of:"
type input "إختيارك من:"
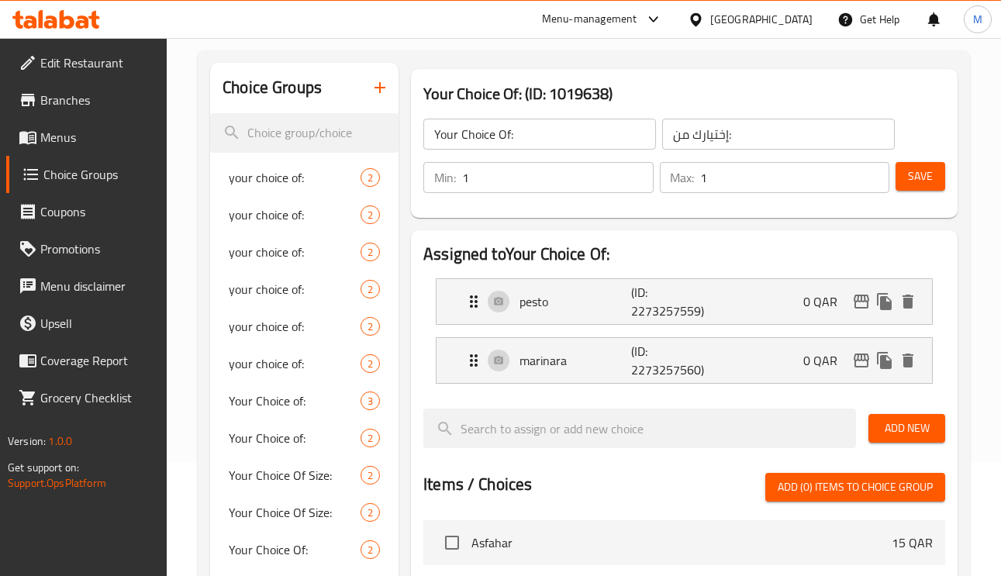
scroll to position [103, 0]
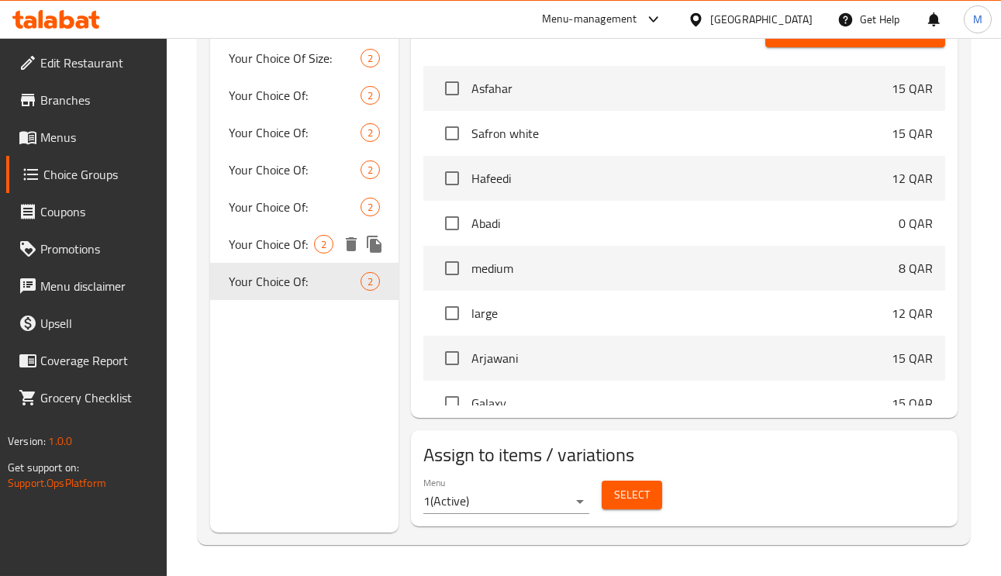
click at [266, 250] on span "Your Choice Of:" at bounding box center [271, 244] width 85 height 19
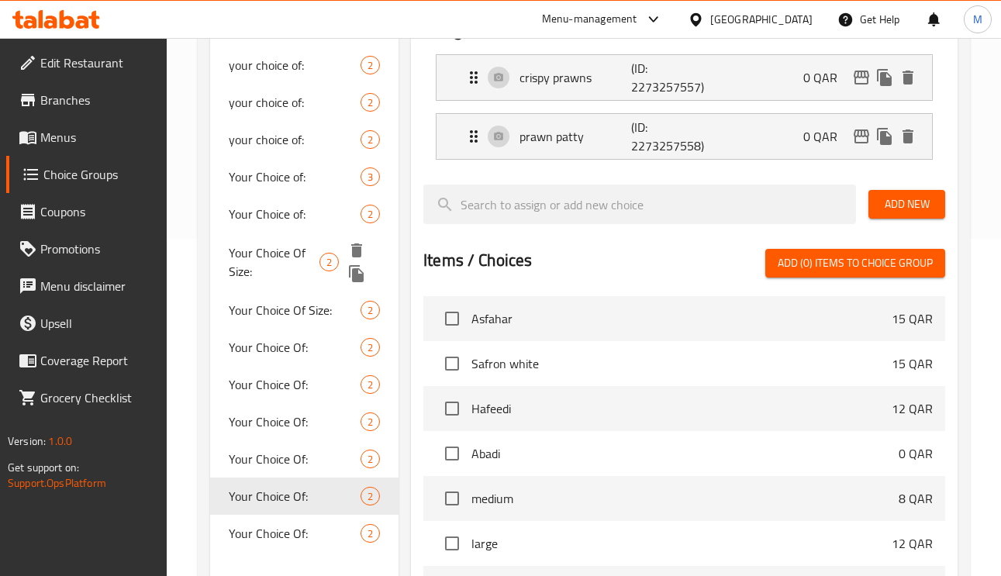
scroll to position [452, 0]
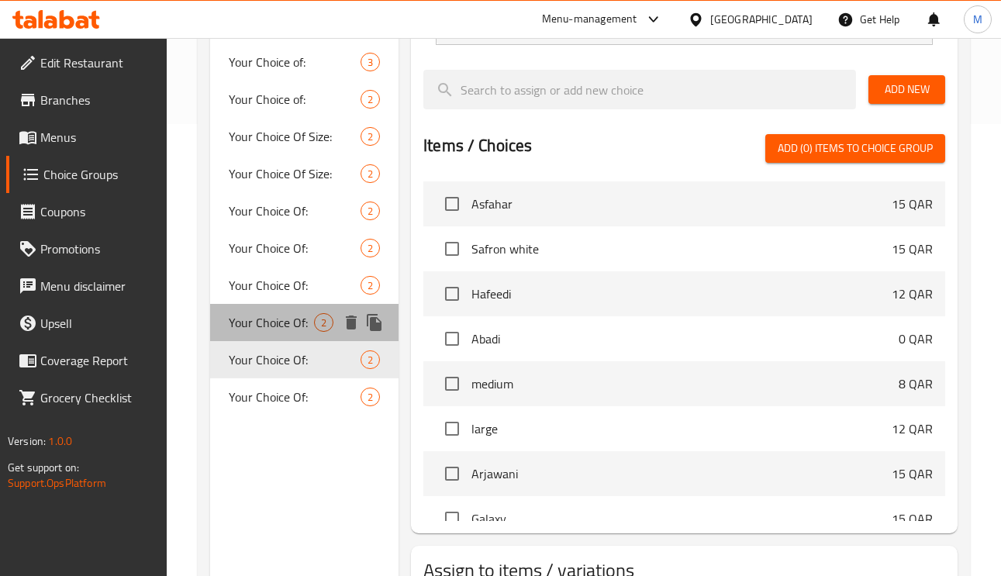
click at [276, 320] on span "Your Choice Of:" at bounding box center [271, 322] width 85 height 19
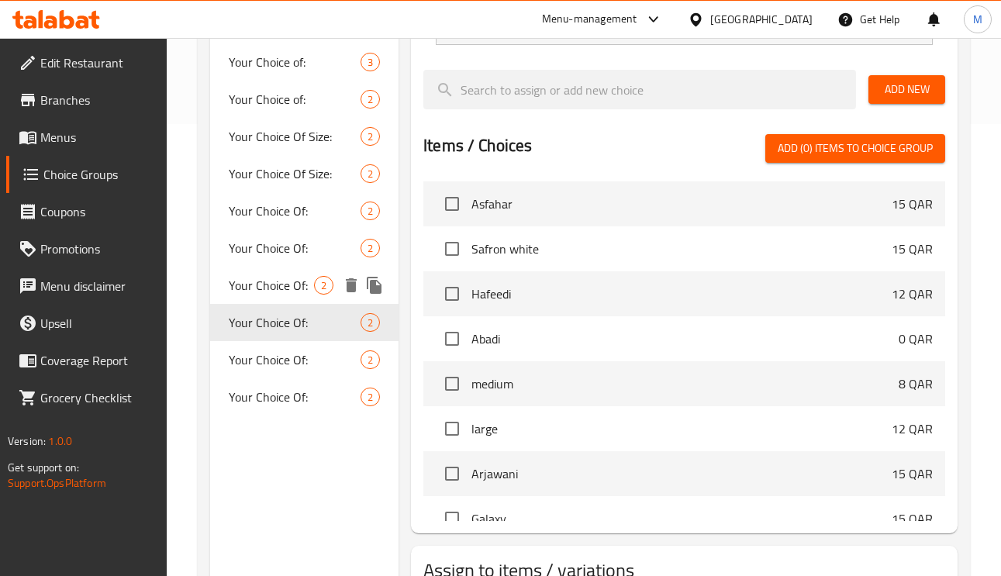
click at [284, 293] on span "Your Choice Of:" at bounding box center [271, 285] width 85 height 19
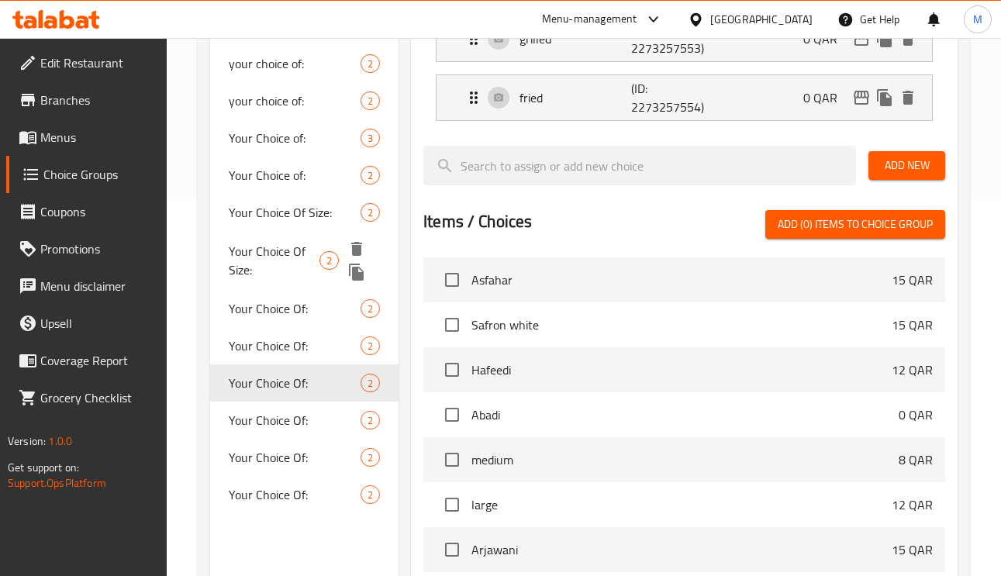
scroll to position [336, 0]
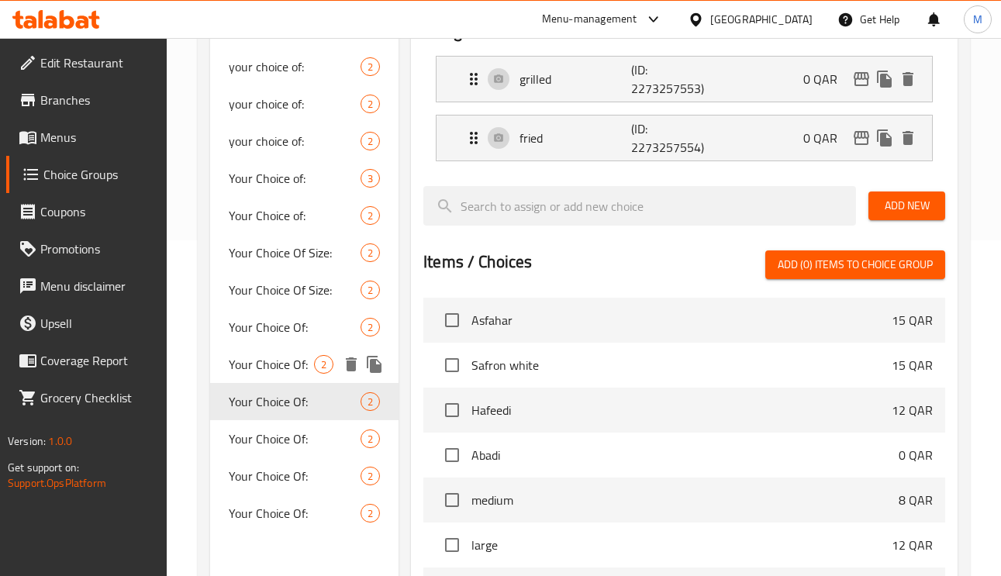
click at [278, 362] on span "Your Choice Of:" at bounding box center [271, 364] width 85 height 19
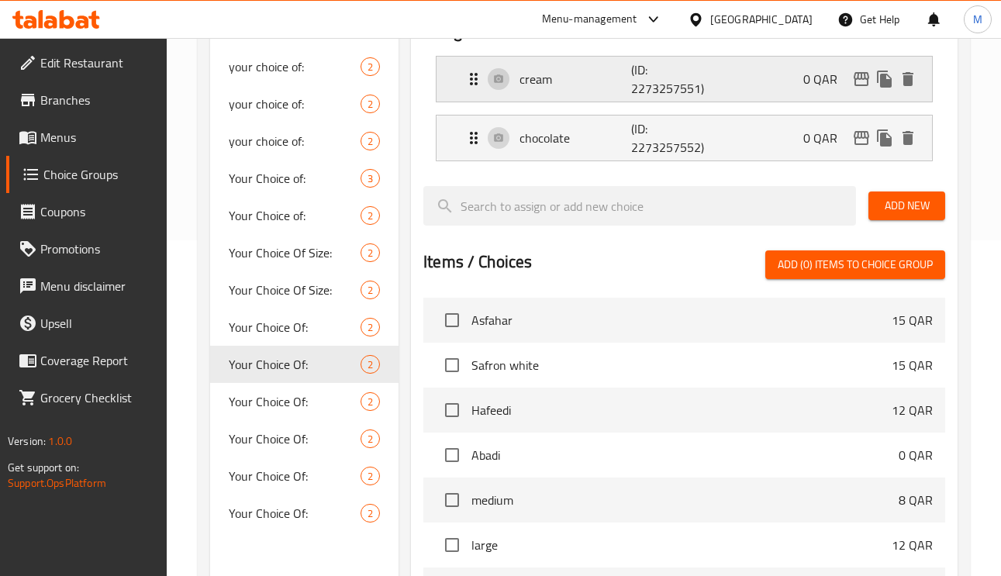
click at [617, 98] on div "cream (ID: 2273257551) 0 QAR" at bounding box center [689, 79] width 449 height 45
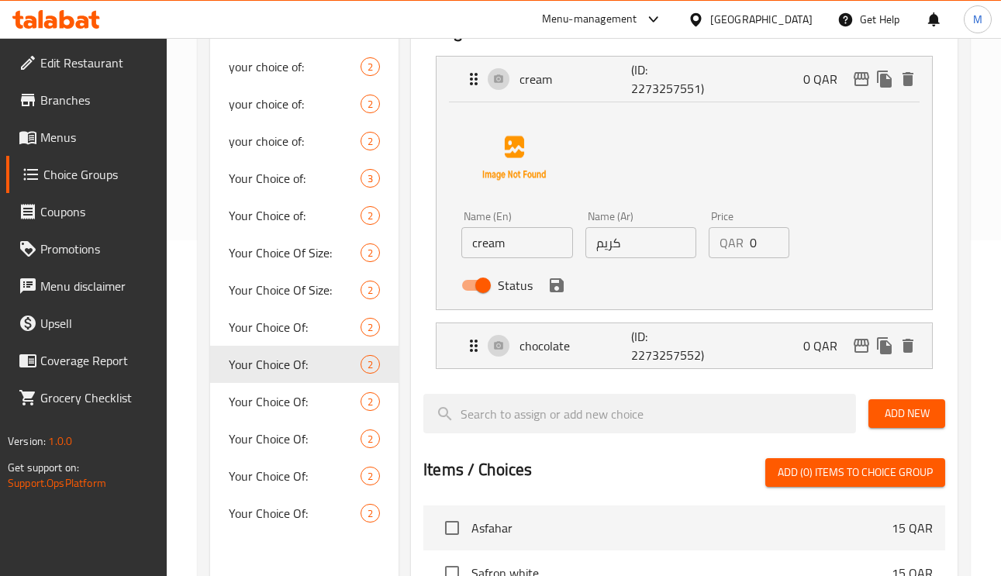
click at [599, 249] on input "كريم" at bounding box center [642, 242] width 112 height 31
click at [664, 249] on input "كريم" at bounding box center [642, 242] width 112 height 31
click at [555, 281] on icon "save" at bounding box center [557, 285] width 19 height 19
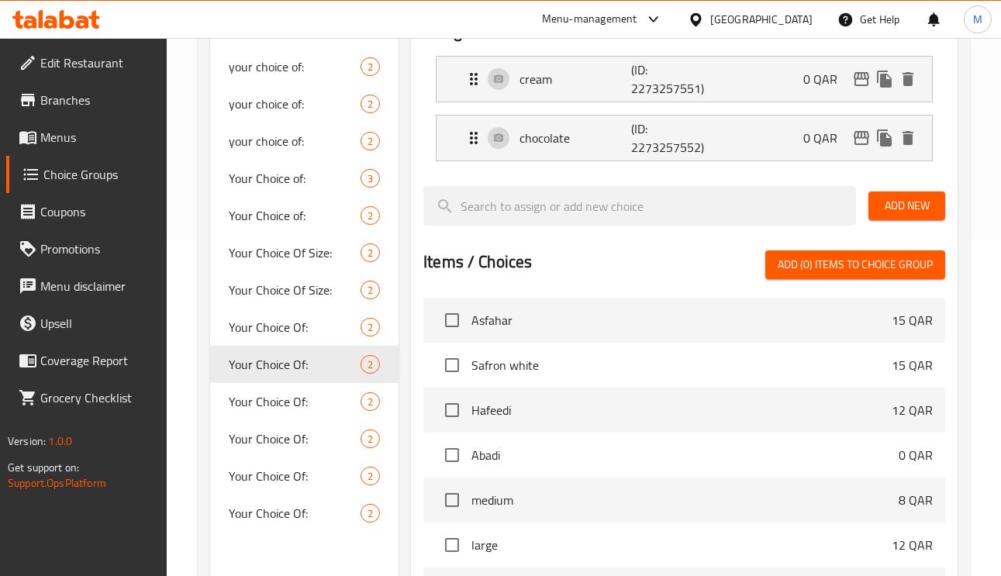
type input "كريمة"
click at [572, 145] on p "chocolate" at bounding box center [575, 138] width 111 height 19
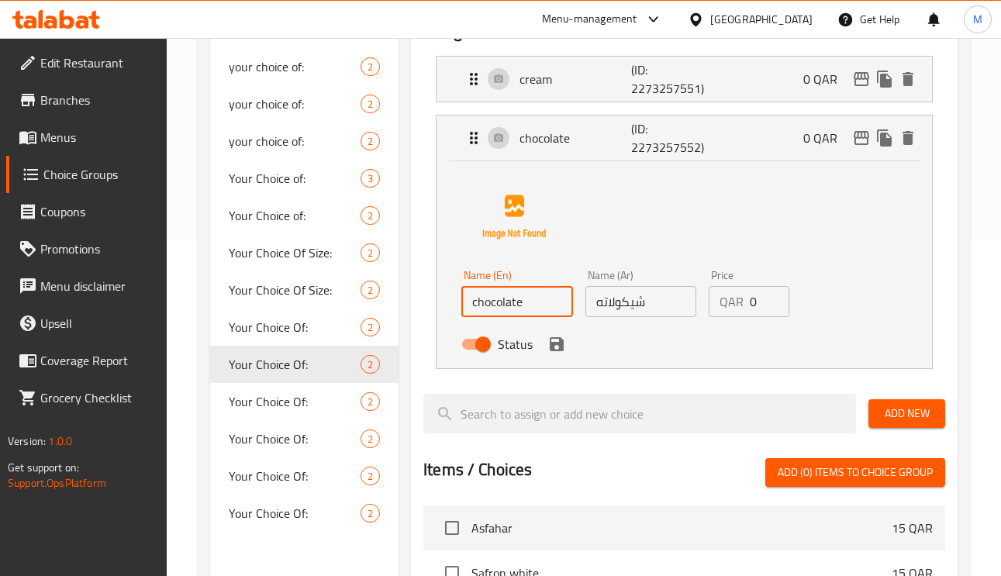
click at [533, 299] on input "chocolate" at bounding box center [517, 301] width 112 height 31
type input "chocolate sauce"
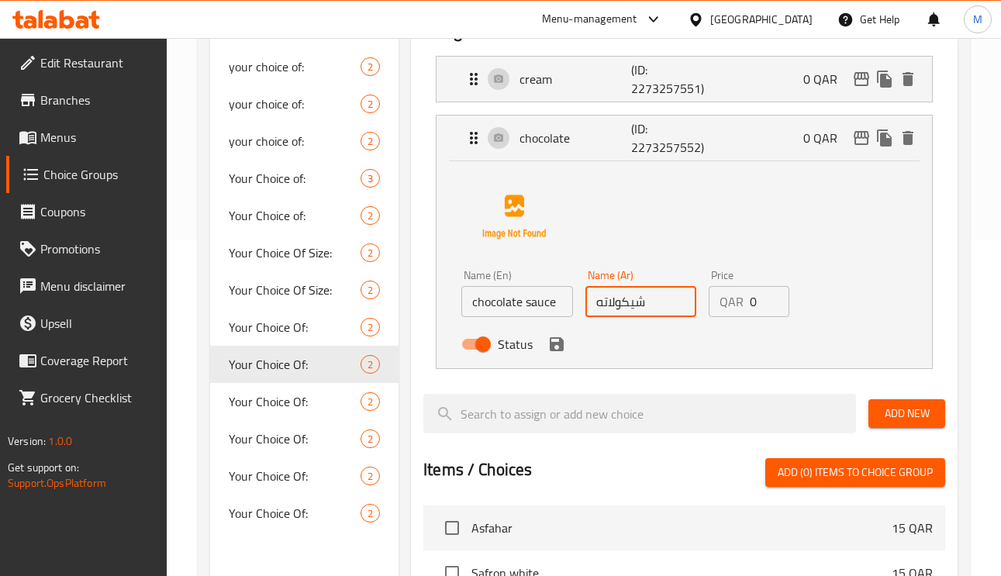
click at [677, 302] on input "شيكولاته" at bounding box center [642, 301] width 112 height 31
click at [593, 306] on input "شيكولاته" at bounding box center [642, 301] width 112 height 31
click at [548, 344] on icon "save" at bounding box center [557, 344] width 19 height 19
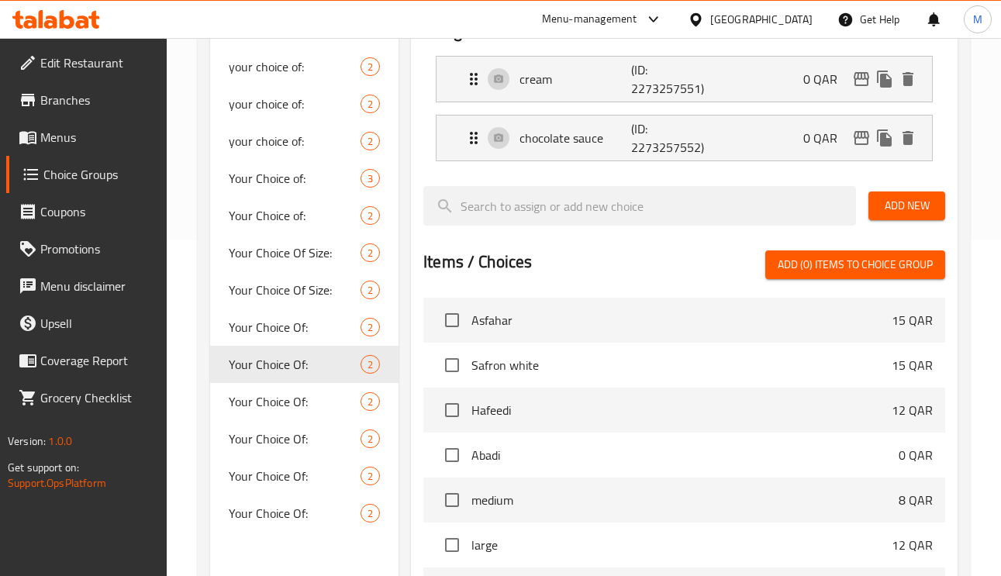
type input "صوص شيكولاته"
click at [558, 134] on p "chocolate sauce" at bounding box center [575, 138] width 111 height 19
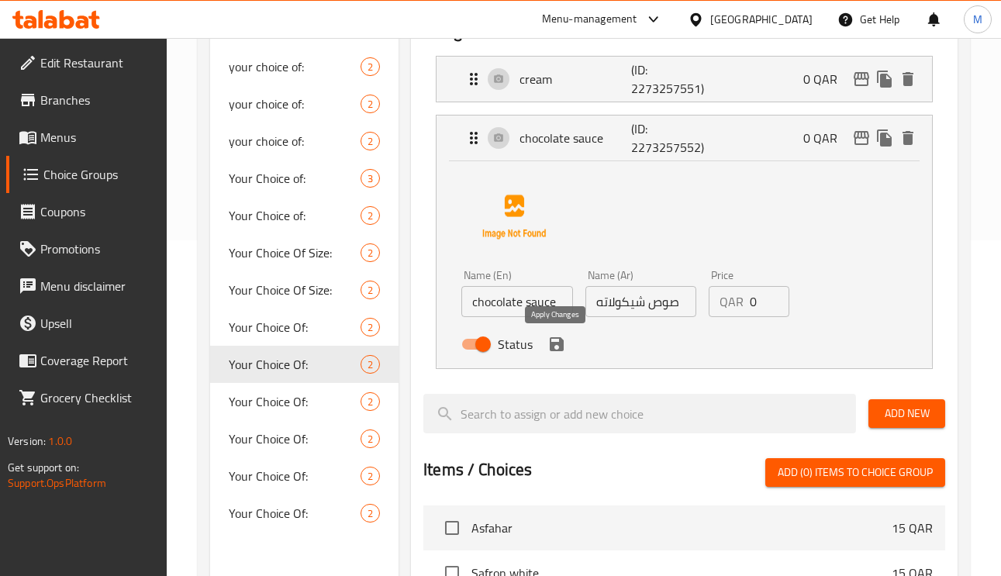
click at [558, 343] on icon "save" at bounding box center [557, 344] width 14 height 14
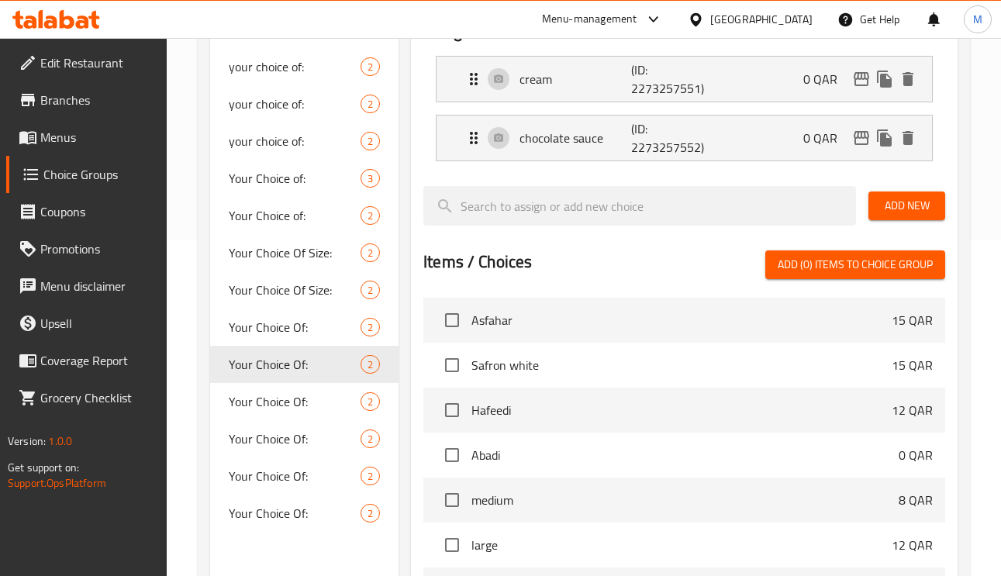
scroll to position [0, 0]
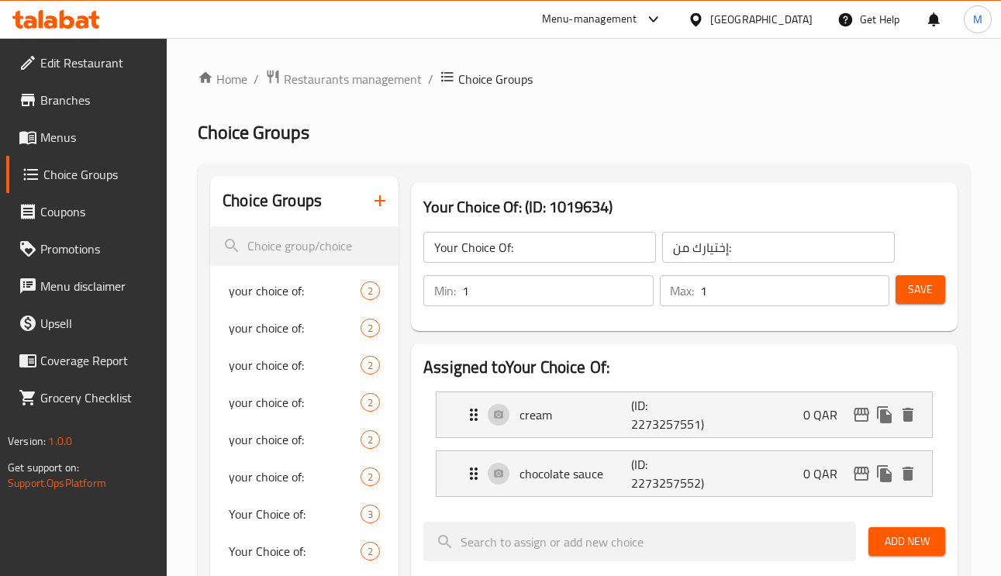
click at [921, 295] on span "Save" at bounding box center [920, 289] width 25 height 19
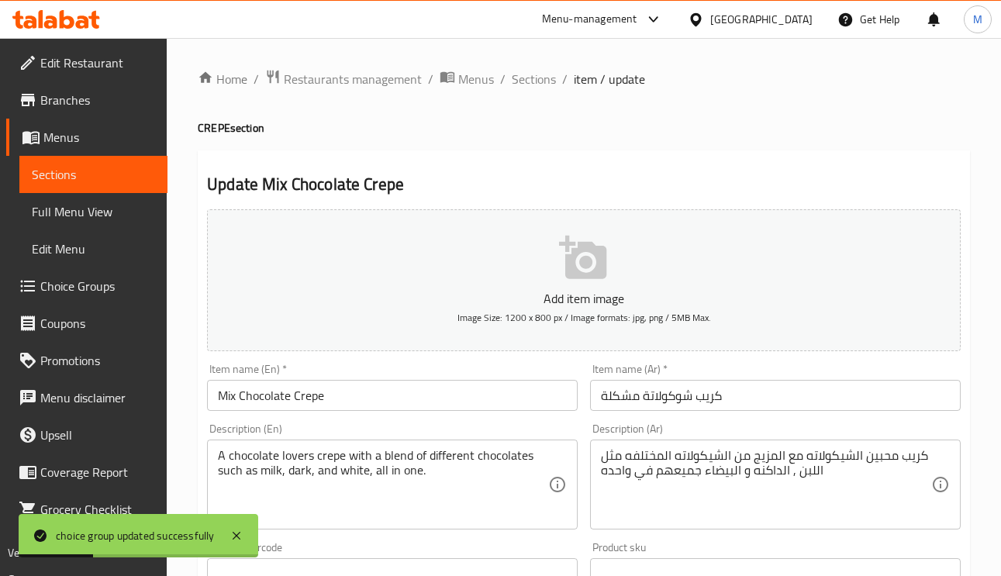
drag, startPoint x: 523, startPoint y: 74, endPoint x: 561, endPoint y: 119, distance: 58.9
click at [523, 74] on span "Sections" at bounding box center [534, 79] width 44 height 19
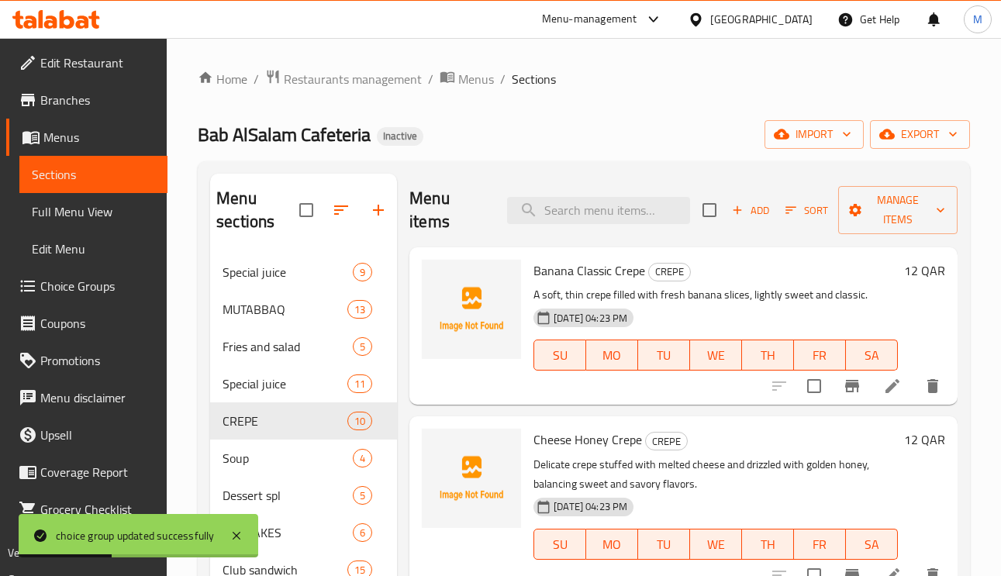
click at [601, 229] on div "Menu items Add Sort Manage items" at bounding box center [683, 211] width 548 height 74
paste input "Strawberry Crepe"
click at [600, 208] on input "Strawberry Crepe" at bounding box center [598, 210] width 183 height 27
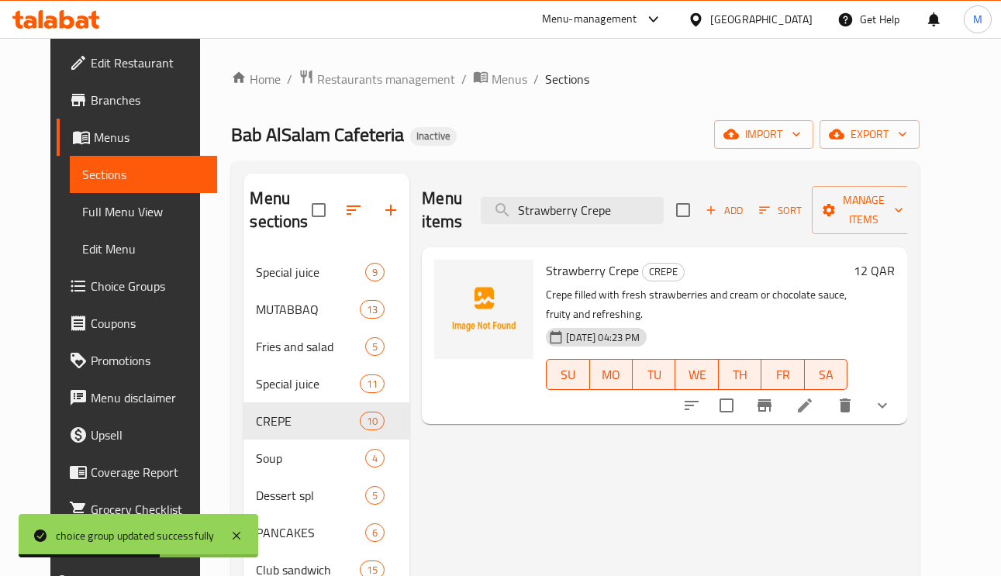
type input "Strawberry Crepe"
click at [827, 416] on li at bounding box center [804, 406] width 43 height 28
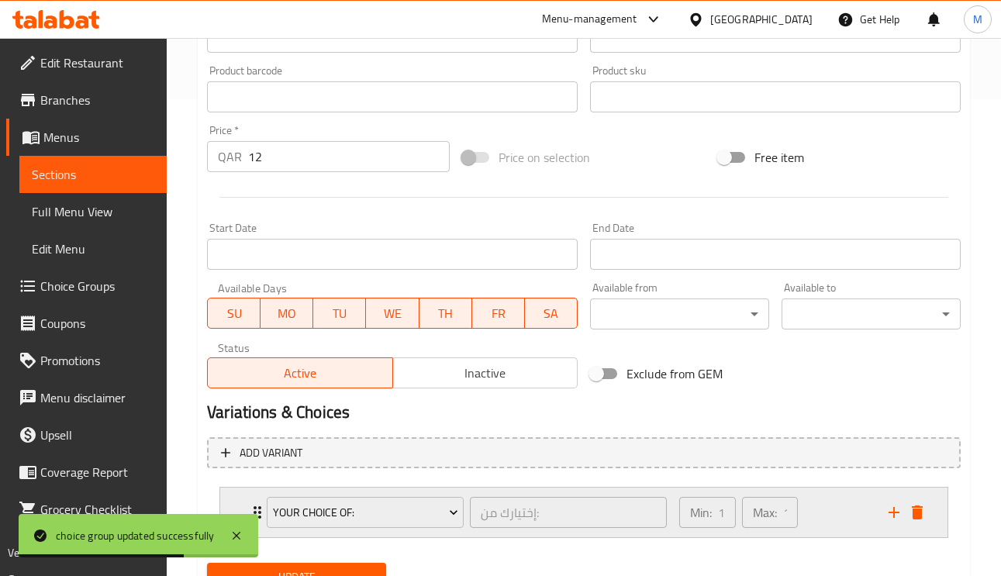
scroll to position [545, 0]
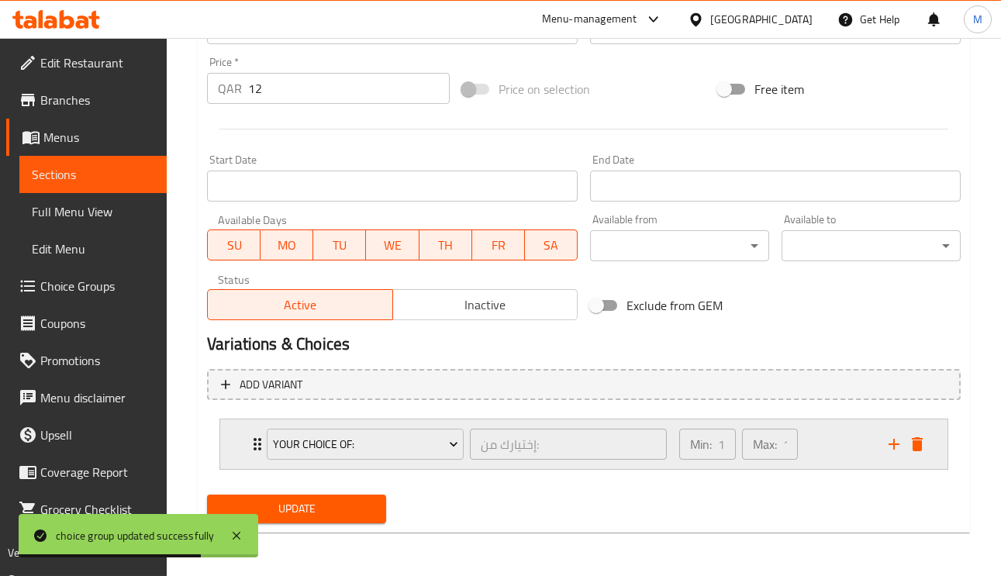
click at [234, 434] on div "Your Choice Of: إختيارك من: ​ Min: 1 ​ Max: 1 ​" at bounding box center [583, 445] width 727 height 50
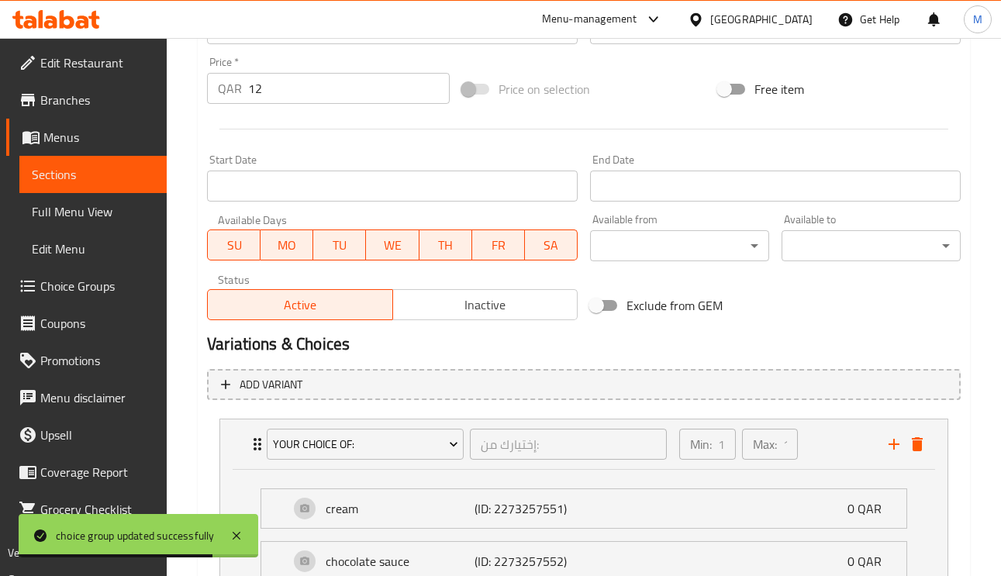
scroll to position [662, 0]
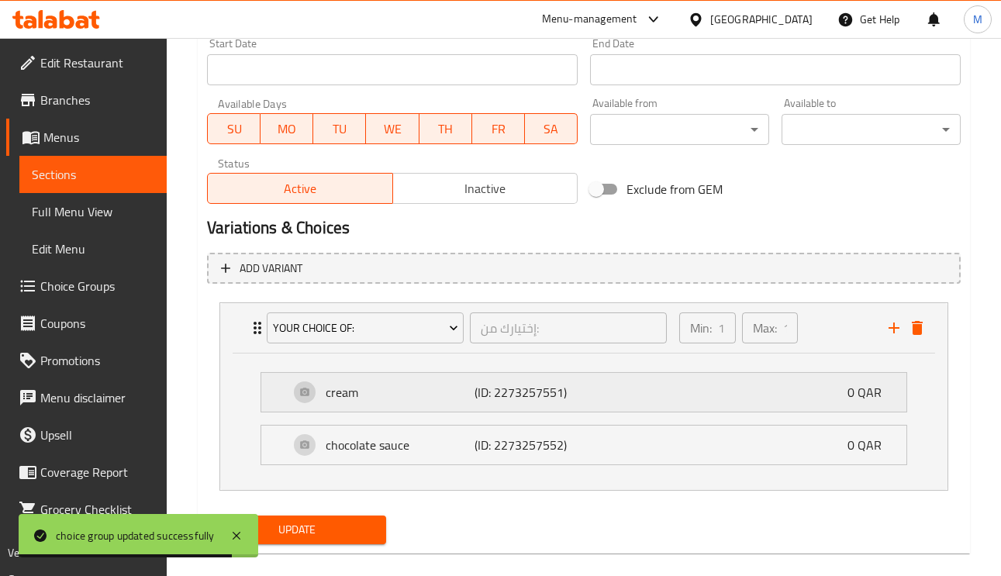
click at [403, 397] on p "cream" at bounding box center [400, 392] width 149 height 19
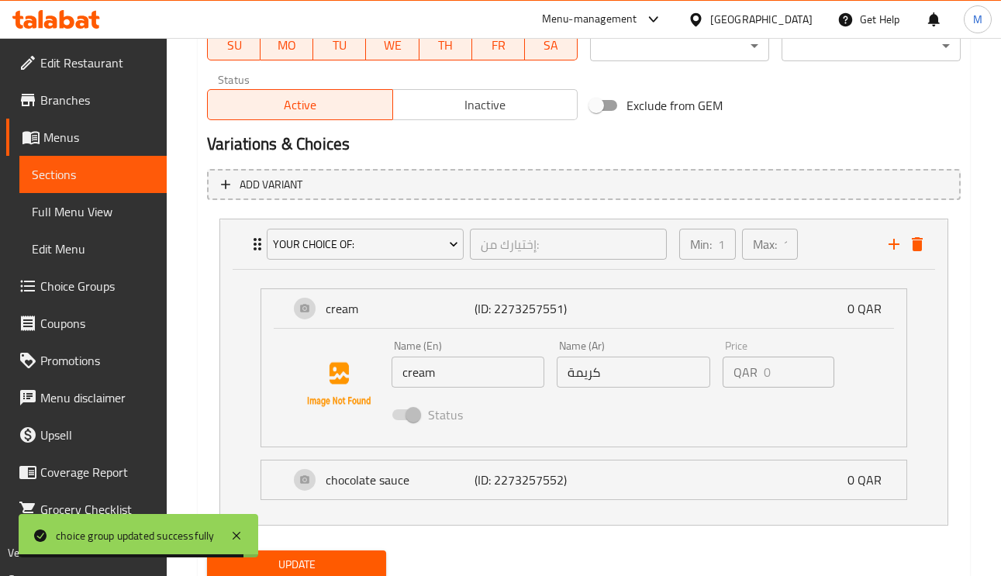
scroll to position [802, 0]
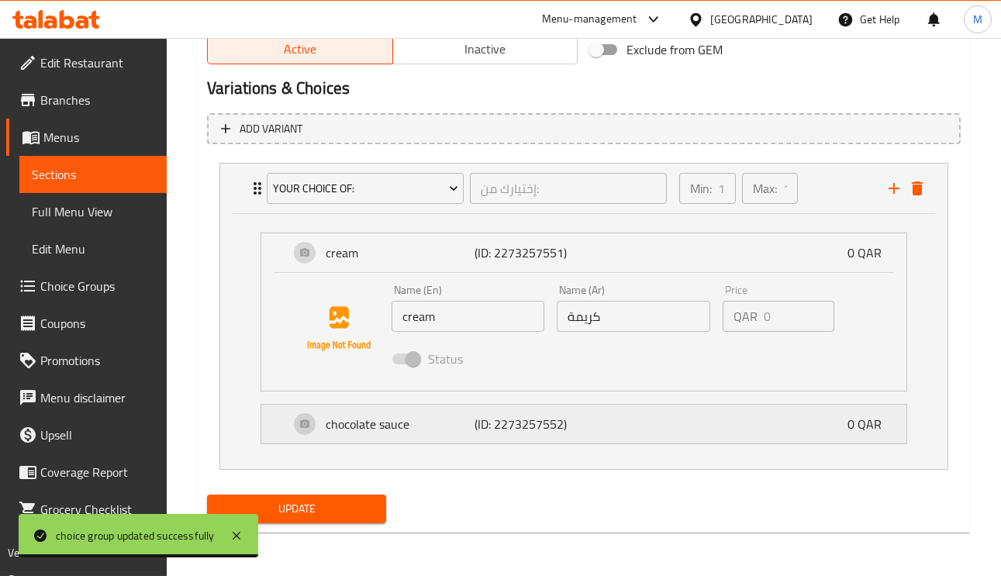
click at [394, 419] on p "chocolate sauce" at bounding box center [400, 424] width 149 height 19
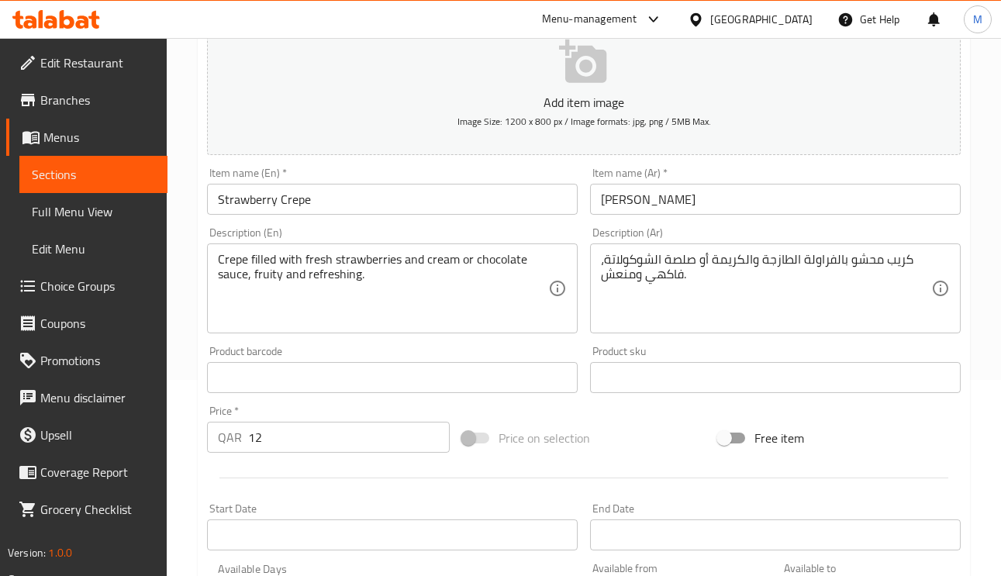
scroll to position [0, 0]
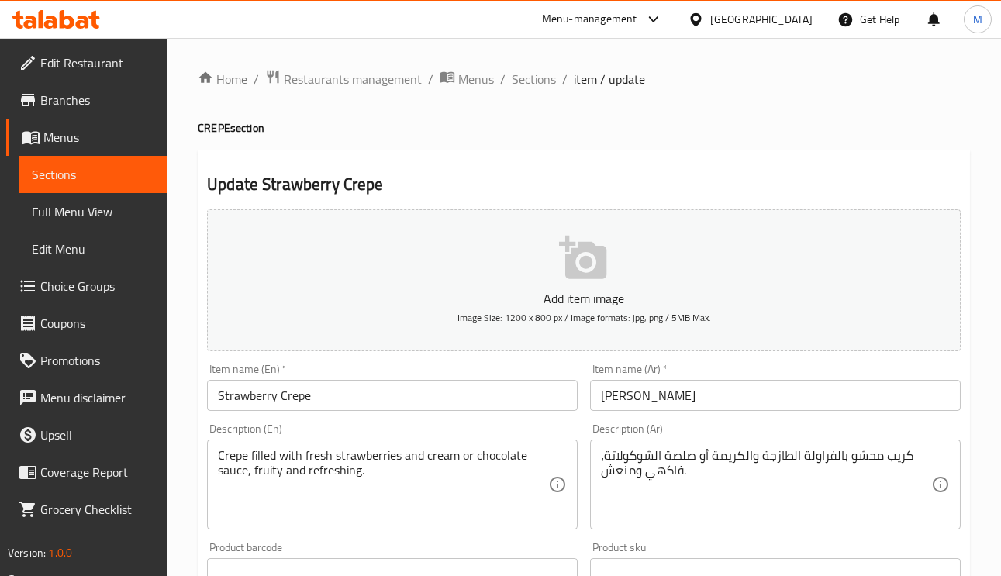
click at [517, 75] on span "Sections" at bounding box center [534, 79] width 44 height 19
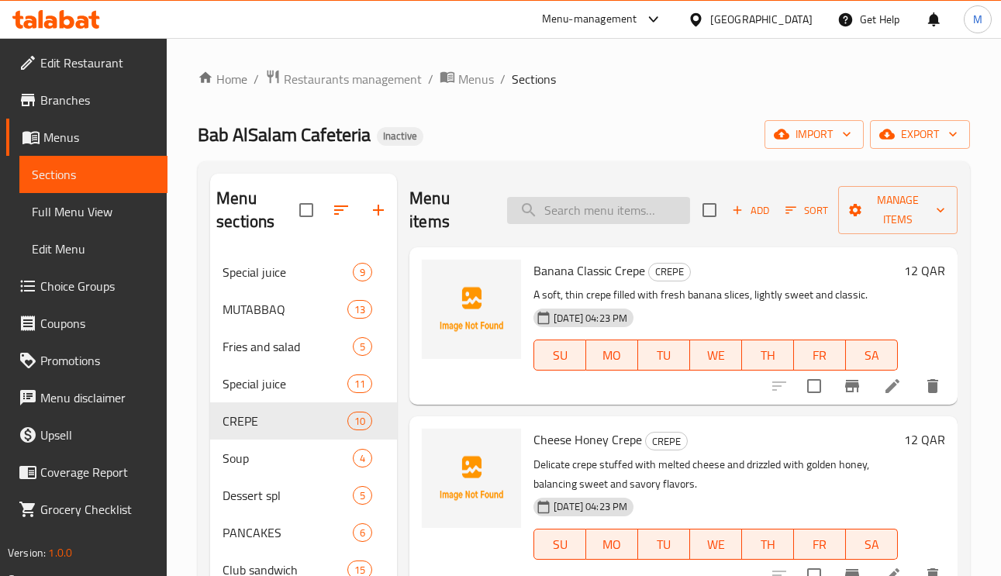
paste input "Lotus Crepe"
type input "Lotus Crepe"
click at [593, 218] on input "Lotus Crepe" at bounding box center [598, 210] width 183 height 27
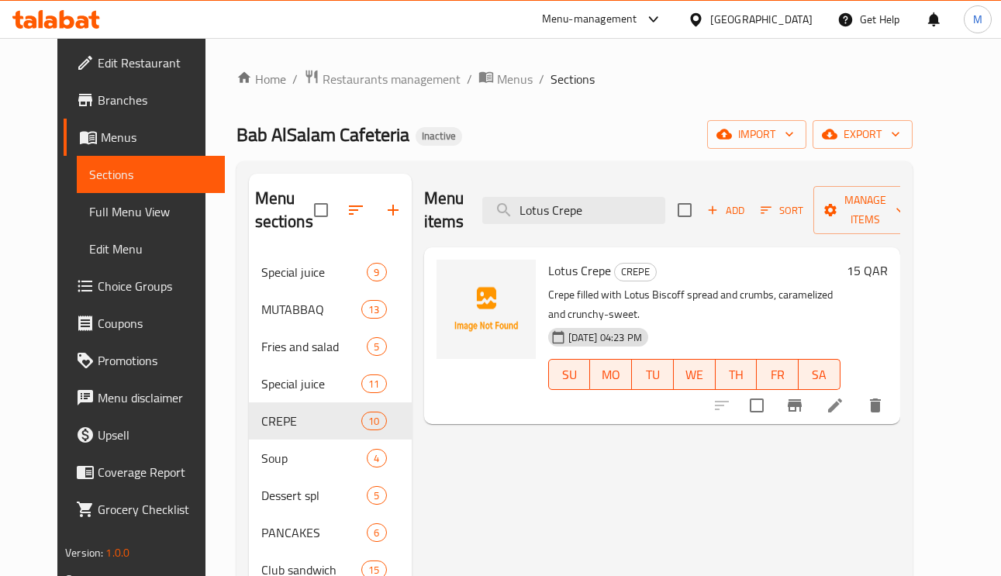
click at [857, 405] on li at bounding box center [835, 406] width 43 height 28
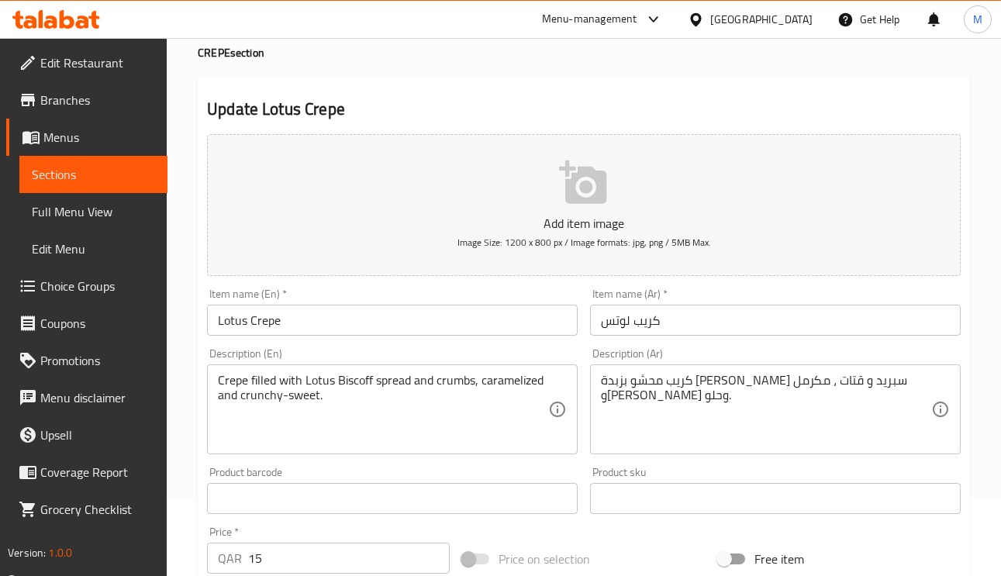
scroll to position [116, 0]
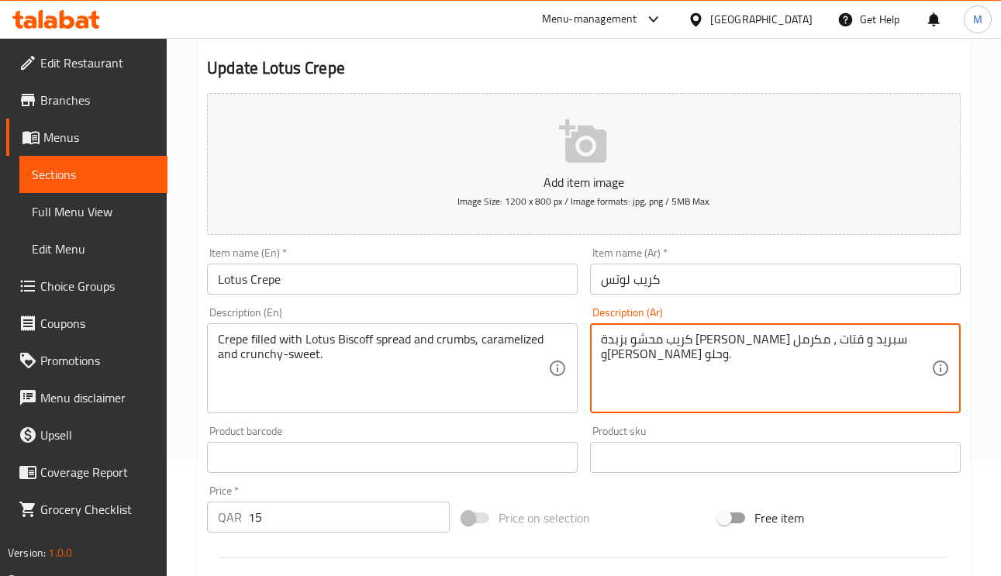
click at [821, 342] on textarea "كريب محشو بزبدة [PERSON_NAME] سبريد و قتات ، مكرمل و[PERSON_NAME] وحلو." at bounding box center [766, 369] width 330 height 74
click at [820, 340] on textarea "كريب محشو بزبدة [PERSON_NAME] سبريد و قتات ، مكرمل و[PERSON_NAME] وحلو." at bounding box center [766, 369] width 330 height 74
click at [818, 340] on textarea "كريب محشو بزبدة [PERSON_NAME] سبريد و قتات ، مكرمل و[PERSON_NAME] وحلو." at bounding box center [766, 369] width 330 height 74
drag, startPoint x: 818, startPoint y: 340, endPoint x: 799, endPoint y: 342, distance: 19.5
click at [799, 342] on textarea "كريب محشو بزبدة [PERSON_NAME] سبريد و قتات ، مكرمل و[PERSON_NAME] وحلو." at bounding box center [766, 369] width 330 height 74
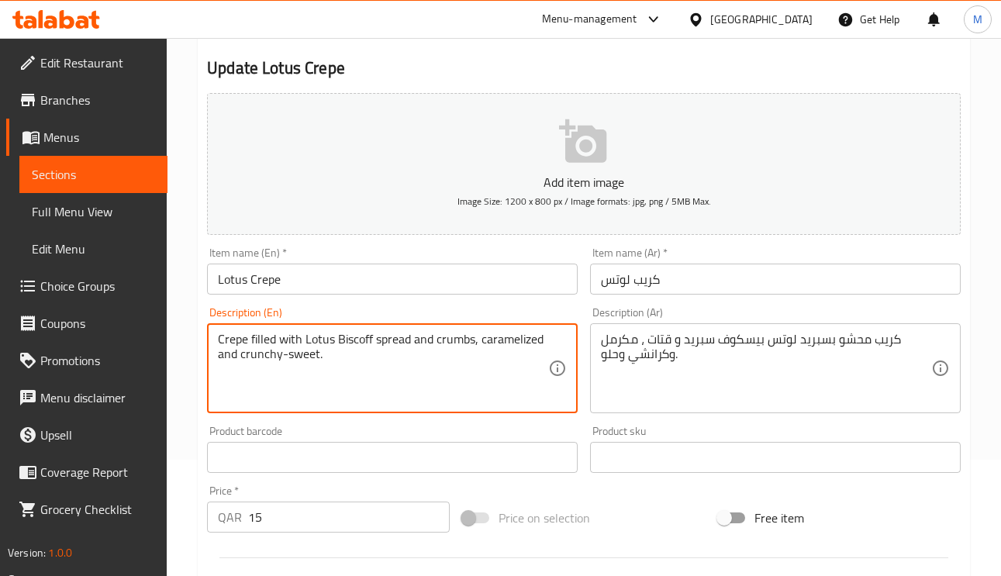
click at [450, 341] on textarea "Crepe filled with Lotus Biscoff spread and crumbs, caramelized and crunchy-swee…" at bounding box center [383, 369] width 330 height 74
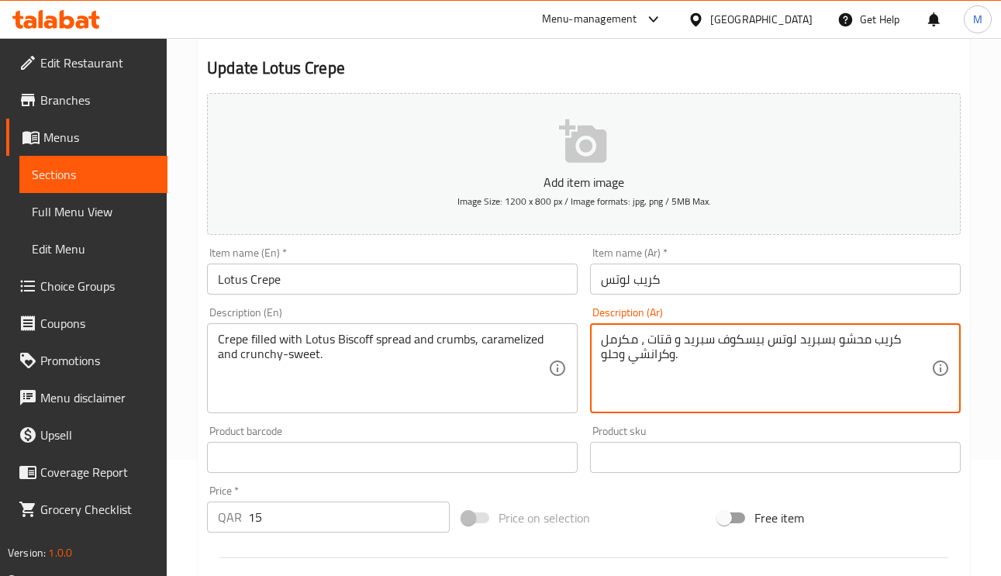
click at [662, 341] on textarea "كريب محشو بسبريد لوتس بيسكوف سبريد و قتات ، مكرمل وكرانشي وحلو." at bounding box center [766, 369] width 330 height 74
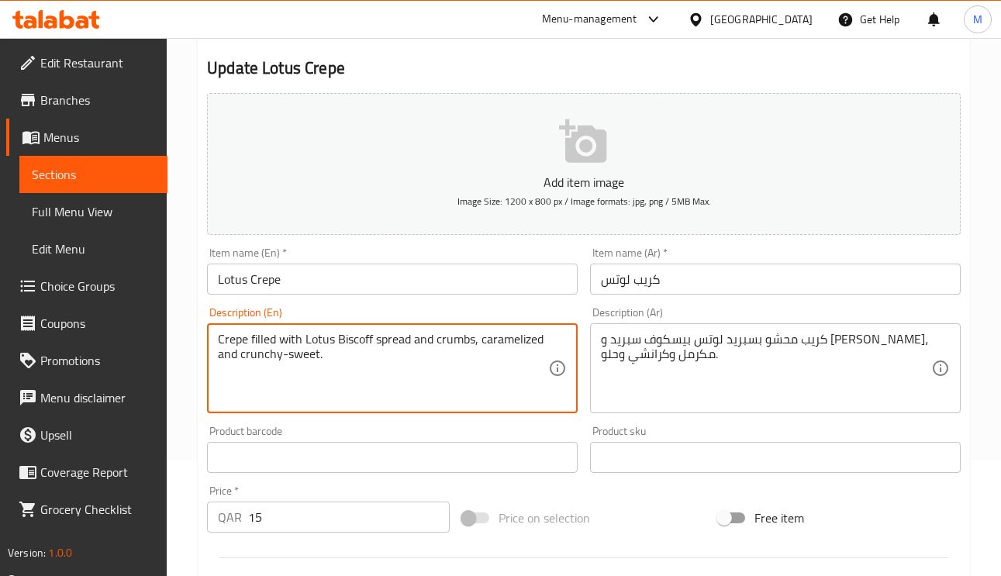
click at [447, 334] on textarea "Crepe filled with Lotus Biscoff spread and crumbs, caramelized and crunchy-swee…" at bounding box center [383, 369] width 330 height 74
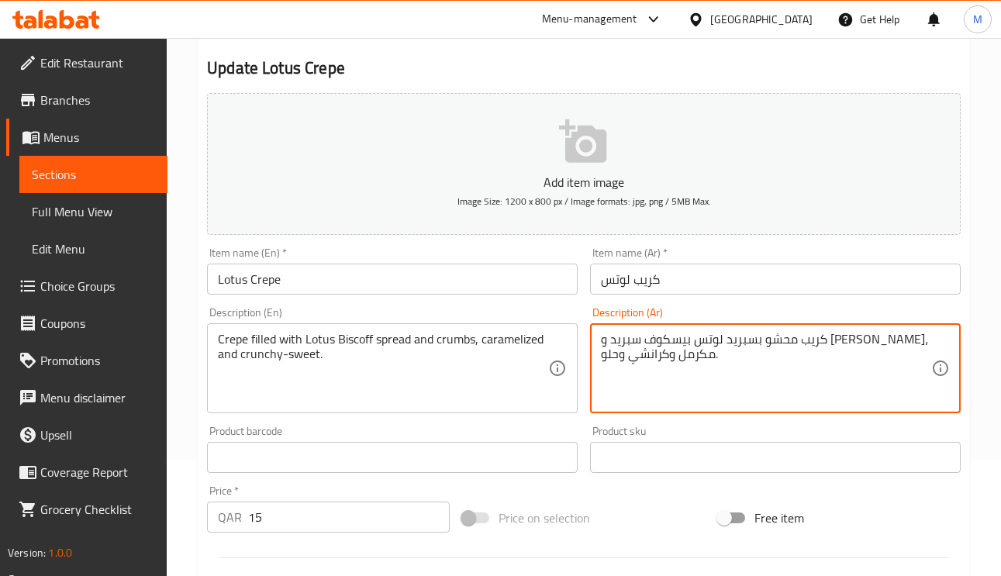
click at [678, 343] on textarea "كريب محشو بسبريد لوتس بيسكوف سبريد و كرامبس، مكرمل وكرانشي وحلو." at bounding box center [766, 369] width 330 height 74
paste textarea "تات"
type textarea "كريب محشو بسبريد لوتس بيسكوف سبريد و فتات، مكرمل وكرانشي وحلو."
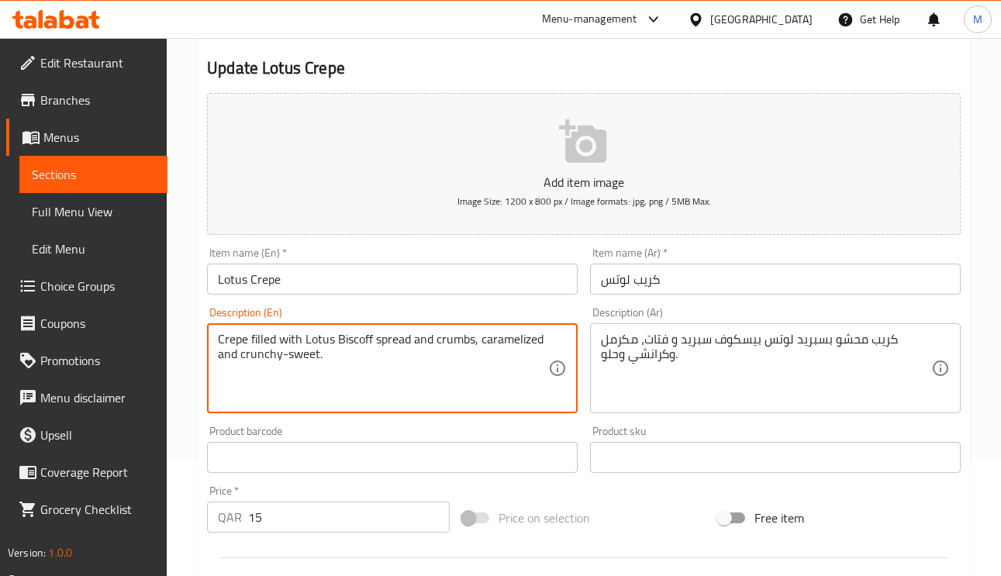
click at [237, 336] on textarea "Crepe filled with Lotus Biscoff spread and crumbs, caramelized and crunchy-swee…" at bounding box center [383, 369] width 330 height 74
click at [691, 276] on input "كريب لوتس" at bounding box center [775, 279] width 371 height 31
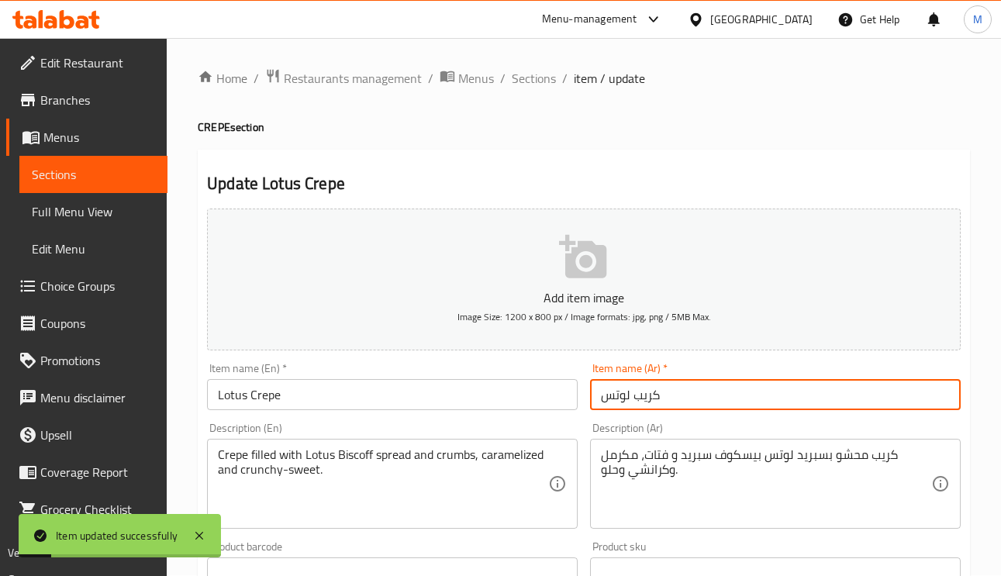
scroll to position [0, 0]
click at [548, 66] on div "Home / Restaurants management / Menus / Sections / item / update CREPE section …" at bounding box center [584, 567] width 834 height 1058
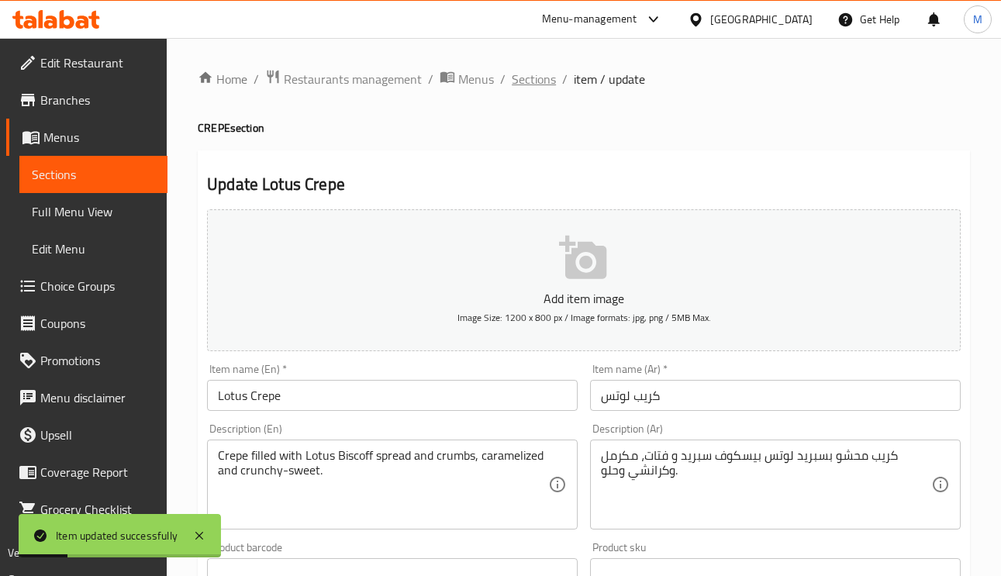
click at [544, 74] on span "Sections" at bounding box center [534, 79] width 44 height 19
